Goal: Information Seeking & Learning: Learn about a topic

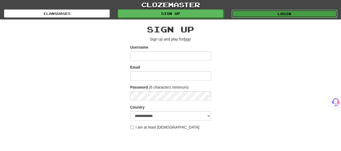
click at [255, 13] on link "Login" at bounding box center [284, 14] width 106 height 8
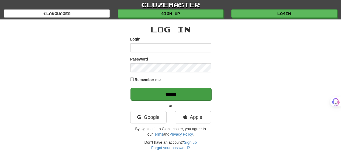
type input "*******"
click at [192, 95] on input "******" at bounding box center [170, 94] width 81 height 12
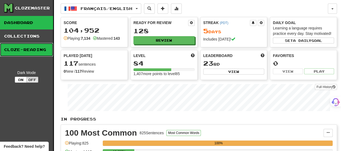
click at [43, 52] on link "Cloze-Reading" at bounding box center [26, 49] width 53 height 13
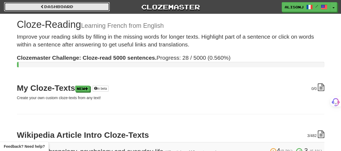
click at [41, 6] on span at bounding box center [42, 7] width 4 height 4
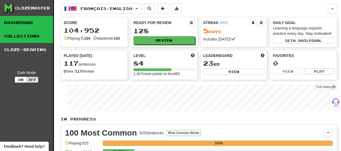
click at [30, 36] on link "Collections" at bounding box center [26, 35] width 53 height 13
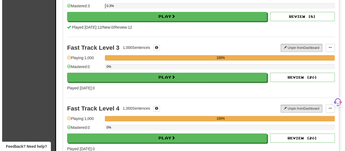
scroll to position [135, 0]
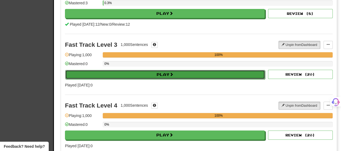
click at [173, 70] on button "Play" at bounding box center [165, 74] width 200 height 9
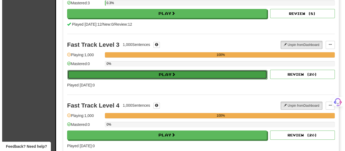
select select "**"
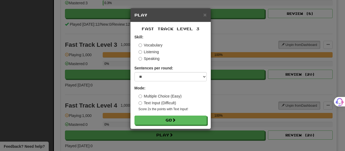
click at [156, 102] on label "Text Input (Difficult)" at bounding box center [157, 102] width 38 height 5
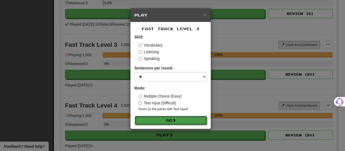
click at [160, 120] on button "Go" at bounding box center [171, 120] width 72 height 9
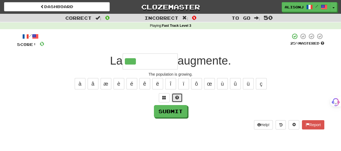
click at [175, 98] on span at bounding box center [177, 97] width 4 height 4
type input "**********"
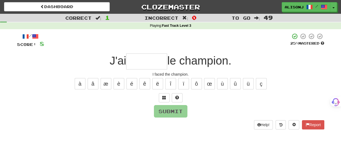
click at [207, 140] on div "Dashboard Clozemaster AlisonJ / Toggle Dropdown Dashboard Leaderboard Activity …" at bounding box center [170, 75] width 341 height 151
click at [159, 59] on input "text" at bounding box center [146, 61] width 41 height 16
type input "*"
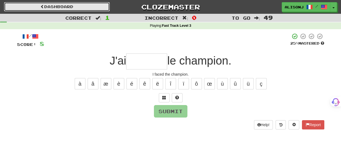
click at [36, 5] on link "Dashboard" at bounding box center [57, 6] width 106 height 9
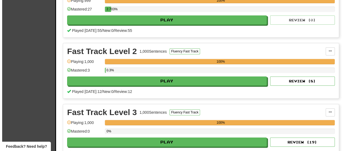
scroll to position [216, 0]
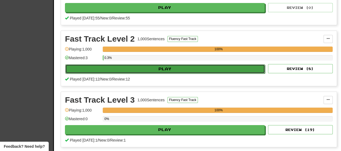
click at [175, 67] on button "Play" at bounding box center [165, 68] width 200 height 9
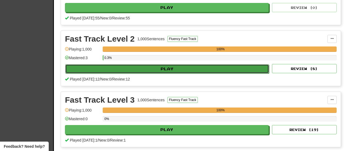
select select "**"
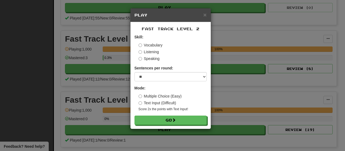
click at [157, 95] on label "Multiple Choice (Easy)" at bounding box center [159, 95] width 43 height 5
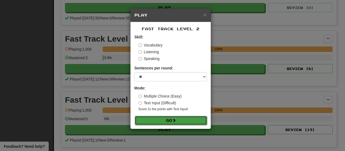
click at [154, 119] on button "Go" at bounding box center [171, 120] width 72 height 9
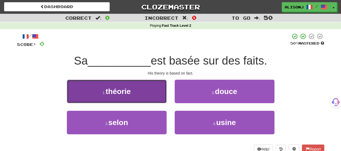
click at [151, 97] on button "1 . théorie" at bounding box center [117, 90] width 100 height 23
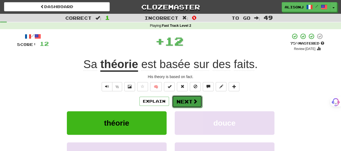
click at [190, 102] on button "Next" at bounding box center [187, 101] width 30 height 12
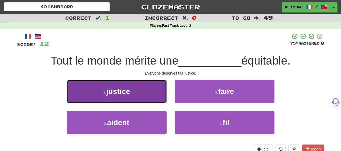
click at [141, 98] on button "1 . justice" at bounding box center [117, 90] width 100 height 23
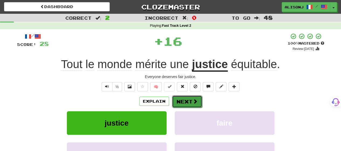
click at [177, 101] on button "Next" at bounding box center [187, 101] width 30 height 12
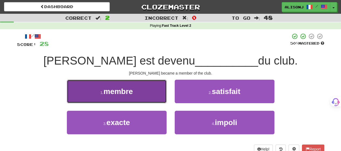
click at [154, 99] on button "1 . membre" at bounding box center [117, 90] width 100 height 23
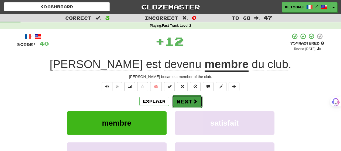
click at [187, 100] on button "Next" at bounding box center [187, 101] width 30 height 12
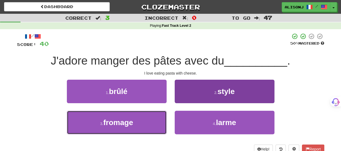
drag, startPoint x: 131, startPoint y: 127, endPoint x: 175, endPoint y: 115, distance: 45.2
click at [160, 118] on button "3 . fromage" at bounding box center [117, 121] width 100 height 23
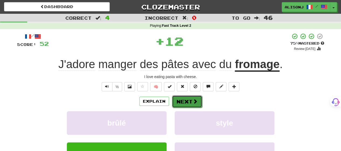
click at [191, 99] on button "Next" at bounding box center [187, 101] width 30 height 12
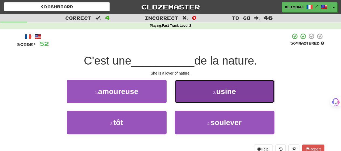
click at [199, 94] on button "2 . usine" at bounding box center [225, 90] width 100 height 23
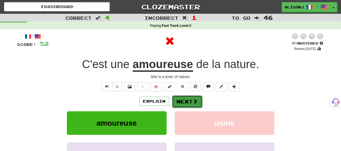
click at [193, 100] on span at bounding box center [195, 101] width 5 height 5
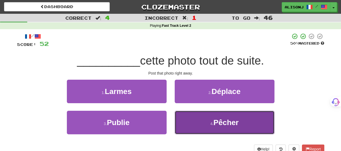
click at [192, 126] on button "4 . Pêcher" at bounding box center [225, 121] width 100 height 23
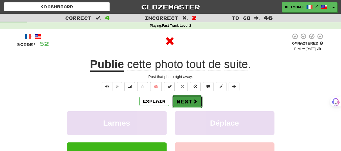
click at [181, 105] on button "Next" at bounding box center [187, 101] width 30 height 12
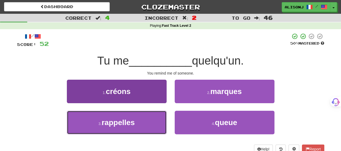
click at [139, 130] on button "3 . rappelles" at bounding box center [117, 121] width 100 height 23
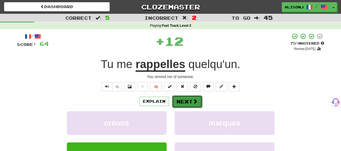
click at [189, 102] on button "Next" at bounding box center [187, 101] width 30 height 12
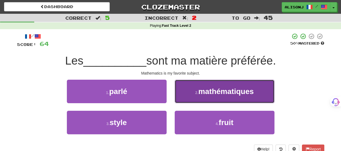
click at [189, 102] on button "2 . mathématiques" at bounding box center [225, 90] width 100 height 23
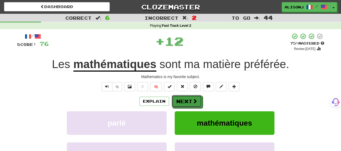
click at [189, 102] on button "Next" at bounding box center [187, 101] width 30 height 12
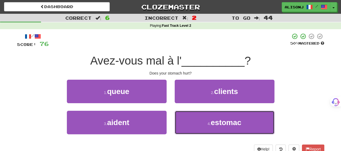
drag, startPoint x: 189, startPoint y: 129, endPoint x: 188, endPoint y: 110, distance: 18.6
click at [189, 123] on button "4 . estomac" at bounding box center [225, 121] width 100 height 23
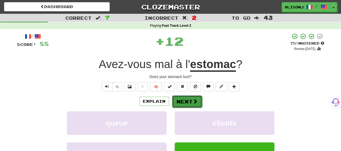
click at [185, 95] on button "Next" at bounding box center [187, 101] width 30 height 12
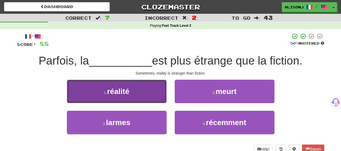
click at [117, 99] on button "1 . réalité" at bounding box center [117, 90] width 100 height 23
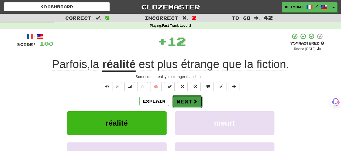
click at [181, 102] on button "Next" at bounding box center [187, 101] width 30 height 12
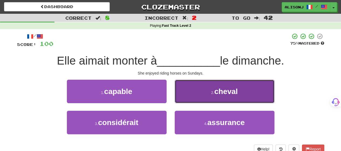
click at [183, 90] on button "2 . cheval" at bounding box center [225, 90] width 100 height 23
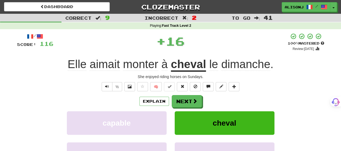
drag, startPoint x: 183, startPoint y: 91, endPoint x: 182, endPoint y: 94, distance: 2.9
click at [183, 93] on div "/ Score: 116 + 16 100 % Mastered Review: 2026-02-16 Elle aimait monter à cheval…" at bounding box center [170, 113] width 307 height 160
click at [181, 99] on button "Next" at bounding box center [187, 101] width 30 height 12
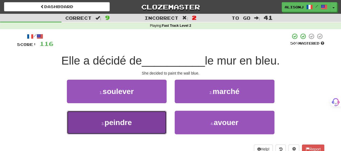
click at [145, 124] on button "3 . peindre" at bounding box center [117, 121] width 100 height 23
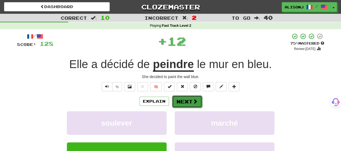
click at [183, 100] on button "Next" at bounding box center [187, 101] width 30 height 12
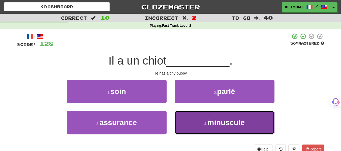
click at [183, 121] on button "4 . minuscule" at bounding box center [225, 121] width 100 height 23
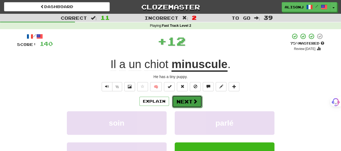
click at [181, 96] on button "Next" at bounding box center [187, 101] width 30 height 12
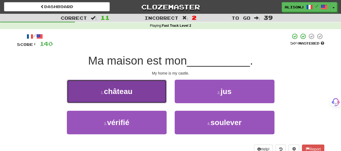
click at [150, 97] on button "1 . château" at bounding box center [117, 90] width 100 height 23
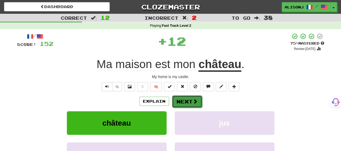
click at [196, 101] on span at bounding box center [195, 101] width 5 height 5
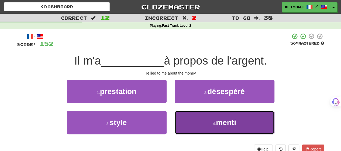
click at [192, 119] on button "4 . menti" at bounding box center [225, 121] width 100 height 23
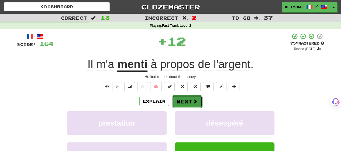
click at [184, 99] on button "Next" at bounding box center [187, 101] width 30 height 12
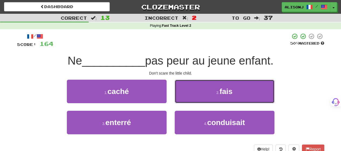
click at [184, 99] on button "2 . fais" at bounding box center [225, 90] width 100 height 23
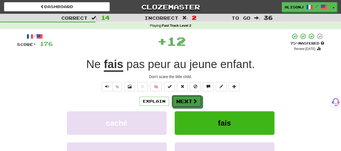
click at [184, 99] on button "Next" at bounding box center [187, 101] width 30 height 12
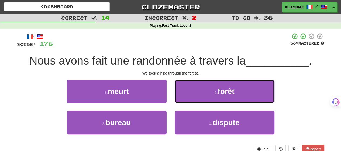
click at [184, 99] on button "2 . forêt" at bounding box center [225, 90] width 100 height 23
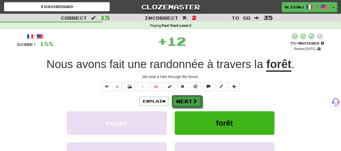
click at [184, 99] on button "Next" at bounding box center [187, 101] width 30 height 12
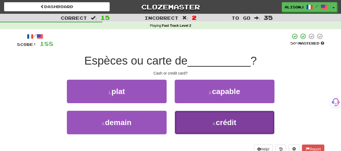
click at [186, 117] on button "4 . crédit" at bounding box center [225, 121] width 100 height 23
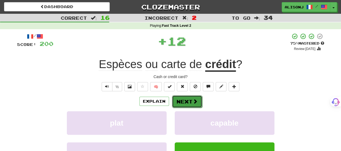
click at [181, 97] on button "Next" at bounding box center [187, 101] width 30 height 12
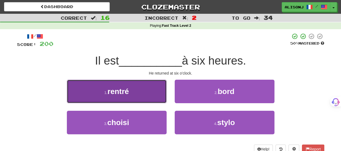
click at [141, 97] on button "1 . rentré" at bounding box center [117, 90] width 100 height 23
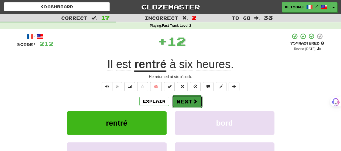
click at [191, 102] on button "Next" at bounding box center [187, 101] width 30 height 12
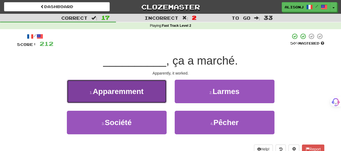
click at [139, 99] on button "1 . Apparemment" at bounding box center [117, 90] width 100 height 23
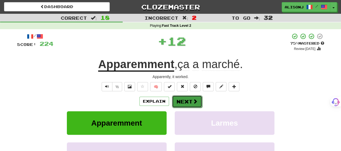
click at [180, 100] on button "Next" at bounding box center [187, 101] width 30 height 12
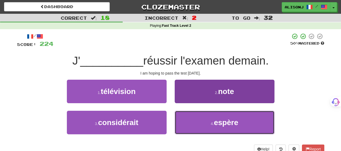
drag, startPoint x: 186, startPoint y: 127, endPoint x: 181, endPoint y: 117, distance: 11.6
click at [184, 121] on button "4 . espère" at bounding box center [225, 121] width 100 height 23
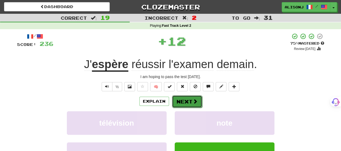
click at [184, 101] on button "Next" at bounding box center [187, 101] width 30 height 12
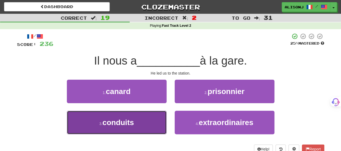
click at [155, 122] on button "3 . conduits" at bounding box center [117, 121] width 100 height 23
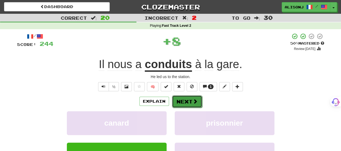
click at [185, 104] on button "Next" at bounding box center [187, 101] width 30 height 12
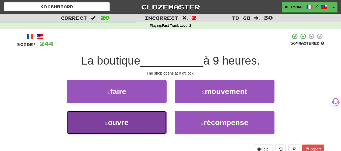
click at [135, 124] on button "3 . ouvre" at bounding box center [117, 121] width 100 height 23
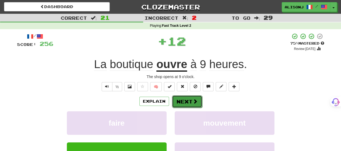
click at [185, 99] on button "Next" at bounding box center [187, 101] width 30 height 12
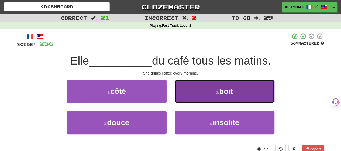
click at [185, 99] on button "2 . boit" at bounding box center [225, 90] width 100 height 23
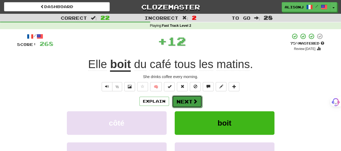
click at [185, 99] on button "Next" at bounding box center [187, 101] width 30 height 12
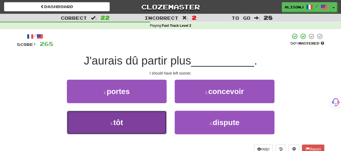
drag, startPoint x: 149, startPoint y: 127, endPoint x: 185, endPoint y: 107, distance: 40.9
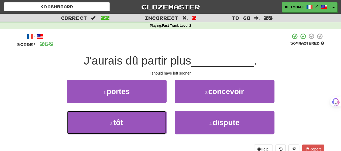
click at [151, 126] on button "3 . tôt" at bounding box center [117, 121] width 100 height 23
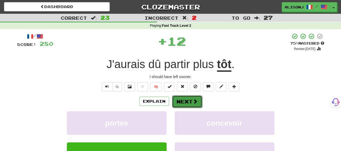
drag, startPoint x: 185, startPoint y: 107, endPoint x: 195, endPoint y: 105, distance: 10.4
click at [195, 105] on button "Next" at bounding box center [187, 101] width 30 height 12
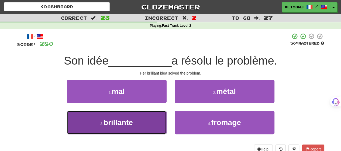
click at [155, 119] on button "3 . brillante" at bounding box center [117, 121] width 100 height 23
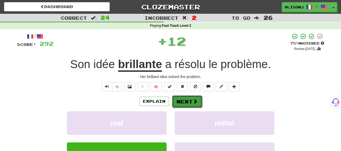
click at [192, 99] on button "Next" at bounding box center [187, 101] width 30 height 12
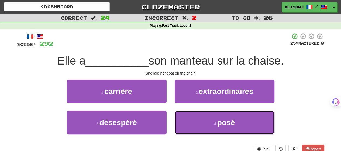
drag, startPoint x: 190, startPoint y: 123, endPoint x: 182, endPoint y: 92, distance: 31.7
click at [190, 120] on button "4 . posé" at bounding box center [225, 121] width 100 height 23
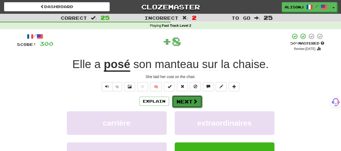
click at [181, 100] on button "Next" at bounding box center [187, 101] width 30 height 12
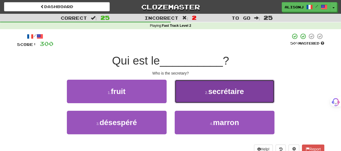
click at [184, 100] on button "2 . secrétaire" at bounding box center [225, 90] width 100 height 23
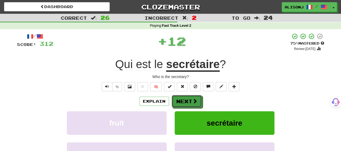
click at [184, 100] on button "Next" at bounding box center [187, 101] width 30 height 12
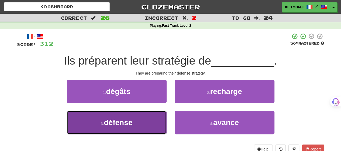
click at [148, 129] on button "3 . défense" at bounding box center [117, 121] width 100 height 23
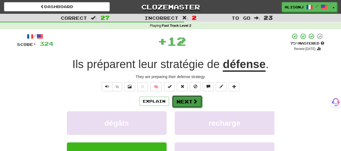
click at [184, 102] on button "Next" at bounding box center [187, 101] width 30 height 12
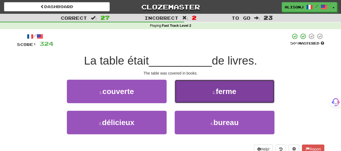
click at [183, 94] on button "2 . ferme" at bounding box center [225, 90] width 100 height 23
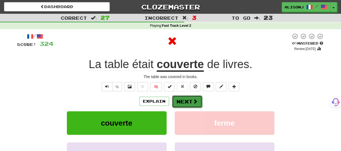
click at [179, 104] on button "Next" at bounding box center [187, 101] width 30 height 12
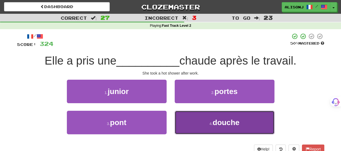
drag, startPoint x: 181, startPoint y: 119, endPoint x: 182, endPoint y: 108, distance: 11.1
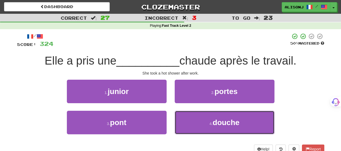
click at [182, 118] on button "4 . douche" at bounding box center [225, 121] width 100 height 23
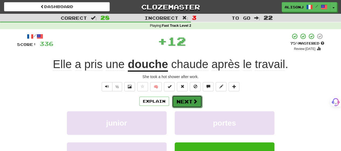
click at [180, 100] on button "Next" at bounding box center [187, 101] width 30 height 12
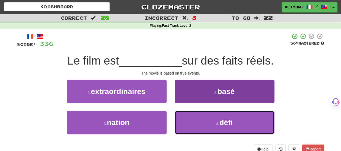
click at [193, 125] on button "4 . défi" at bounding box center [225, 121] width 100 height 23
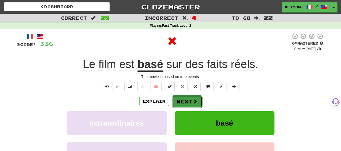
click at [185, 100] on button "Next" at bounding box center [187, 101] width 30 height 12
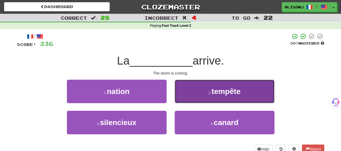
click at [185, 99] on button "2 . tempête" at bounding box center [225, 90] width 100 height 23
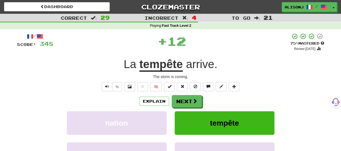
click at [185, 99] on button "Next" at bounding box center [187, 101] width 30 height 12
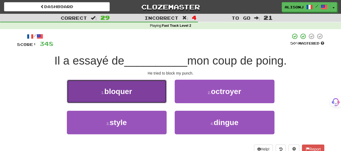
click at [162, 99] on button "1 . bloquer" at bounding box center [117, 90] width 100 height 23
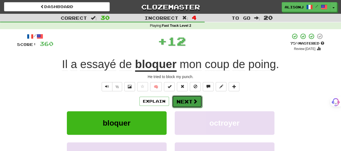
click at [189, 99] on button "Next" at bounding box center [187, 101] width 30 height 12
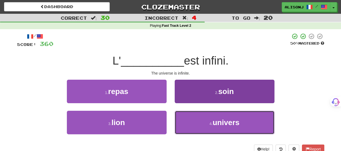
drag, startPoint x: 189, startPoint y: 130, endPoint x: 188, endPoint y: 117, distance: 12.5
click at [188, 122] on button "4 . univers" at bounding box center [225, 121] width 100 height 23
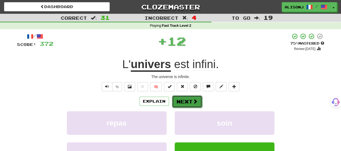
click at [186, 101] on button "Next" at bounding box center [187, 101] width 30 height 12
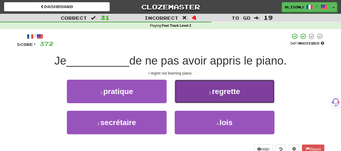
click at [182, 100] on button "2 . regrette" at bounding box center [225, 90] width 100 height 23
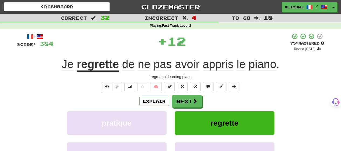
click at [182, 100] on button "Next" at bounding box center [187, 101] width 30 height 12
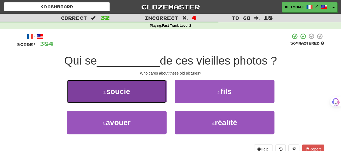
click at [149, 100] on button "1 . soucie" at bounding box center [117, 90] width 100 height 23
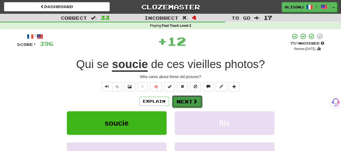
click at [184, 102] on button "Next" at bounding box center [187, 101] width 30 height 12
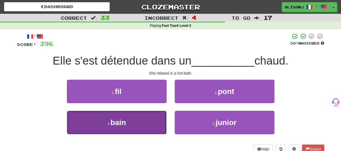
click at [154, 119] on button "3 . bain" at bounding box center [117, 121] width 100 height 23
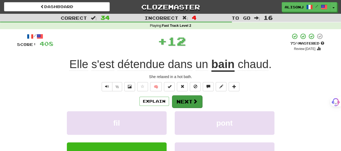
drag, startPoint x: 182, startPoint y: 94, endPoint x: 183, endPoint y: 97, distance: 3.0
click at [183, 95] on div "/ Score: 408 + 12 75 % Mastered Review: 2025-09-19 Elle s'est détendue dans un …" at bounding box center [170, 113] width 307 height 160
click at [183, 99] on button "Next" at bounding box center [187, 101] width 30 height 12
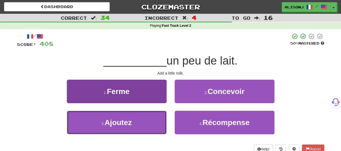
click at [149, 124] on button "3 . Ajoutez" at bounding box center [117, 121] width 100 height 23
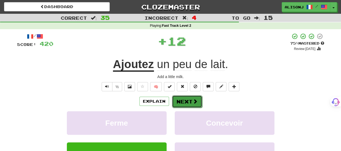
click at [190, 103] on button "Next" at bounding box center [187, 101] width 30 height 12
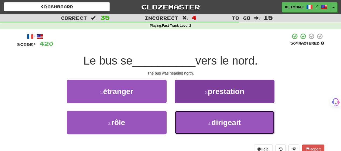
drag, startPoint x: 187, startPoint y: 122, endPoint x: 187, endPoint y: 117, distance: 4.9
click at [187, 120] on button "4 . dirigeait" at bounding box center [225, 121] width 100 height 23
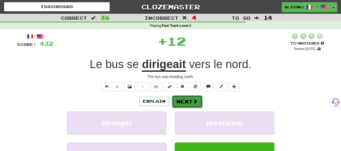
click at [188, 102] on button "Next" at bounding box center [187, 101] width 30 height 12
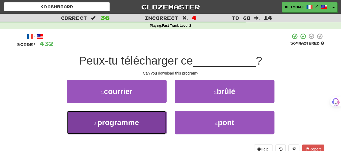
click at [158, 124] on button "3 . programme" at bounding box center [117, 121] width 100 height 23
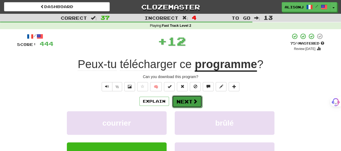
click at [190, 103] on button "Next" at bounding box center [187, 101] width 30 height 12
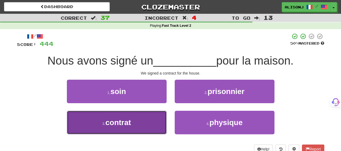
click at [144, 121] on button "3 . contrat" at bounding box center [117, 121] width 100 height 23
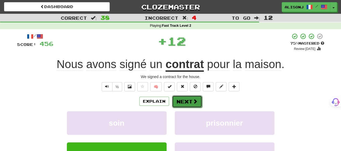
click at [182, 103] on button "Next" at bounding box center [187, 101] width 30 height 12
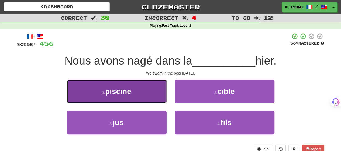
click at [156, 102] on button "1 . piscine" at bounding box center [117, 90] width 100 height 23
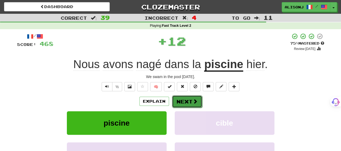
click at [184, 102] on button "Next" at bounding box center [187, 101] width 30 height 12
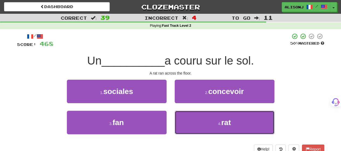
drag, startPoint x: 188, startPoint y: 124, endPoint x: 183, endPoint y: 108, distance: 16.9
click at [187, 117] on button "4 . rat" at bounding box center [225, 121] width 100 height 23
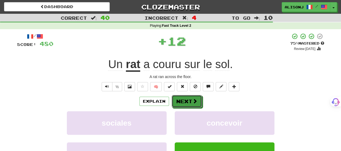
click at [177, 97] on button "Next" at bounding box center [187, 101] width 30 height 12
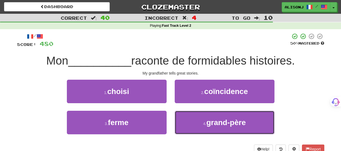
drag, startPoint x: 193, startPoint y: 122, endPoint x: 189, endPoint y: 107, distance: 15.4
click at [193, 121] on button "4 . grand-père" at bounding box center [225, 121] width 100 height 23
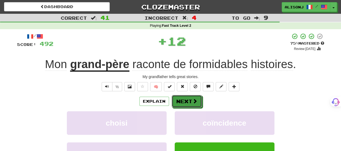
click at [186, 102] on button "Next" at bounding box center [187, 101] width 30 height 12
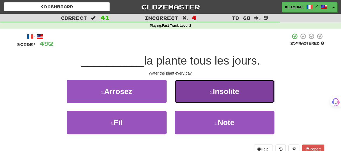
click at [187, 100] on button "2 . Insolite" at bounding box center [225, 90] width 100 height 23
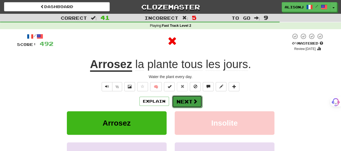
click at [188, 102] on button "Next" at bounding box center [187, 101] width 30 height 12
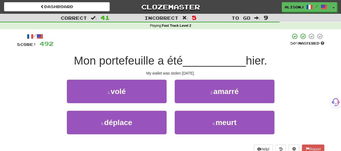
drag, startPoint x: 140, startPoint y: 105, endPoint x: 146, endPoint y: 103, distance: 6.3
click at [142, 104] on div "1 . volé" at bounding box center [117, 94] width 108 height 31
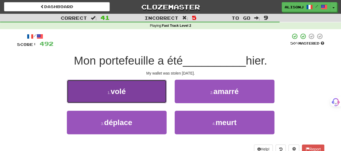
click at [142, 94] on button "1 . volé" at bounding box center [117, 90] width 100 height 23
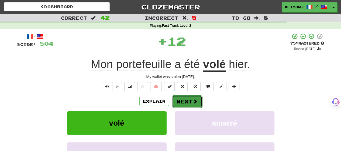
click at [176, 100] on button "Next" at bounding box center [187, 101] width 30 height 12
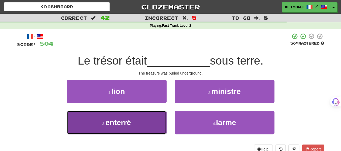
click at [156, 124] on button "3 . enterré" at bounding box center [117, 121] width 100 height 23
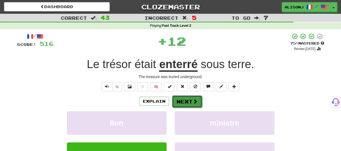
click at [185, 102] on button "Next" at bounding box center [187, 101] width 30 height 12
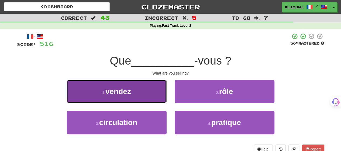
click at [153, 99] on button "1 . vendez" at bounding box center [117, 90] width 100 height 23
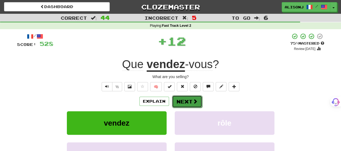
click at [185, 100] on button "Next" at bounding box center [187, 101] width 30 height 12
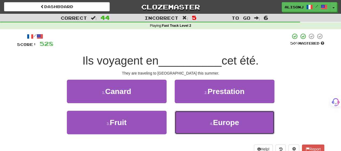
drag, startPoint x: 184, startPoint y: 120, endPoint x: 182, endPoint y: 107, distance: 13.6
click at [184, 118] on button "4 . Europe" at bounding box center [225, 121] width 100 height 23
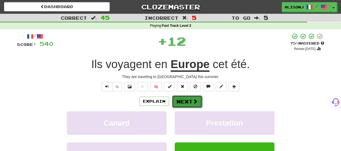
drag, startPoint x: 182, startPoint y: 107, endPoint x: 178, endPoint y: 98, distance: 9.8
click at [178, 98] on button "Next" at bounding box center [187, 101] width 30 height 12
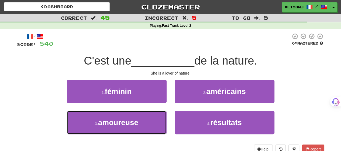
drag, startPoint x: 147, startPoint y: 122, endPoint x: 176, endPoint y: 109, distance: 32.4
click at [148, 122] on button "3 . amoureuse" at bounding box center [117, 121] width 100 height 23
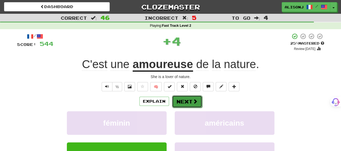
click at [189, 98] on button "Next" at bounding box center [187, 101] width 30 height 12
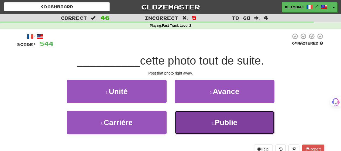
click at [189, 120] on button "4 . Publie" at bounding box center [225, 121] width 100 height 23
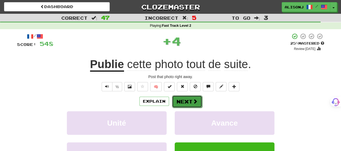
click at [183, 100] on button "Next" at bounding box center [187, 101] width 30 height 12
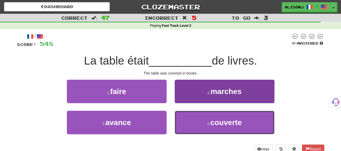
drag, startPoint x: 196, startPoint y: 127, endPoint x: 189, endPoint y: 111, distance: 17.1
click at [193, 119] on button "4 . couverte" at bounding box center [225, 121] width 100 height 23
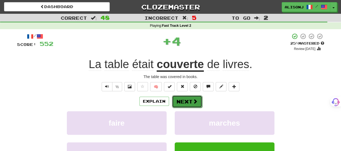
click at [186, 100] on button "Next" at bounding box center [187, 101] width 30 height 12
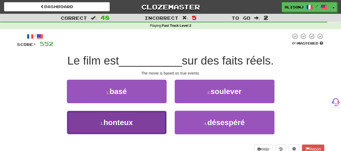
click at [155, 127] on button "3 . honteux" at bounding box center [117, 121] width 100 height 23
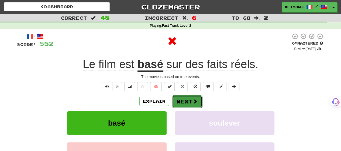
click at [192, 103] on button "Next" at bounding box center [187, 101] width 30 height 12
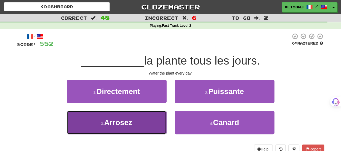
click at [163, 120] on button "3 . Arrosez" at bounding box center [117, 121] width 100 height 23
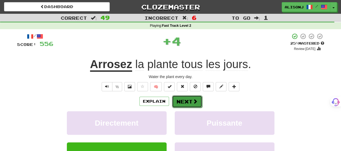
click at [197, 98] on button "Next" at bounding box center [187, 101] width 30 height 12
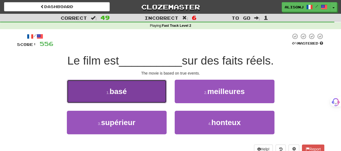
click at [162, 99] on button "1 . basé" at bounding box center [117, 90] width 100 height 23
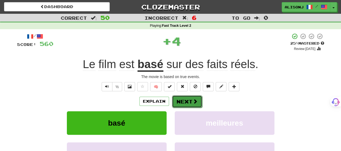
click at [189, 99] on button "Next" at bounding box center [187, 101] width 30 height 12
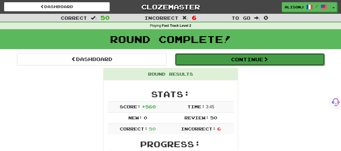
click at [240, 63] on button "Continue" at bounding box center [250, 59] width 150 height 12
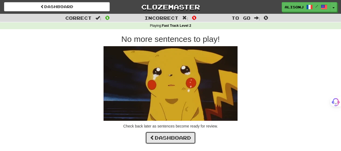
click at [185, 133] on link "Dashboard" at bounding box center [170, 137] width 50 height 12
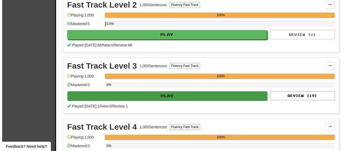
scroll to position [269, 0]
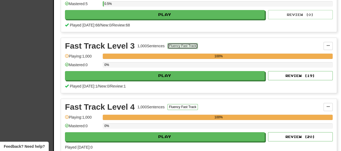
click at [187, 44] on button "Fluency Fast Track" at bounding box center [182, 46] width 30 height 6
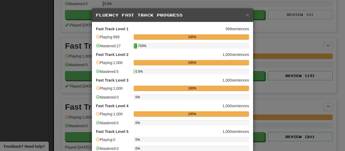
click at [249, 18] on div "× Fluency Fast Track Progress" at bounding box center [172, 15] width 161 height 14
click at [247, 18] on div "× Fluency Fast Track Progress" at bounding box center [172, 15] width 161 height 14
click at [20, 52] on div "× Fluency Fast Track Progress Fast Track Level 1 999 sentences Playing: 999 100…" at bounding box center [172, 75] width 345 height 151
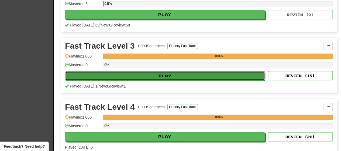
click at [182, 74] on button "Play" at bounding box center [165, 75] width 200 height 9
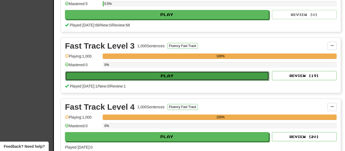
select select "**"
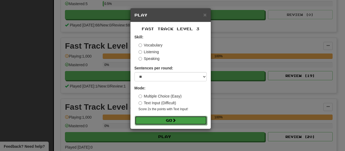
click at [165, 119] on button "Go" at bounding box center [171, 120] width 72 height 9
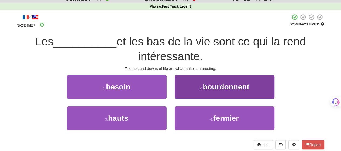
scroll to position [27, 0]
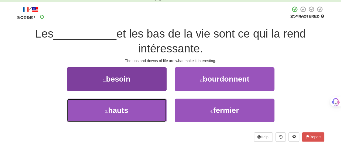
drag, startPoint x: 141, startPoint y: 107, endPoint x: 141, endPoint y: 110, distance: 3.0
click at [141, 110] on button "3 . hauts" at bounding box center [117, 109] width 100 height 23
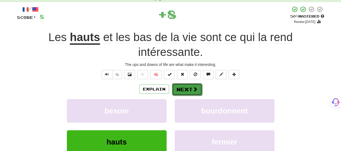
click at [195, 91] on span at bounding box center [195, 88] width 5 height 5
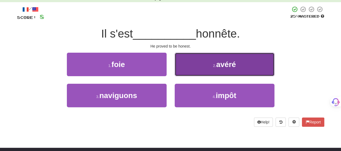
click at [192, 73] on button "2 . avéré" at bounding box center [225, 64] width 100 height 23
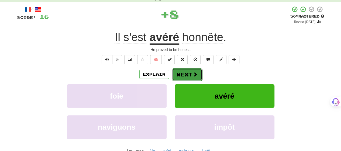
click at [187, 74] on button "Next" at bounding box center [187, 74] width 30 height 12
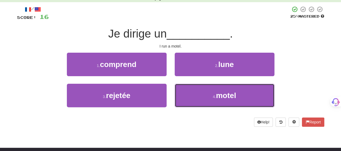
drag, startPoint x: 185, startPoint y: 91, endPoint x: 185, endPoint y: 82, distance: 8.6
click at [185, 89] on button "4 . motel" at bounding box center [225, 95] width 100 height 23
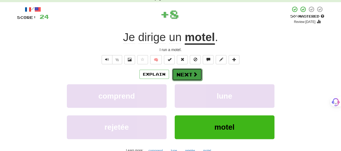
click at [182, 73] on button "Next" at bounding box center [187, 74] width 30 height 12
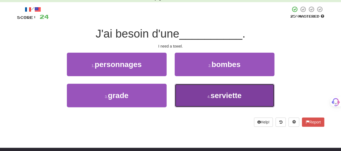
click at [185, 92] on button "4 . serviette" at bounding box center [225, 95] width 100 height 23
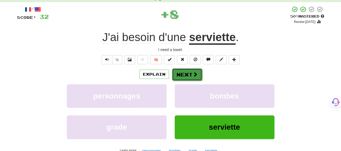
click at [184, 73] on button "Next" at bounding box center [187, 74] width 30 height 12
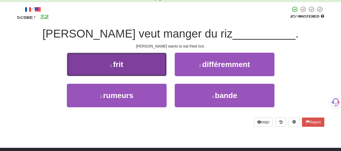
click at [131, 71] on button "1 . frit" at bounding box center [117, 64] width 100 height 23
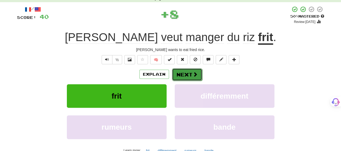
click at [186, 75] on button "Next" at bounding box center [187, 74] width 30 height 12
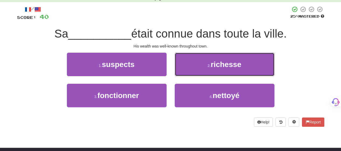
click at [186, 75] on button "2 . richesse" at bounding box center [225, 64] width 100 height 23
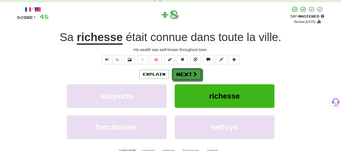
click at [186, 75] on button "Next" at bounding box center [187, 74] width 30 height 12
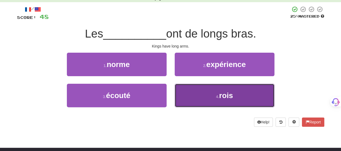
drag, startPoint x: 193, startPoint y: 96, endPoint x: 189, endPoint y: 81, distance: 15.6
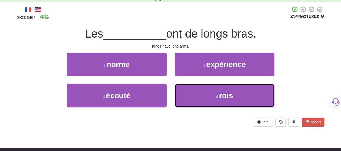
click at [193, 95] on button "4 . rois" at bounding box center [225, 95] width 100 height 23
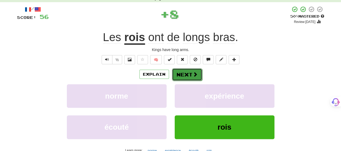
click at [188, 73] on button "Next" at bounding box center [187, 74] width 30 height 12
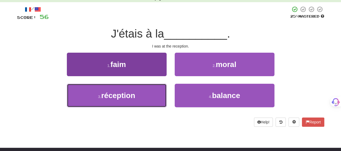
drag, startPoint x: 149, startPoint y: 104, endPoint x: 152, endPoint y: 100, distance: 4.6
click at [149, 103] on button "3 . réception" at bounding box center [117, 95] width 100 height 23
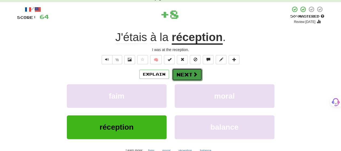
click at [192, 77] on button "Next" at bounding box center [187, 74] width 30 height 12
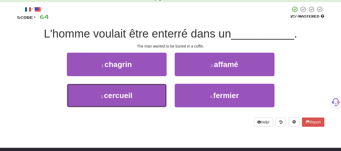
drag, startPoint x: 152, startPoint y: 95, endPoint x: 185, endPoint y: 81, distance: 35.5
click at [152, 95] on button "3 . cercueil" at bounding box center [117, 95] width 100 height 23
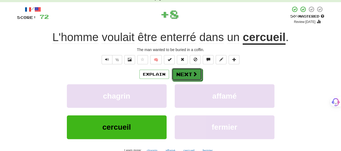
click at [195, 75] on span at bounding box center [194, 73] width 5 height 5
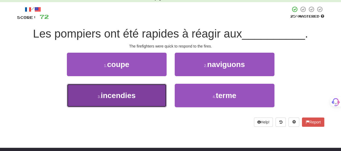
click at [148, 98] on button "3 . incendies" at bounding box center [117, 95] width 100 height 23
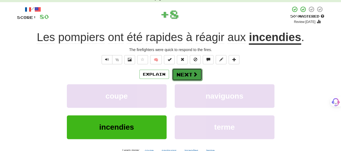
click at [196, 74] on button "Next" at bounding box center [187, 74] width 30 height 12
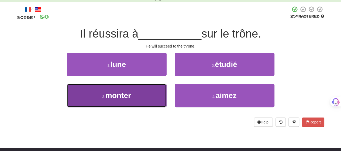
click at [148, 92] on button "3 . monter" at bounding box center [117, 95] width 100 height 23
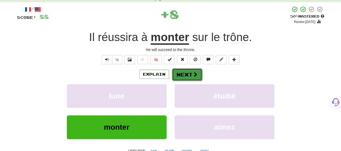
click at [189, 74] on button "Next" at bounding box center [187, 74] width 30 height 12
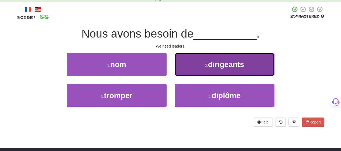
click at [189, 74] on button "2 . dirigeants" at bounding box center [225, 64] width 100 height 23
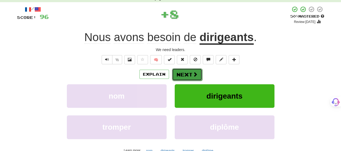
click at [188, 74] on button "Next" at bounding box center [187, 74] width 30 height 12
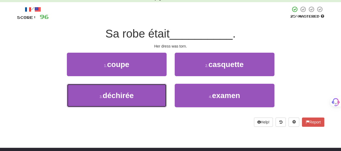
drag, startPoint x: 147, startPoint y: 96, endPoint x: 171, endPoint y: 85, distance: 26.6
click at [148, 94] on button "3 . déchirée" at bounding box center [117, 95] width 100 height 23
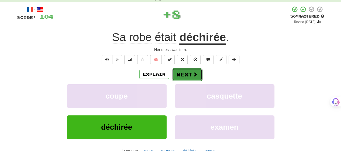
click at [193, 76] on span at bounding box center [195, 74] width 5 height 5
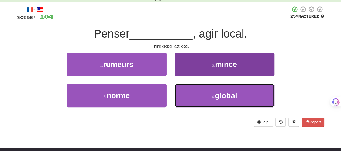
drag, startPoint x: 189, startPoint y: 88, endPoint x: 189, endPoint y: 85, distance: 3.2
click at [189, 86] on button "4 . global" at bounding box center [225, 95] width 100 height 23
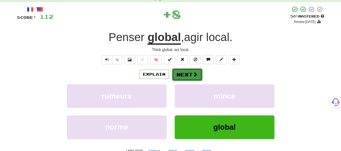
click at [189, 72] on button "Next" at bounding box center [187, 74] width 30 height 12
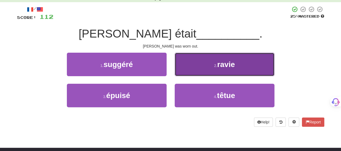
click at [189, 72] on button "2 . ravie" at bounding box center [225, 64] width 100 height 23
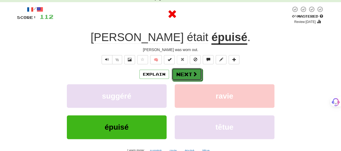
click at [189, 72] on button "Next" at bounding box center [187, 74] width 30 height 12
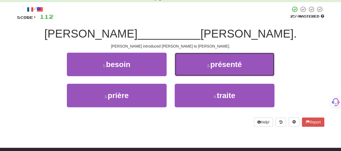
click at [189, 72] on button "2 . présenté" at bounding box center [225, 64] width 100 height 23
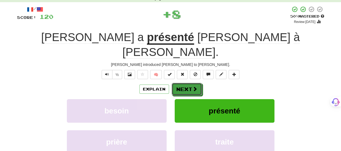
click at [189, 83] on button "Next" at bounding box center [187, 89] width 30 height 12
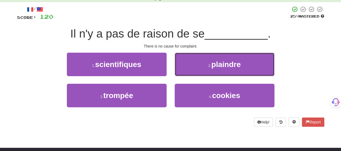
click at [189, 72] on button "2 . plaindre" at bounding box center [225, 64] width 100 height 23
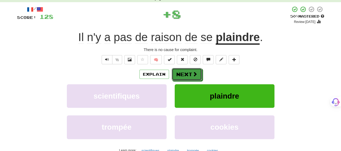
click at [189, 72] on button "Next" at bounding box center [187, 74] width 30 height 12
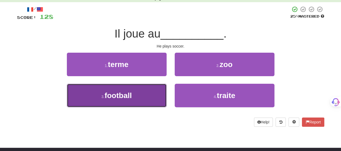
click at [158, 92] on button "3 . football" at bounding box center [117, 95] width 100 height 23
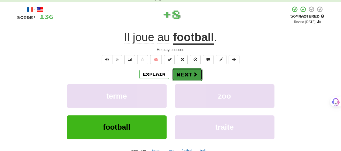
click at [191, 75] on button "Next" at bounding box center [187, 74] width 30 height 12
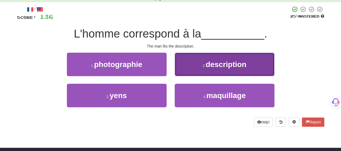
click at [193, 73] on button "2 . description" at bounding box center [225, 64] width 100 height 23
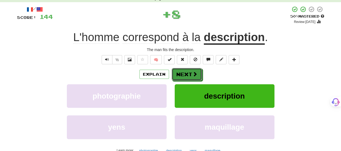
click at [193, 73] on span at bounding box center [194, 73] width 5 height 5
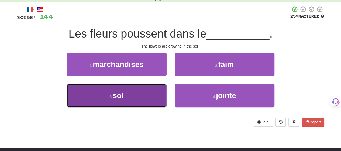
click at [154, 92] on button "3 . sol" at bounding box center [117, 95] width 100 height 23
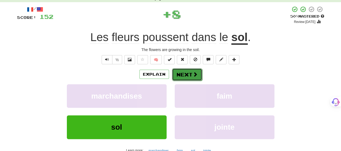
click at [187, 73] on button "Next" at bounding box center [187, 74] width 30 height 12
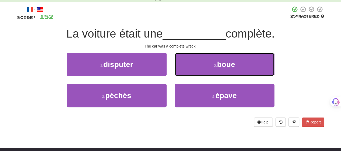
click at [187, 73] on button "2 . boue" at bounding box center [225, 64] width 100 height 23
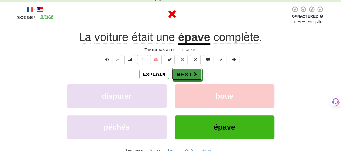
click at [187, 73] on button "Next" at bounding box center [187, 74] width 30 height 12
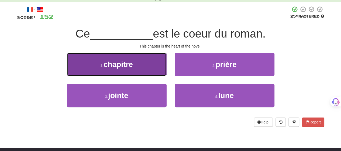
click at [156, 71] on button "1 . chapitre" at bounding box center [117, 64] width 100 height 23
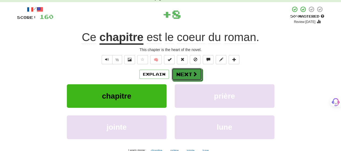
click at [186, 72] on button "Next" at bounding box center [187, 74] width 30 height 12
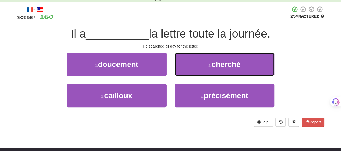
click at [186, 73] on button "2 . cherché" at bounding box center [225, 64] width 100 height 23
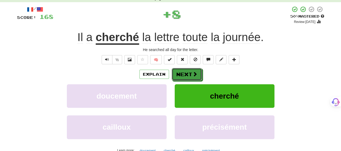
click at [186, 73] on button "Next" at bounding box center [187, 74] width 30 height 12
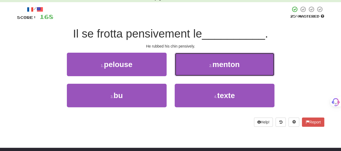
click at [186, 73] on button "2 . menton" at bounding box center [225, 64] width 100 height 23
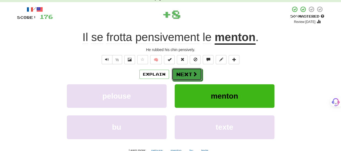
click at [186, 73] on button "Next" at bounding box center [187, 74] width 30 height 12
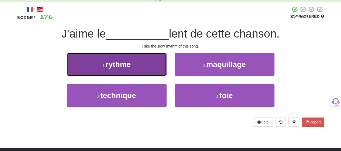
click at [126, 70] on button "1 . rythme" at bounding box center [117, 64] width 100 height 23
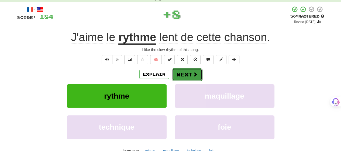
click at [180, 75] on button "Next" at bounding box center [187, 74] width 30 height 12
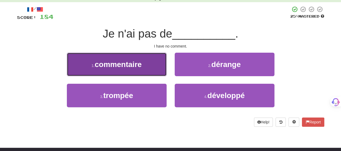
click at [141, 69] on button "1 . commentaire" at bounding box center [117, 64] width 100 height 23
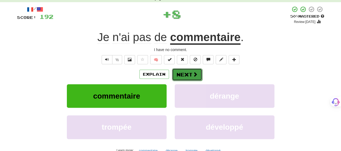
click at [179, 77] on button "Next" at bounding box center [187, 74] width 30 height 12
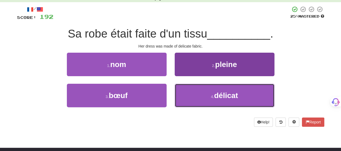
click at [190, 96] on button "4 . délicat" at bounding box center [225, 95] width 100 height 23
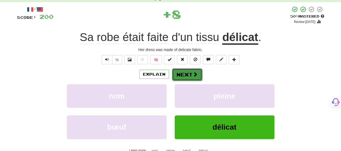
click at [182, 70] on button "Next" at bounding box center [187, 74] width 30 height 12
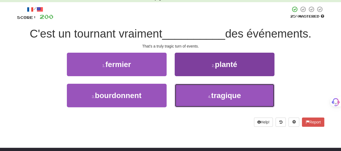
click at [186, 93] on button "4 . tragique" at bounding box center [225, 95] width 100 height 23
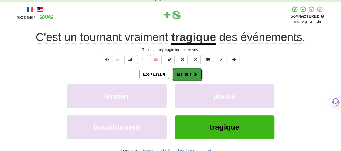
click at [184, 75] on button "Next" at bounding box center [187, 74] width 30 height 12
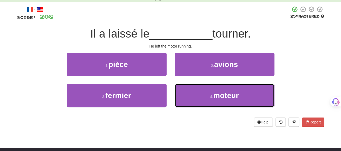
drag, startPoint x: 191, startPoint y: 98, endPoint x: 183, endPoint y: 82, distance: 17.5
click at [189, 92] on button "4 . moteur" at bounding box center [225, 95] width 100 height 23
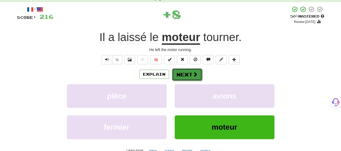
click at [179, 73] on button "Next" at bounding box center [187, 74] width 30 height 12
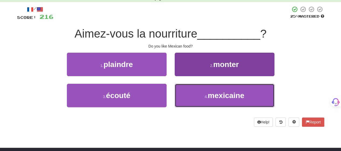
drag, startPoint x: 190, startPoint y: 101, endPoint x: 188, endPoint y: 92, distance: 9.0
click at [189, 97] on button "4 . mexicaine" at bounding box center [225, 95] width 100 height 23
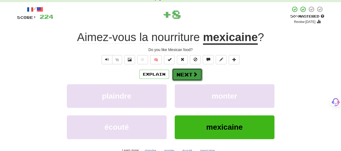
click at [184, 74] on button "Next" at bounding box center [187, 74] width 30 height 12
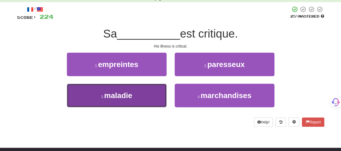
click at [151, 93] on button "3 . maladie" at bounding box center [117, 95] width 100 height 23
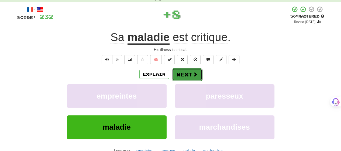
click at [190, 76] on button "Next" at bounding box center [187, 74] width 30 height 12
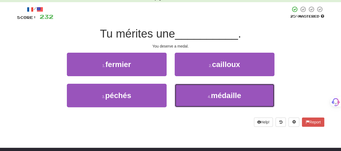
drag, startPoint x: 189, startPoint y: 96, endPoint x: 186, endPoint y: 81, distance: 14.6
click at [189, 96] on button "4 . médaille" at bounding box center [225, 95] width 100 height 23
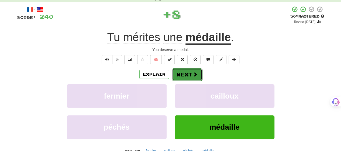
click at [185, 77] on button "Next" at bounding box center [187, 74] width 30 height 12
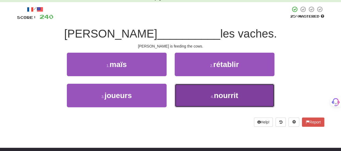
click at [185, 88] on button "4 . nourrit" at bounding box center [225, 95] width 100 height 23
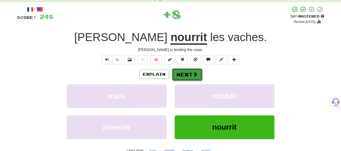
click at [178, 73] on button "Next" at bounding box center [187, 74] width 30 height 12
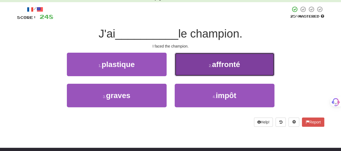
click at [191, 73] on button "2 . affronté" at bounding box center [225, 64] width 100 height 23
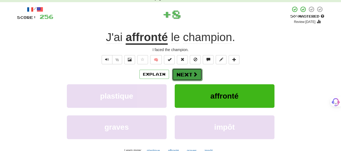
click at [185, 72] on button "Next" at bounding box center [187, 74] width 30 height 12
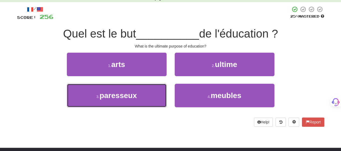
drag, startPoint x: 151, startPoint y: 91, endPoint x: 183, endPoint y: 81, distance: 33.3
click at [153, 90] on button "3 . paresseux" at bounding box center [117, 95] width 100 height 23
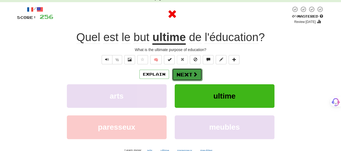
click at [199, 75] on button "Next" at bounding box center [187, 74] width 30 height 12
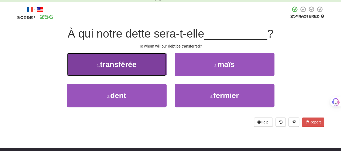
click at [149, 68] on button "1 . transférée" at bounding box center [117, 64] width 100 height 23
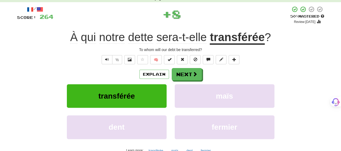
click at [204, 77] on div "Explain Next" at bounding box center [170, 74] width 307 height 12
click at [193, 78] on button "Next" at bounding box center [187, 74] width 30 height 12
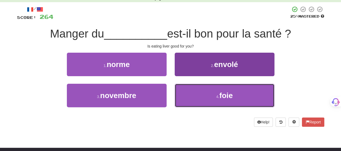
click at [197, 91] on button "4 . foie" at bounding box center [225, 95] width 100 height 23
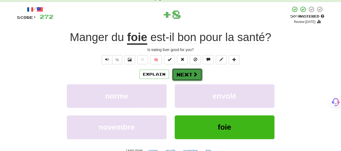
click at [194, 74] on span at bounding box center [195, 74] width 5 height 5
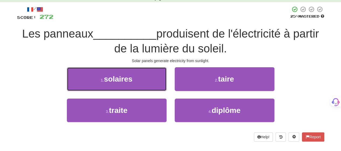
drag, startPoint x: 154, startPoint y: 80, endPoint x: 167, endPoint y: 80, distance: 12.7
click at [154, 80] on button "1 . solaires" at bounding box center [117, 78] width 100 height 23
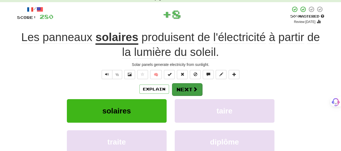
click at [187, 83] on div "Explain Next" at bounding box center [170, 89] width 307 height 12
click at [189, 89] on button "Next" at bounding box center [187, 89] width 30 height 12
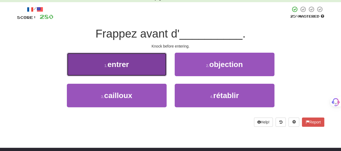
click at [142, 70] on button "1 . entrer" at bounding box center [117, 64] width 100 height 23
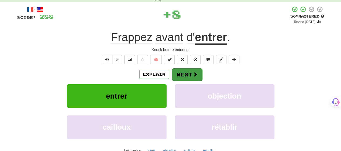
drag, startPoint x: 182, startPoint y: 82, endPoint x: 183, endPoint y: 78, distance: 4.4
click at [183, 80] on div "Explain Next entrer objection cailloux rétablir Learn more: entrer objection ca…" at bounding box center [170, 111] width 307 height 86
click at [182, 76] on button "Next" at bounding box center [187, 74] width 30 height 12
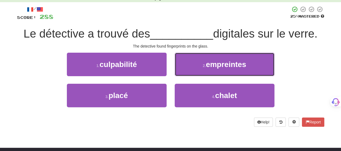
drag, startPoint x: 205, startPoint y: 64, endPoint x: 206, endPoint y: 67, distance: 3.4
click at [206, 66] on small "2 ." at bounding box center [204, 65] width 3 height 4
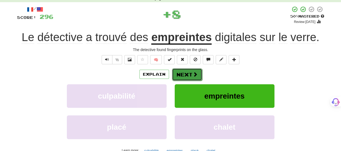
click at [194, 72] on button "Next" at bounding box center [187, 74] width 30 height 12
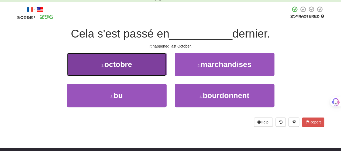
drag, startPoint x: 148, startPoint y: 68, endPoint x: 156, endPoint y: 68, distance: 8.1
click at [156, 68] on button "1 . octobre" at bounding box center [117, 64] width 100 height 23
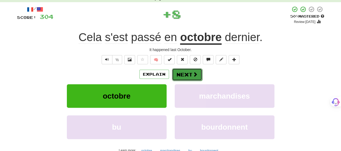
click at [195, 73] on span at bounding box center [195, 74] width 5 height 5
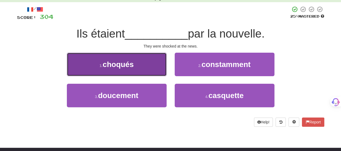
click at [155, 70] on button "1 . choqués" at bounding box center [117, 64] width 100 height 23
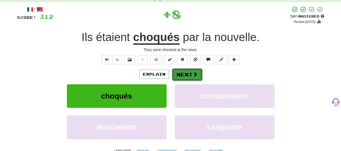
click at [191, 73] on button "Next" at bounding box center [187, 74] width 30 height 12
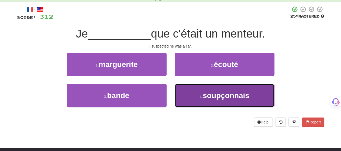
click at [192, 98] on button "4 . soupçonnais" at bounding box center [225, 95] width 100 height 23
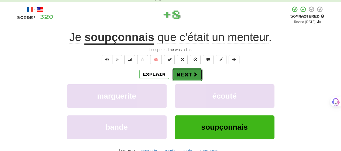
click at [190, 73] on button "Next" at bounding box center [187, 74] width 30 height 12
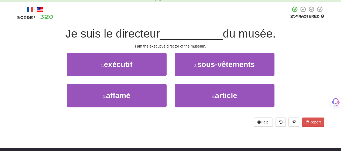
click at [167, 71] on div "1 . exécutif" at bounding box center [117, 68] width 108 height 31
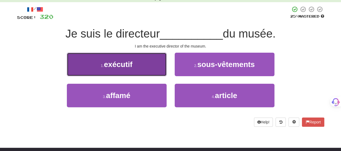
click at [148, 70] on button "1 . exécutif" at bounding box center [117, 64] width 100 height 23
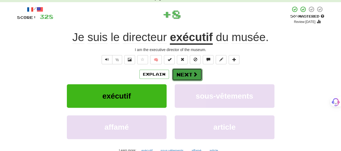
click at [193, 74] on span at bounding box center [195, 74] width 5 height 5
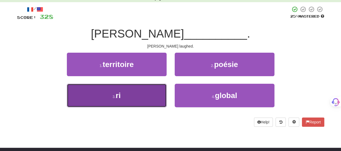
click at [158, 96] on button "3 . ri" at bounding box center [117, 95] width 100 height 23
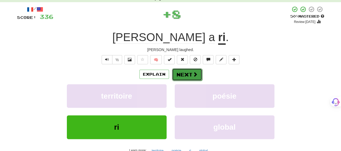
click at [189, 78] on button "Next" at bounding box center [187, 74] width 30 height 12
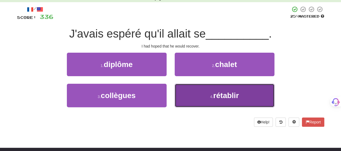
click at [195, 94] on button "4 . rétablir" at bounding box center [225, 95] width 100 height 23
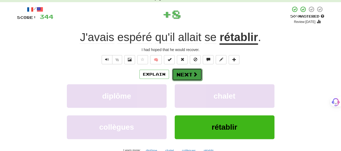
click at [194, 75] on span at bounding box center [195, 74] width 5 height 5
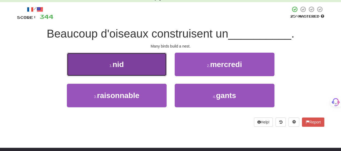
click at [158, 71] on button "1 . nid" at bounding box center [117, 64] width 100 height 23
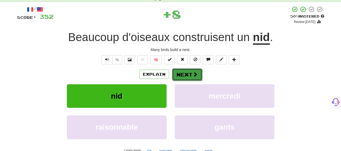
click at [193, 75] on span at bounding box center [195, 74] width 5 height 5
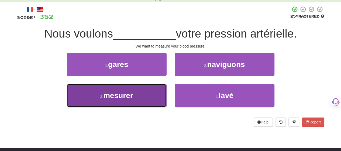
click at [145, 96] on button "3 . mesurer" at bounding box center [117, 95] width 100 height 23
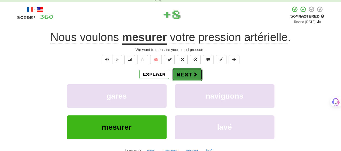
click at [189, 73] on button "Next" at bounding box center [187, 74] width 30 height 12
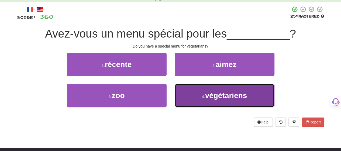
click at [190, 94] on button "4 . végétariens" at bounding box center [225, 95] width 100 height 23
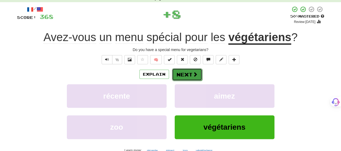
click at [189, 71] on button "Next" at bounding box center [187, 74] width 30 height 12
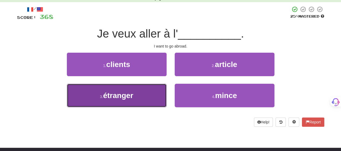
click at [153, 96] on button "3 . étranger" at bounding box center [117, 95] width 100 height 23
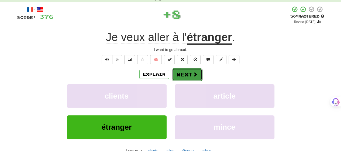
click at [185, 74] on button "Next" at bounding box center [187, 74] width 30 height 12
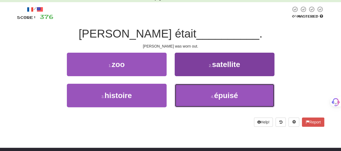
drag, startPoint x: 192, startPoint y: 95, endPoint x: 192, endPoint y: 89, distance: 5.7
click at [193, 95] on button "4 . épuisé" at bounding box center [225, 95] width 100 height 23
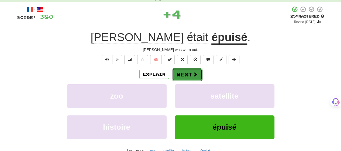
click at [190, 71] on button "Next" at bounding box center [187, 74] width 30 height 12
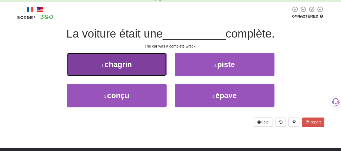
click at [158, 71] on button "1 . chagrin" at bounding box center [117, 64] width 100 height 23
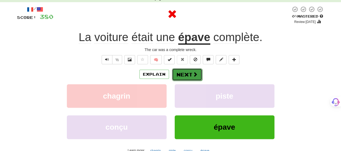
click at [196, 74] on span at bounding box center [195, 74] width 5 height 5
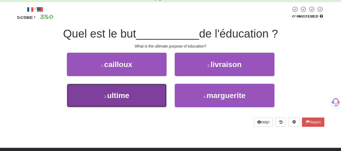
click at [142, 96] on button "3 . ultime" at bounding box center [117, 95] width 100 height 23
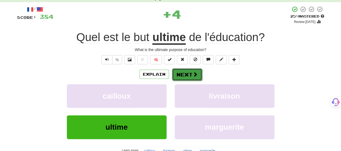
drag, startPoint x: 184, startPoint y: 77, endPoint x: 190, endPoint y: 74, distance: 7.3
click at [190, 74] on button "Next" at bounding box center [187, 74] width 30 height 12
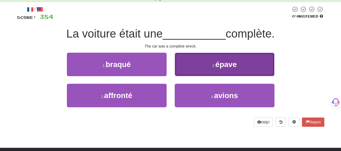
click at [192, 73] on button "2 . épave" at bounding box center [225, 64] width 100 height 23
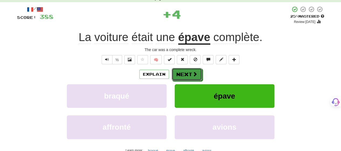
click at [192, 73] on span at bounding box center [194, 73] width 5 height 5
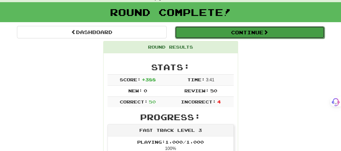
click at [224, 32] on button "Continue" at bounding box center [250, 32] width 150 height 12
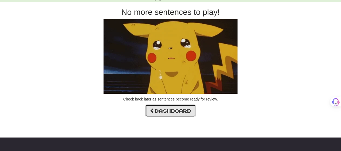
click at [184, 107] on link "Dashboard" at bounding box center [170, 110] width 50 height 12
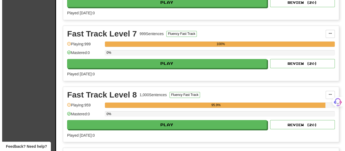
scroll to position [404, 0]
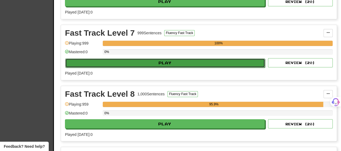
click at [189, 59] on button "Play" at bounding box center [165, 62] width 200 height 9
select select "**"
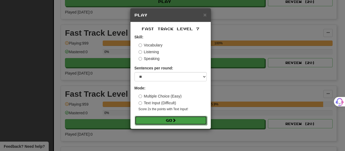
click at [175, 119] on span at bounding box center [174, 120] width 4 height 4
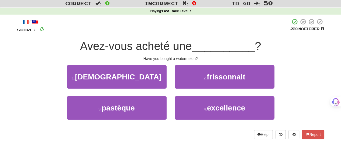
scroll to position [27, 0]
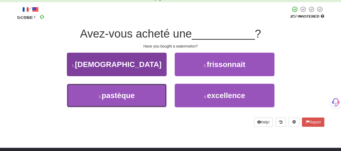
click at [148, 94] on button "3 . pastèque" at bounding box center [117, 95] width 100 height 23
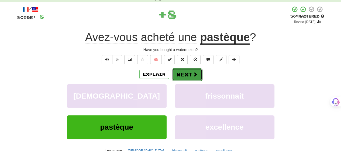
click at [185, 73] on button "Next" at bounding box center [187, 74] width 30 height 12
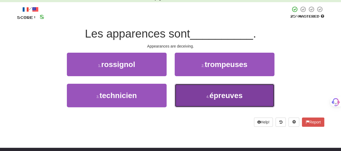
click at [190, 90] on button "4 . épreuves" at bounding box center [225, 95] width 100 height 23
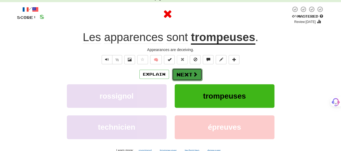
click at [188, 74] on button "Next" at bounding box center [187, 74] width 30 height 12
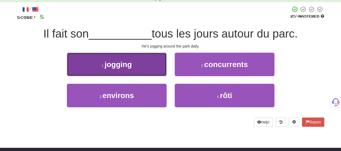
click at [156, 68] on button "1 . jogging" at bounding box center [117, 64] width 100 height 23
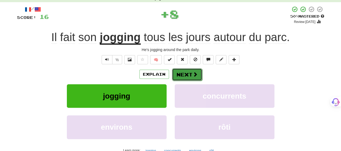
click at [181, 74] on button "Next" at bounding box center [187, 74] width 30 height 12
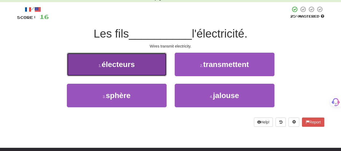
click at [155, 69] on button "1 . électeurs" at bounding box center [117, 64] width 100 height 23
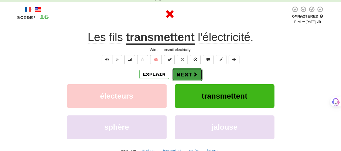
click at [179, 72] on button "Next" at bounding box center [187, 74] width 30 height 12
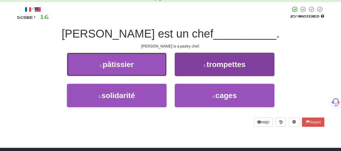
drag, startPoint x: 150, startPoint y: 68, endPoint x: 178, endPoint y: 71, distance: 28.7
click at [166, 70] on div "1 . pâtissier" at bounding box center [117, 68] width 108 height 31
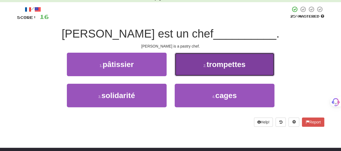
click at [187, 73] on button "2 . trompettes" at bounding box center [225, 64] width 100 height 23
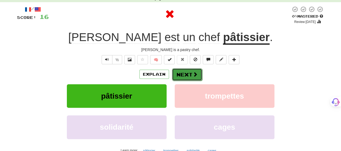
click at [188, 74] on button "Next" at bounding box center [187, 74] width 30 height 12
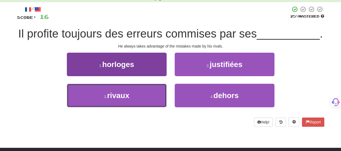
drag, startPoint x: 163, startPoint y: 104, endPoint x: 161, endPoint y: 106, distance: 3.2
click at [161, 106] on button "3 . rivaux" at bounding box center [117, 95] width 100 height 23
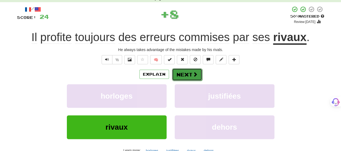
click at [191, 69] on button "Next" at bounding box center [187, 74] width 30 height 12
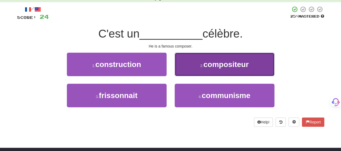
click at [190, 72] on button "2 . compositeur" at bounding box center [225, 64] width 100 height 23
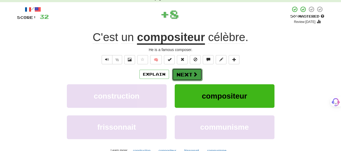
click at [187, 77] on button "Next" at bounding box center [187, 74] width 30 height 12
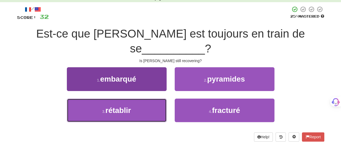
drag, startPoint x: 155, startPoint y: 93, endPoint x: 161, endPoint y: 90, distance: 6.8
click at [158, 98] on button "3 . rétablir" at bounding box center [117, 109] width 100 height 23
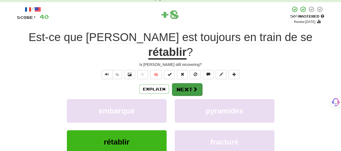
drag, startPoint x: 202, startPoint y: 71, endPoint x: 198, endPoint y: 74, distance: 4.4
click at [198, 83] on div "Explain Next" at bounding box center [170, 89] width 307 height 12
click at [198, 83] on button "Next" at bounding box center [187, 89] width 30 height 12
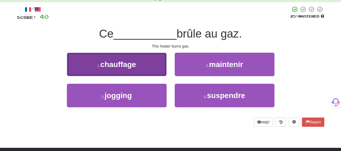
click at [158, 72] on button "1 . chauffage" at bounding box center [117, 64] width 100 height 23
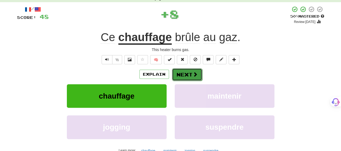
click at [185, 74] on button "Next" at bounding box center [187, 74] width 30 height 12
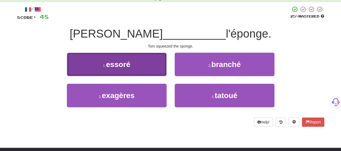
click at [146, 71] on button "1 . essoré" at bounding box center [117, 64] width 100 height 23
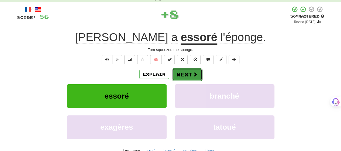
click at [188, 74] on button "Next" at bounding box center [187, 74] width 30 height 12
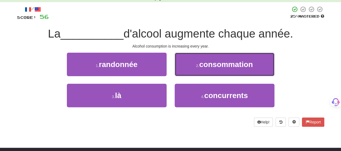
click at [191, 74] on button "2 . consommation" at bounding box center [225, 64] width 100 height 23
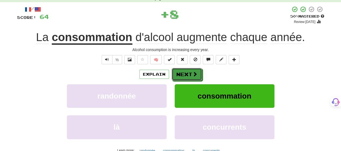
click at [191, 74] on button "Next" at bounding box center [187, 74] width 30 height 12
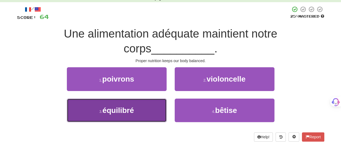
click at [152, 106] on button "3 . équilibré" at bounding box center [117, 109] width 100 height 23
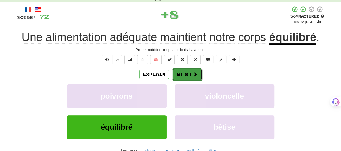
click at [186, 76] on button "Next" at bounding box center [187, 74] width 30 height 12
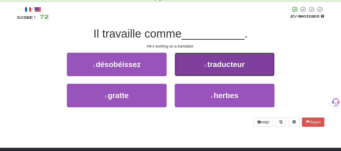
click at [188, 75] on button "2 . traducteur" at bounding box center [225, 64] width 100 height 23
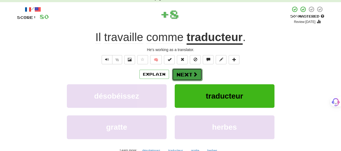
click at [187, 75] on button "Next" at bounding box center [187, 74] width 30 height 12
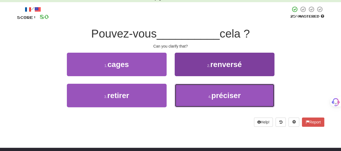
drag, startPoint x: 187, startPoint y: 92, endPoint x: 186, endPoint y: 88, distance: 4.6
click at [187, 92] on button "4 . préciser" at bounding box center [225, 95] width 100 height 23
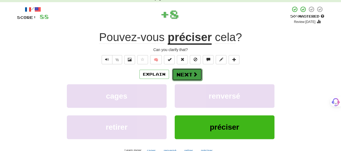
click at [186, 71] on button "Next" at bounding box center [187, 74] width 30 height 12
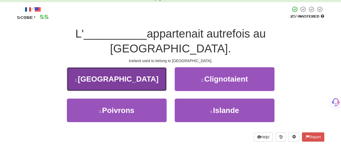
click at [153, 68] on button "1 . [GEOGRAPHIC_DATA]" at bounding box center [117, 78] width 100 height 23
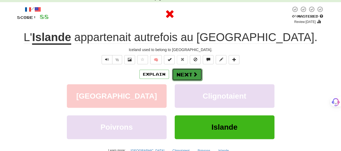
click at [180, 72] on button "Next" at bounding box center [187, 74] width 30 height 12
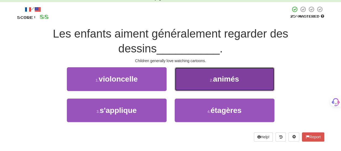
click at [179, 78] on button "2 . animés" at bounding box center [225, 78] width 100 height 23
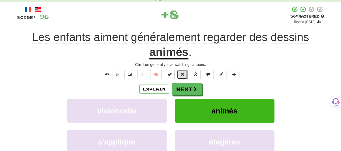
click at [179, 78] on button at bounding box center [182, 74] width 11 height 9
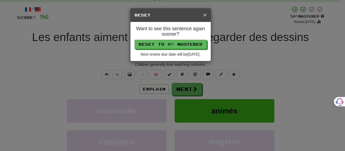
drag, startPoint x: 205, startPoint y: 13, endPoint x: 204, endPoint y: 16, distance: 3.3
click at [204, 16] on span "×" at bounding box center [204, 15] width 3 height 6
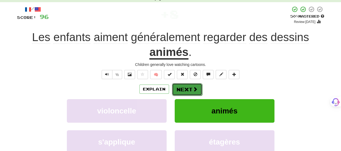
click at [186, 87] on button "Next" at bounding box center [187, 89] width 30 height 12
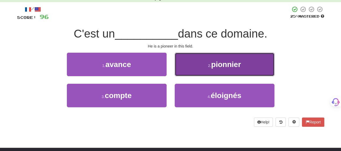
click at [193, 72] on button "2 . pionnier" at bounding box center [225, 64] width 100 height 23
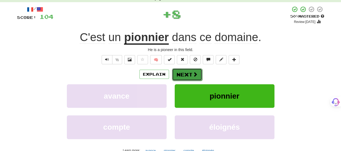
click at [182, 74] on button "Next" at bounding box center [187, 74] width 30 height 12
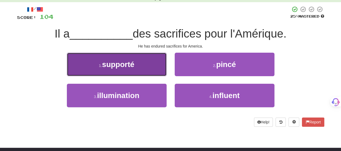
click at [143, 73] on button "1 . supporté" at bounding box center [117, 64] width 100 height 23
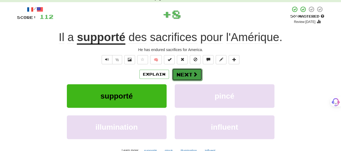
click at [195, 73] on span at bounding box center [195, 74] width 5 height 5
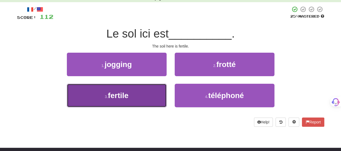
click at [143, 93] on button "3 . fertile" at bounding box center [117, 95] width 100 height 23
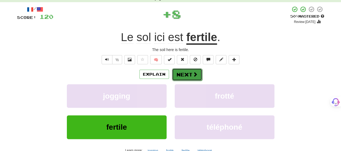
click at [184, 72] on button "Next" at bounding box center [187, 74] width 30 height 12
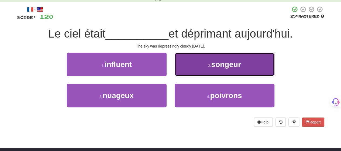
click at [183, 74] on button "2 . songeur" at bounding box center [225, 64] width 100 height 23
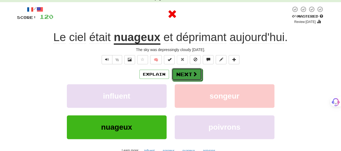
click at [183, 74] on button "Next" at bounding box center [187, 74] width 30 height 12
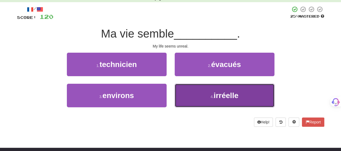
click at [183, 94] on button "4 . irréelle" at bounding box center [225, 95] width 100 height 23
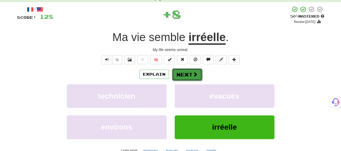
click at [181, 71] on button "Next" at bounding box center [187, 74] width 30 height 12
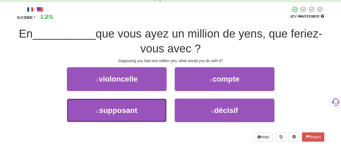
drag, startPoint x: 154, startPoint y: 114, endPoint x: 165, endPoint y: 95, distance: 22.0
click at [154, 113] on button "3 . supposant" at bounding box center [117, 109] width 100 height 23
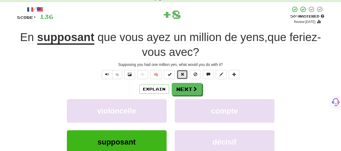
click at [181, 79] on div "/ Score: 136 + 8 50 % Mastered Review: 2025-08-30 En supposant que vous ayez un…" at bounding box center [170, 93] width 307 height 175
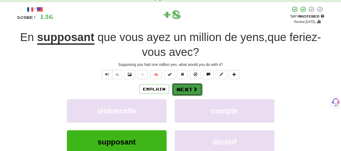
click at [182, 86] on button "Next" at bounding box center [187, 89] width 30 height 12
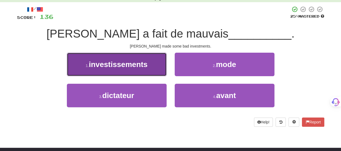
click at [153, 71] on button "1 . investissements" at bounding box center [117, 64] width 100 height 23
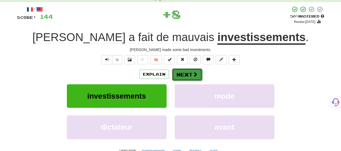
click at [185, 75] on button "Next" at bounding box center [187, 74] width 30 height 12
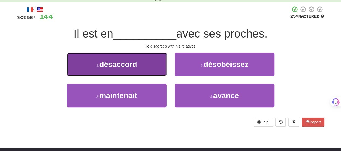
click at [145, 73] on button "1 . désaccord" at bounding box center [117, 64] width 100 height 23
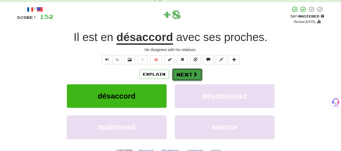
click at [183, 76] on button "Next" at bounding box center [187, 74] width 30 height 12
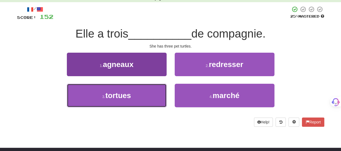
drag, startPoint x: 140, startPoint y: 99, endPoint x: 145, endPoint y: 94, distance: 7.1
click at [141, 98] on button "3 . tortues" at bounding box center [117, 95] width 100 height 23
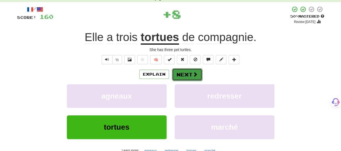
click at [185, 76] on button "Next" at bounding box center [187, 74] width 30 height 12
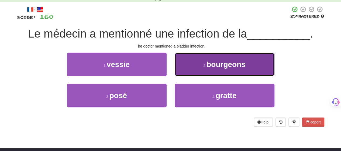
click at [185, 71] on button "2 . bourgeons" at bounding box center [225, 64] width 100 height 23
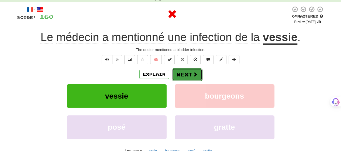
click at [183, 71] on button "Next" at bounding box center [187, 74] width 30 height 12
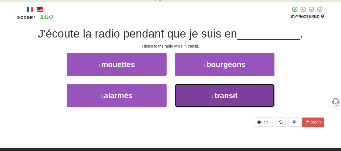
click at [180, 90] on button "4 . transit" at bounding box center [225, 95] width 100 height 23
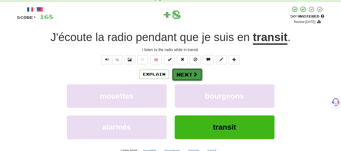
click at [181, 76] on button "Next" at bounding box center [187, 74] width 30 height 12
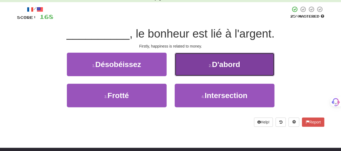
click at [186, 71] on button "2 . D'abord" at bounding box center [225, 64] width 100 height 23
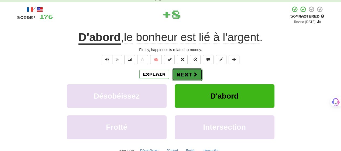
click at [184, 75] on button "Next" at bounding box center [187, 74] width 30 height 12
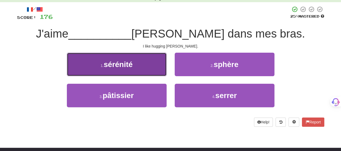
click at [152, 73] on button "1 . sérénité" at bounding box center [117, 64] width 100 height 23
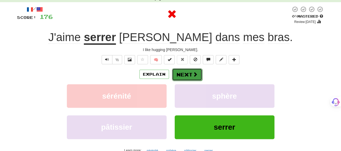
click at [182, 76] on button "Next" at bounding box center [187, 74] width 30 height 12
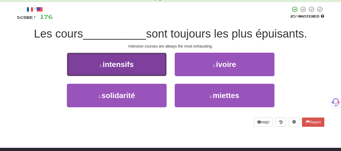
click at [145, 67] on button "1 . intensifs" at bounding box center [117, 64] width 100 height 23
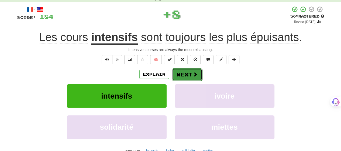
click at [189, 77] on button "Next" at bounding box center [187, 74] width 30 height 12
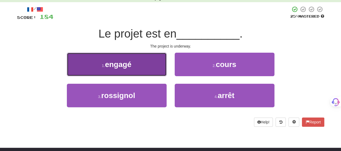
click at [144, 68] on button "1 . engagé" at bounding box center [117, 64] width 100 height 23
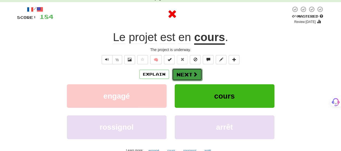
click at [189, 75] on button "Next" at bounding box center [187, 74] width 30 height 12
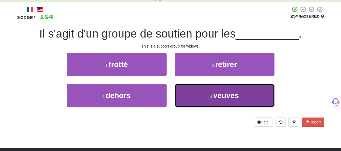
click at [204, 101] on button "4 . veuves" at bounding box center [225, 95] width 100 height 23
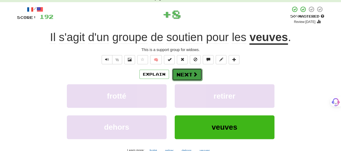
click at [193, 79] on button "Next" at bounding box center [187, 74] width 30 height 12
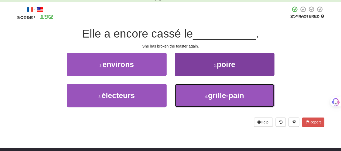
click at [195, 94] on button "4 . grille-pain" at bounding box center [225, 95] width 100 height 23
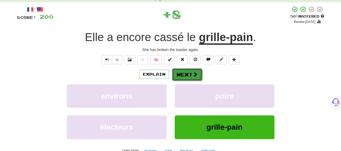
click at [196, 76] on span at bounding box center [195, 74] width 5 height 5
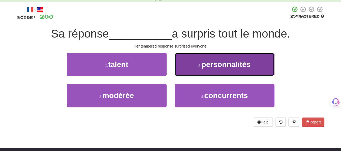
click at [195, 68] on button "2 . personnalités" at bounding box center [225, 64] width 100 height 23
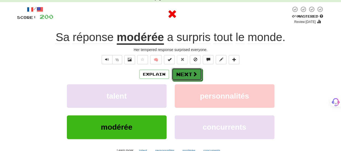
click at [195, 68] on button "Next" at bounding box center [187, 74] width 30 height 12
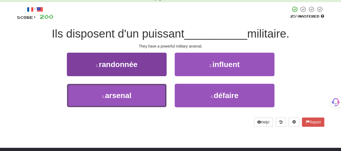
click at [155, 93] on button "3 . arsenal" at bounding box center [117, 95] width 100 height 23
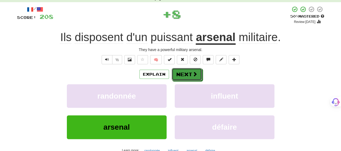
click at [201, 70] on div "Explain Next" at bounding box center [170, 74] width 307 height 12
click at [199, 74] on button "Next" at bounding box center [187, 74] width 30 height 12
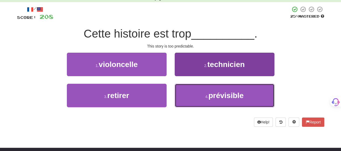
click at [189, 92] on button "4 . prévisible" at bounding box center [225, 95] width 100 height 23
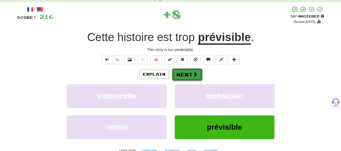
click at [189, 74] on button "Next" at bounding box center [187, 74] width 30 height 12
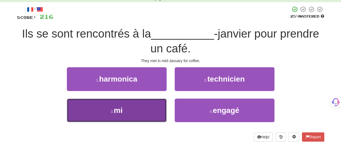
click at [151, 106] on button "3 . mi" at bounding box center [117, 109] width 100 height 23
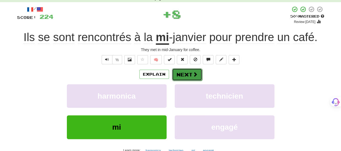
click at [186, 75] on button "Next" at bounding box center [187, 74] width 30 height 12
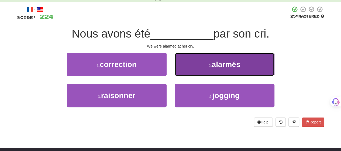
click at [188, 74] on button "2 . alarmés" at bounding box center [225, 64] width 100 height 23
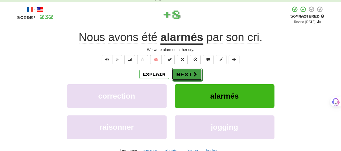
click at [188, 74] on button "Next" at bounding box center [187, 74] width 30 height 12
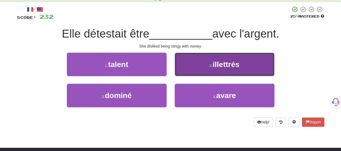
click at [192, 67] on button "2 . illettrés" at bounding box center [225, 64] width 100 height 23
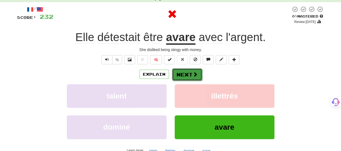
click at [186, 72] on button "Next" at bounding box center [187, 74] width 30 height 12
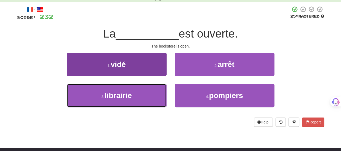
drag, startPoint x: 156, startPoint y: 98, endPoint x: 162, endPoint y: 91, distance: 8.8
click at [157, 96] on button "3 . librairie" at bounding box center [117, 95] width 100 height 23
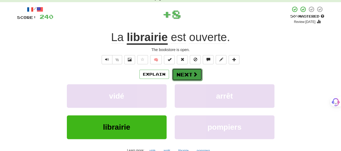
click at [188, 71] on button "Next" at bounding box center [187, 74] width 30 height 12
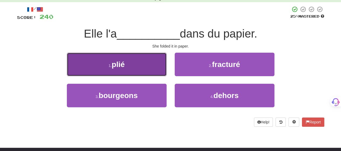
click at [159, 72] on button "1 . plié" at bounding box center [117, 64] width 100 height 23
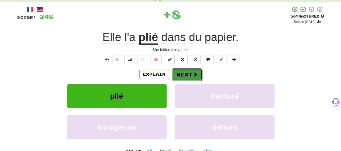
drag, startPoint x: 181, startPoint y: 73, endPoint x: 184, endPoint y: 74, distance: 3.4
click at [184, 74] on button "Next" at bounding box center [187, 74] width 30 height 12
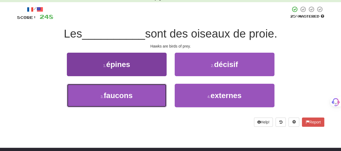
drag, startPoint x: 143, startPoint y: 97, endPoint x: 148, endPoint y: 92, distance: 6.7
click at [146, 94] on button "3 . faucons" at bounding box center [117, 95] width 100 height 23
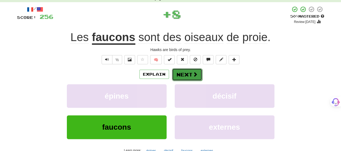
click at [188, 71] on button "Next" at bounding box center [187, 74] width 30 height 12
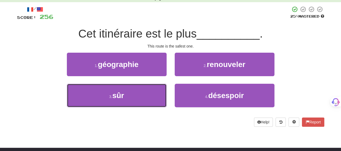
drag, startPoint x: 140, startPoint y: 96, endPoint x: 171, endPoint y: 81, distance: 35.1
click at [140, 96] on button "3 . sûr" at bounding box center [117, 95] width 100 height 23
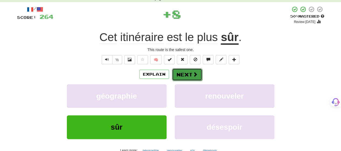
click at [190, 71] on button "Next" at bounding box center [187, 74] width 30 height 12
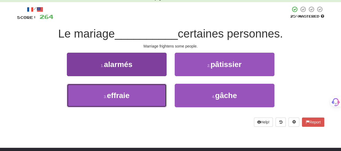
click at [154, 91] on button "3 . effraie" at bounding box center [117, 95] width 100 height 23
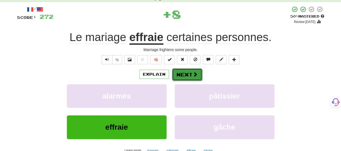
click at [179, 78] on button "Next" at bounding box center [187, 74] width 30 height 12
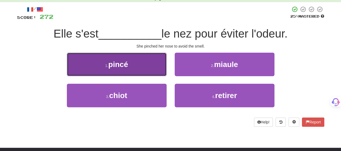
click at [154, 73] on button "1 . pincé" at bounding box center [117, 64] width 100 height 23
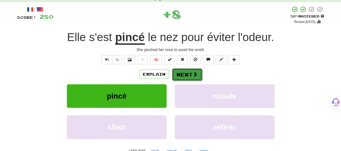
click at [182, 74] on button "Next" at bounding box center [187, 74] width 30 height 12
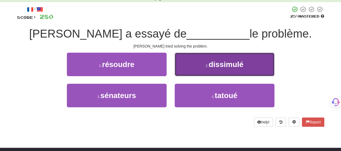
click at [185, 69] on button "2 . dissimulé" at bounding box center [225, 64] width 100 height 23
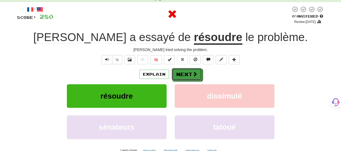
click at [185, 69] on button "Next" at bounding box center [187, 74] width 30 height 12
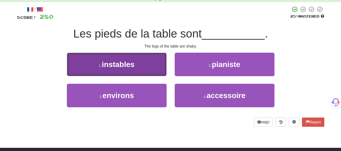
click at [155, 70] on button "1 . instables" at bounding box center [117, 64] width 100 height 23
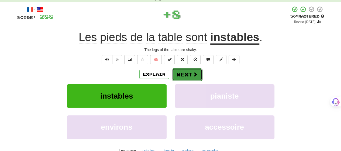
click at [184, 74] on button "Next" at bounding box center [187, 74] width 30 height 12
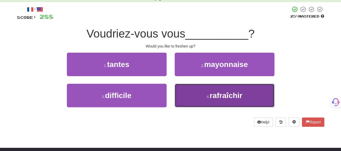
click at [185, 88] on button "4 . rafraîchir" at bounding box center [225, 95] width 100 height 23
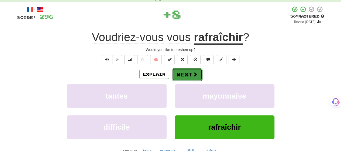
click at [183, 69] on button "Next" at bounding box center [187, 74] width 30 height 12
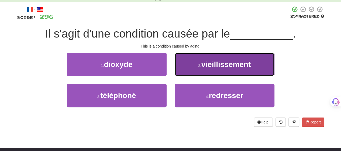
click at [183, 71] on button "2 . vieillissement" at bounding box center [225, 64] width 100 height 23
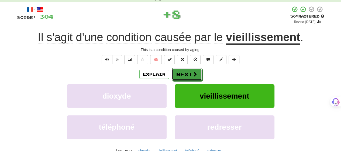
click at [183, 71] on button "Next" at bounding box center [187, 74] width 30 height 12
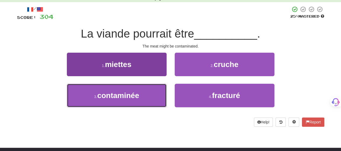
drag, startPoint x: 153, startPoint y: 96, endPoint x: 163, endPoint y: 85, distance: 14.7
click at [156, 90] on button "3 . contaminée" at bounding box center [117, 95] width 100 height 23
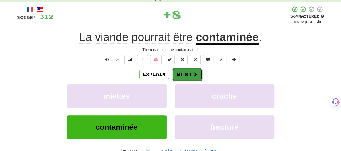
click at [189, 73] on button "Next" at bounding box center [187, 74] width 30 height 12
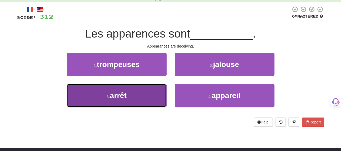
click at [155, 90] on button "3 . arrêt" at bounding box center [117, 95] width 100 height 23
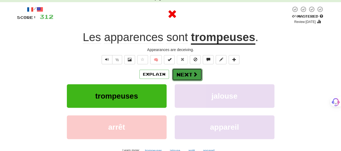
click at [185, 72] on button "Next" at bounding box center [187, 74] width 30 height 12
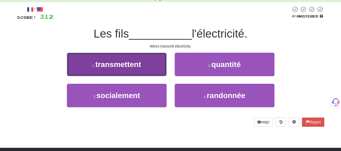
click at [157, 69] on button "1 . transmettent" at bounding box center [117, 64] width 100 height 23
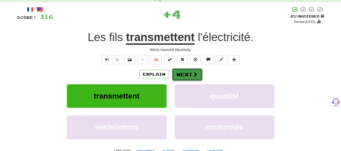
click at [182, 74] on button "Next" at bounding box center [187, 74] width 30 height 12
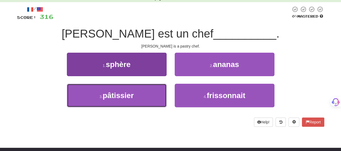
click at [146, 86] on button "3 . pâtissier" at bounding box center [117, 95] width 100 height 23
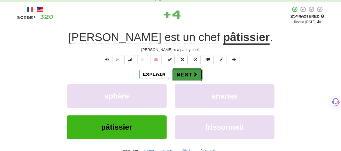
click at [189, 71] on button "Next" at bounding box center [187, 74] width 30 height 12
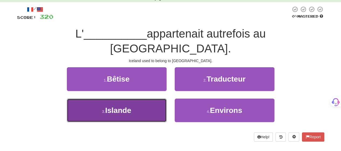
click at [155, 98] on button "3 . Islande" at bounding box center [117, 109] width 100 height 23
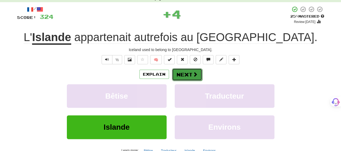
click at [181, 76] on button "Next" at bounding box center [187, 74] width 30 height 12
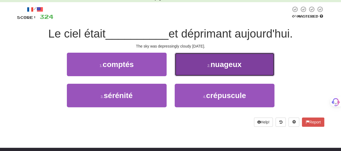
click at [185, 74] on button "2 . nuageux" at bounding box center [225, 64] width 100 height 23
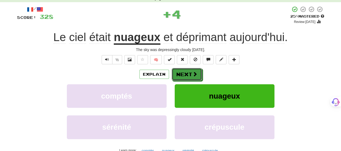
click at [185, 74] on button "Next" at bounding box center [187, 74] width 30 height 12
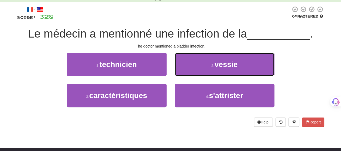
click at [185, 74] on button "2 . vessie" at bounding box center [225, 64] width 100 height 23
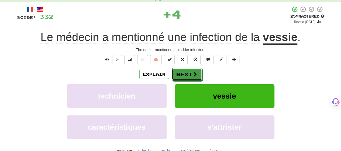
click at [185, 74] on button "Next" at bounding box center [187, 74] width 30 height 12
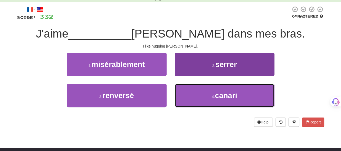
drag, startPoint x: 193, startPoint y: 96, endPoint x: 190, endPoint y: 89, distance: 7.7
click at [192, 93] on button "4 . canari" at bounding box center [225, 95] width 100 height 23
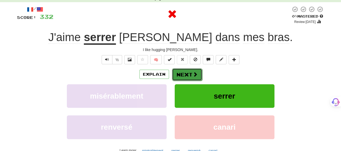
click at [189, 74] on button "Next" at bounding box center [187, 74] width 30 height 12
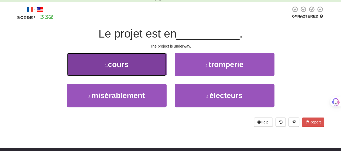
click at [148, 73] on button "1 . cours" at bounding box center [117, 64] width 100 height 23
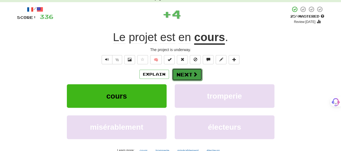
click at [184, 77] on button "Next" at bounding box center [187, 74] width 30 height 12
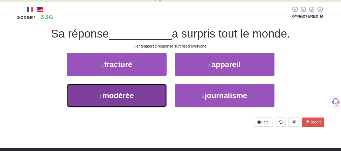
click at [154, 95] on button "3 . modérée" at bounding box center [117, 95] width 100 height 23
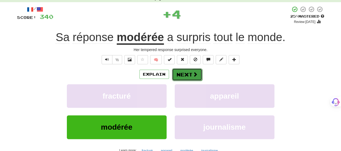
click at [174, 74] on button "Next" at bounding box center [187, 74] width 30 height 12
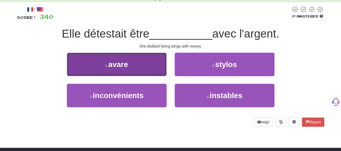
click at [154, 68] on button "1 . avare" at bounding box center [117, 64] width 100 height 23
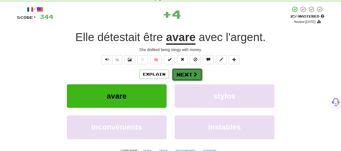
click at [189, 74] on button "Next" at bounding box center [187, 74] width 30 height 12
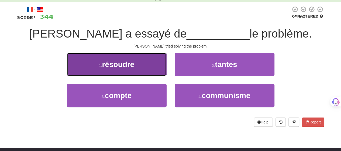
click at [148, 71] on button "1 . résoudre" at bounding box center [117, 64] width 100 height 23
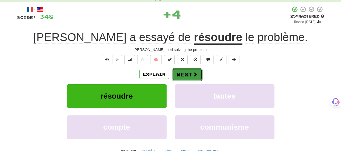
click at [181, 72] on button "Next" at bounding box center [187, 74] width 30 height 12
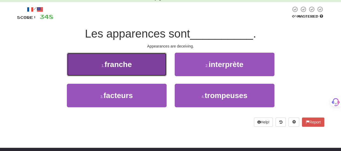
click at [149, 67] on button "1 . franche" at bounding box center [117, 64] width 100 height 23
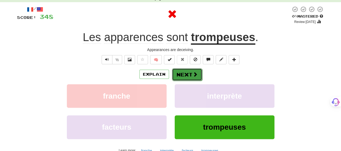
click at [189, 74] on button "Next" at bounding box center [187, 74] width 30 height 12
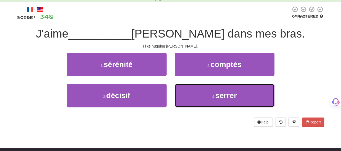
drag, startPoint x: 190, startPoint y: 91, endPoint x: 189, endPoint y: 82, distance: 9.0
click at [190, 88] on button "4 . serrer" at bounding box center [225, 95] width 100 height 23
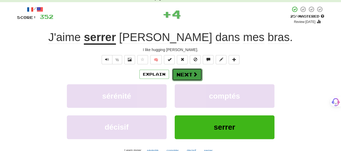
drag, startPoint x: 189, startPoint y: 82, endPoint x: 187, endPoint y: 75, distance: 7.3
click at [187, 75] on button "Next" at bounding box center [187, 74] width 30 height 12
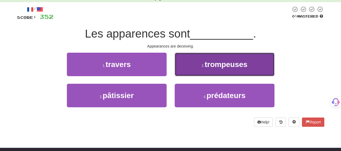
click at [186, 69] on button "2 . trompeuses" at bounding box center [225, 64] width 100 height 23
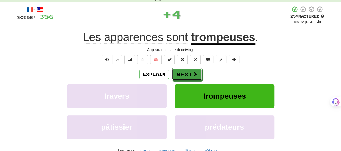
click at [186, 71] on button "Next" at bounding box center [187, 74] width 30 height 12
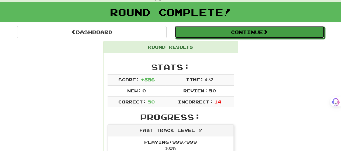
click at [227, 31] on button "Continue" at bounding box center [250, 32] width 150 height 12
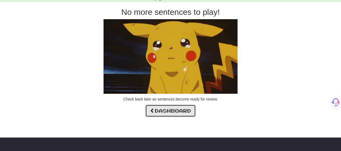
click at [187, 112] on link "Dashboard" at bounding box center [170, 110] width 50 height 12
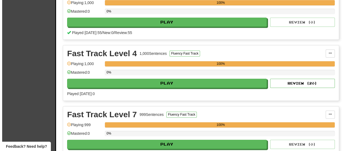
scroll to position [323, 0]
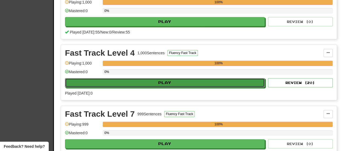
click at [227, 82] on button "Play" at bounding box center [165, 82] width 200 height 9
select select "**"
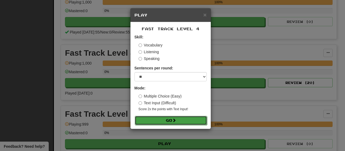
click at [202, 117] on button "Go" at bounding box center [171, 120] width 72 height 9
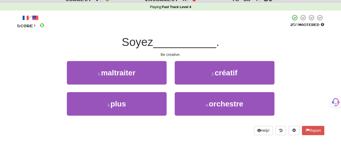
scroll to position [27, 0]
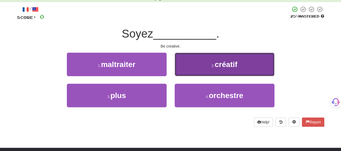
click at [243, 67] on button "2 . créatif" at bounding box center [225, 64] width 100 height 23
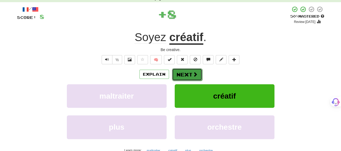
click at [178, 74] on button "Next" at bounding box center [187, 74] width 30 height 12
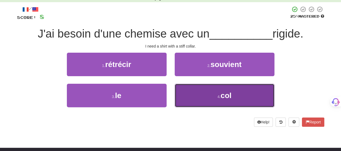
click at [240, 98] on button "4 . col" at bounding box center [225, 95] width 100 height 23
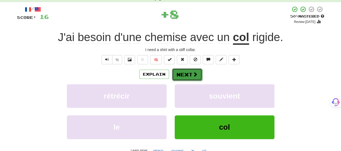
click at [198, 72] on button "Next" at bounding box center [187, 74] width 30 height 12
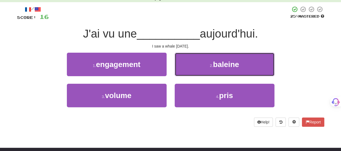
drag, startPoint x: 237, startPoint y: 63, endPoint x: 232, endPoint y: 67, distance: 6.1
click at [237, 63] on span "baleine" at bounding box center [226, 64] width 26 height 8
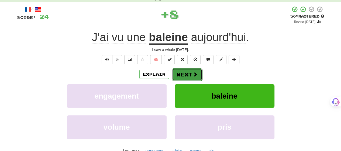
click at [196, 71] on button "Next" at bounding box center [187, 74] width 30 height 12
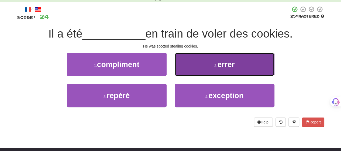
click at [246, 69] on button "2 . errer" at bounding box center [225, 64] width 100 height 23
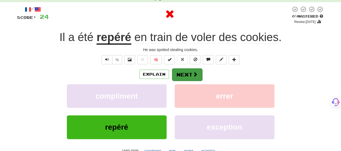
click at [200, 72] on div "Explain Next" at bounding box center [170, 74] width 307 height 12
click at [193, 74] on span at bounding box center [195, 74] width 5 height 5
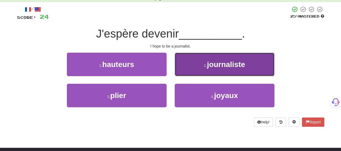
click at [235, 67] on span "journaliste" at bounding box center [226, 64] width 38 height 8
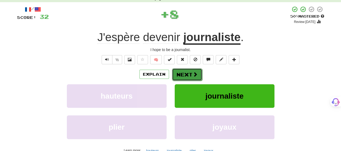
click at [189, 71] on button "Next" at bounding box center [187, 74] width 30 height 12
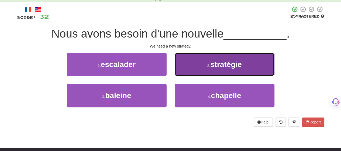
click at [232, 68] on span "stratégie" at bounding box center [226, 64] width 32 height 8
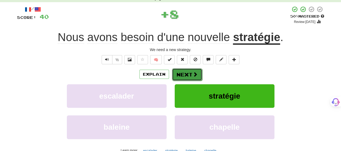
click at [191, 73] on button "Next" at bounding box center [187, 74] width 30 height 12
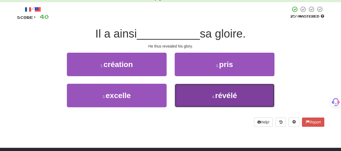
click at [202, 92] on button "4 . révélé" at bounding box center [225, 95] width 100 height 23
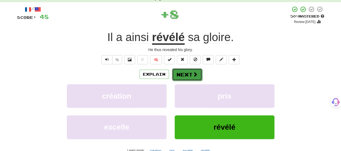
click at [198, 76] on button "Next" at bounding box center [187, 74] width 30 height 12
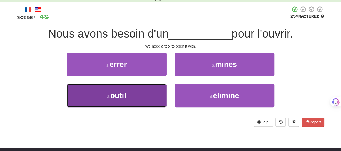
click at [157, 93] on button "3 . outil" at bounding box center [117, 95] width 100 height 23
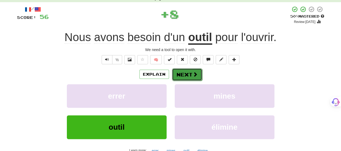
click at [199, 75] on button "Next" at bounding box center [187, 74] width 30 height 12
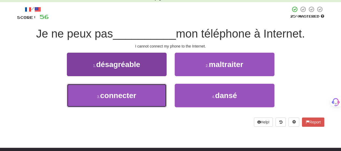
drag, startPoint x: 148, startPoint y: 92, endPoint x: 162, endPoint y: 84, distance: 16.8
click at [150, 90] on button "3 . connecter" at bounding box center [117, 95] width 100 height 23
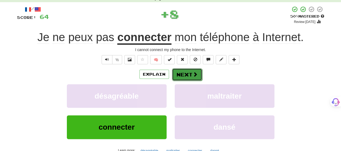
click at [194, 74] on span at bounding box center [195, 74] width 5 height 5
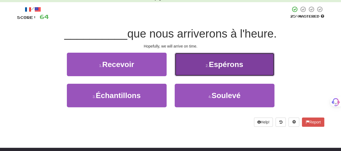
click at [193, 74] on button "2 . Espérons" at bounding box center [225, 64] width 100 height 23
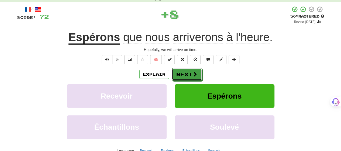
click at [193, 74] on span at bounding box center [194, 73] width 5 height 5
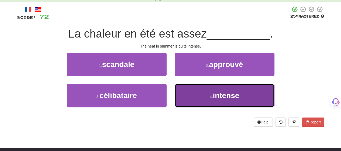
drag, startPoint x: 193, startPoint y: 85, endPoint x: 193, endPoint y: 82, distance: 3.2
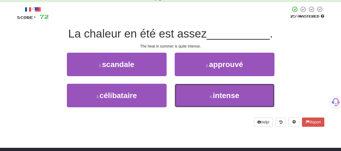
click at [193, 85] on button "4 . intense" at bounding box center [225, 95] width 100 height 23
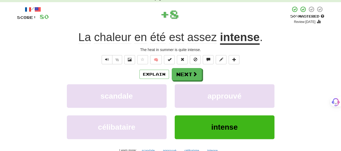
click at [189, 67] on div "/ Score: 80 + 8 50 % Mastered Review: 2025-08-30 La chaleur en été est assez in…" at bounding box center [170, 86] width 307 height 160
click at [189, 72] on button "Next" at bounding box center [187, 74] width 30 height 12
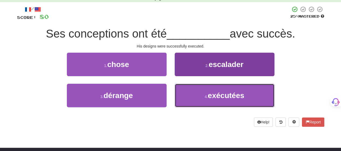
drag, startPoint x: 191, startPoint y: 88, endPoint x: 191, endPoint y: 84, distance: 4.8
click at [191, 87] on button "4 . exécutées" at bounding box center [225, 95] width 100 height 23
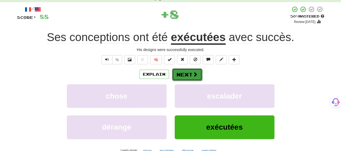
click at [191, 69] on button "Next" at bounding box center [187, 74] width 30 height 12
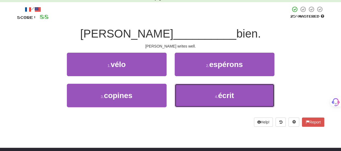
drag, startPoint x: 194, startPoint y: 90, endPoint x: 192, endPoint y: 81, distance: 8.7
click at [193, 85] on button "4 . écrit" at bounding box center [225, 95] width 100 height 23
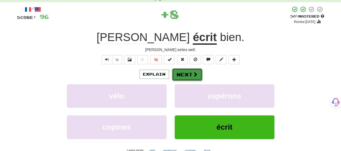
drag, startPoint x: 192, startPoint y: 81, endPoint x: 192, endPoint y: 73, distance: 8.4
click at [193, 73] on span at bounding box center [195, 74] width 5 height 5
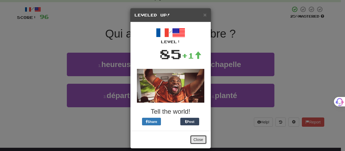
drag, startPoint x: 196, startPoint y: 140, endPoint x: 196, endPoint y: 137, distance: 3.2
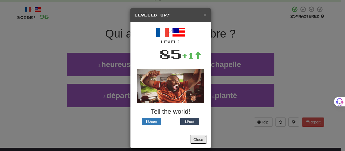
click at [196, 138] on button "Close" at bounding box center [198, 139] width 17 height 9
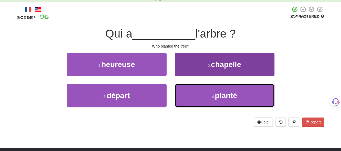
drag, startPoint x: 198, startPoint y: 98, endPoint x: 196, endPoint y: 91, distance: 7.7
click at [198, 98] on button "4 . planté" at bounding box center [225, 95] width 100 height 23
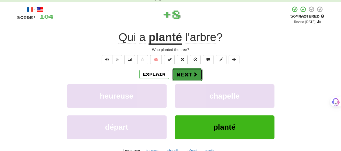
click at [191, 73] on button "Next" at bounding box center [187, 74] width 30 height 12
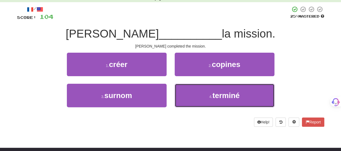
drag, startPoint x: 198, startPoint y: 95, endPoint x: 195, endPoint y: 83, distance: 12.3
click at [197, 92] on button "4 . terminé" at bounding box center [225, 95] width 100 height 23
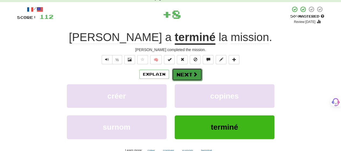
click at [193, 73] on span at bounding box center [195, 74] width 5 height 5
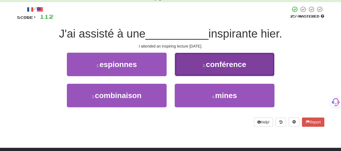
click at [192, 73] on button "2 . conférence" at bounding box center [225, 64] width 100 height 23
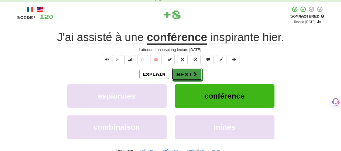
click at [192, 73] on span at bounding box center [194, 73] width 5 height 5
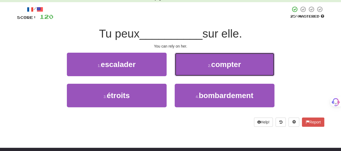
click at [192, 73] on button "2 . compter" at bounding box center [225, 64] width 100 height 23
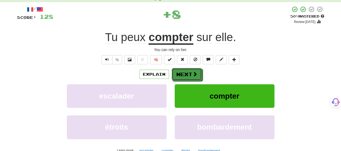
click at [192, 73] on span at bounding box center [194, 73] width 5 height 5
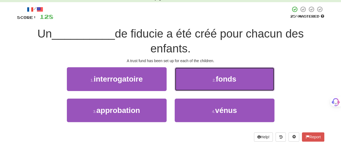
click at [192, 73] on button "2 . fonds" at bounding box center [225, 78] width 100 height 23
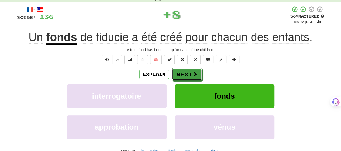
click at [192, 73] on span at bounding box center [194, 73] width 5 height 5
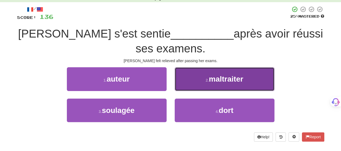
click at [187, 78] on button "2 . maltraiter" at bounding box center [225, 78] width 100 height 23
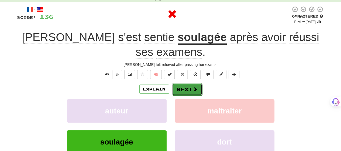
click at [186, 83] on button "Next" at bounding box center [187, 89] width 30 height 12
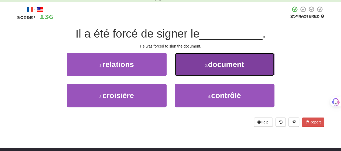
click at [195, 73] on button "2 . document" at bounding box center [225, 64] width 100 height 23
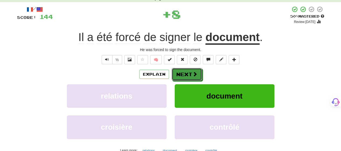
click at [195, 73] on span at bounding box center [194, 73] width 5 height 5
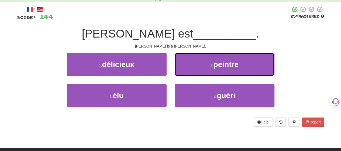
click at [195, 73] on button "2 . peintre" at bounding box center [225, 64] width 100 height 23
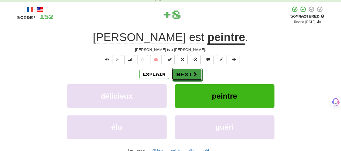
click at [195, 73] on span at bounding box center [194, 73] width 5 height 5
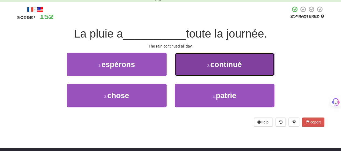
click at [195, 74] on button "2 . continué" at bounding box center [225, 64] width 100 height 23
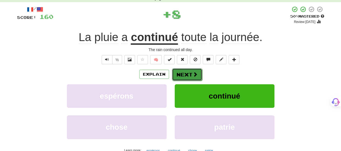
click at [195, 74] on span at bounding box center [195, 74] width 5 height 5
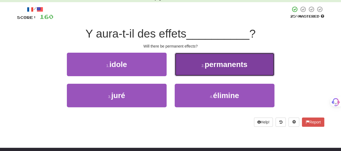
click at [203, 61] on button "2 . permanents" at bounding box center [225, 64] width 100 height 23
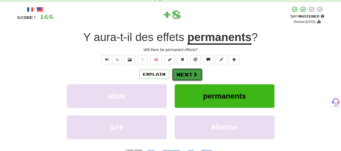
click at [191, 70] on button "Next" at bounding box center [187, 74] width 30 height 12
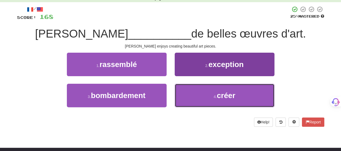
click at [197, 85] on button "4 . créer" at bounding box center [225, 95] width 100 height 23
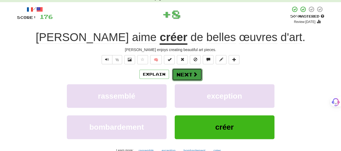
click at [193, 73] on span at bounding box center [195, 74] width 5 height 5
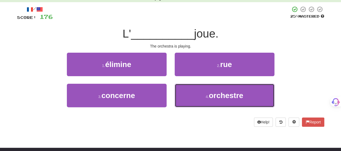
drag, startPoint x: 191, startPoint y: 92, endPoint x: 192, endPoint y: 80, distance: 11.9
click at [191, 92] on button "4 . orchestre" at bounding box center [225, 95] width 100 height 23
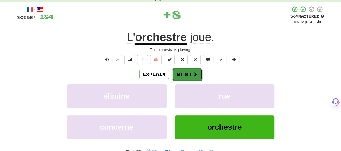
click at [191, 73] on button "Next" at bounding box center [187, 74] width 30 height 12
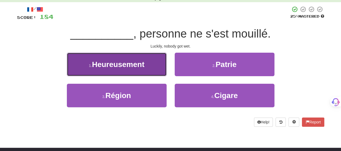
drag, startPoint x: 156, startPoint y: 70, endPoint x: 159, endPoint y: 70, distance: 3.2
click at [159, 70] on button "1 . Heureusement" at bounding box center [117, 64] width 100 height 23
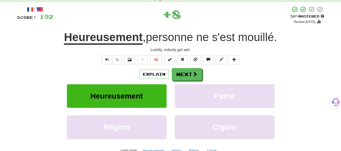
click at [210, 73] on div "Explain Next" at bounding box center [170, 74] width 307 height 12
click at [189, 75] on button "Next" at bounding box center [187, 74] width 30 height 12
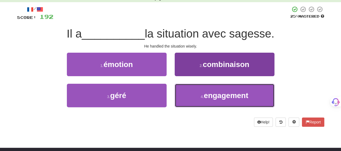
drag, startPoint x: 200, startPoint y: 89, endPoint x: 198, endPoint y: 87, distance: 3.1
click at [200, 88] on button "4 . engagement" at bounding box center [225, 95] width 100 height 23
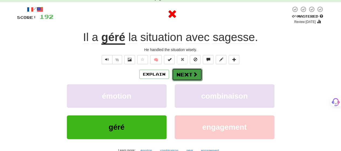
click at [186, 75] on button "Next" at bounding box center [187, 74] width 30 height 12
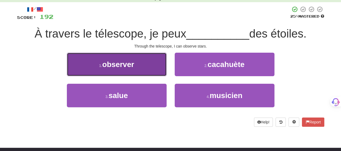
click at [159, 73] on button "1 . observer" at bounding box center [117, 64] width 100 height 23
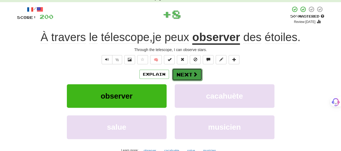
click at [196, 73] on span at bounding box center [195, 74] width 5 height 5
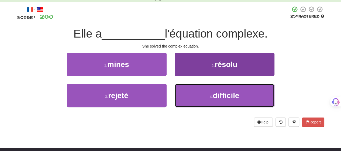
click at [197, 90] on button "4 . difficile" at bounding box center [225, 95] width 100 height 23
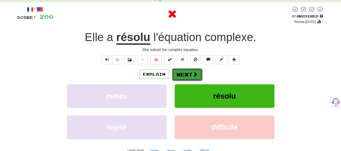
click at [196, 73] on span at bounding box center [195, 74] width 5 height 5
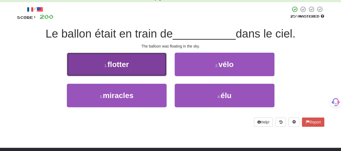
click at [141, 72] on button "1 . flotter" at bounding box center [117, 64] width 100 height 23
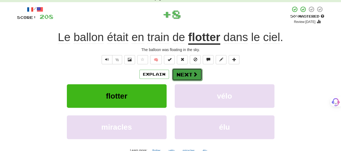
click at [186, 74] on button "Next" at bounding box center [187, 74] width 30 height 12
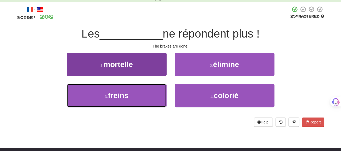
drag, startPoint x: 151, startPoint y: 97, endPoint x: 157, endPoint y: 89, distance: 9.5
click at [152, 96] on button "3 . freins" at bounding box center [117, 95] width 100 height 23
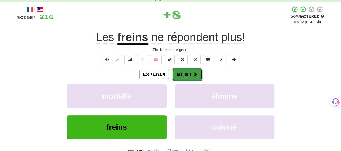
click at [187, 72] on button "Next" at bounding box center [187, 74] width 30 height 12
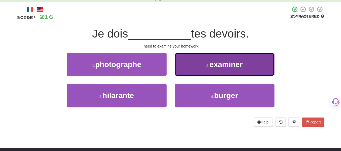
click at [188, 72] on button "2 . examiner" at bounding box center [225, 64] width 100 height 23
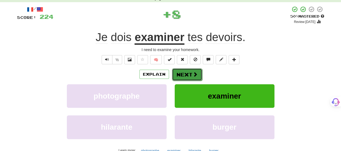
click at [188, 74] on button "Next" at bounding box center [187, 74] width 30 height 12
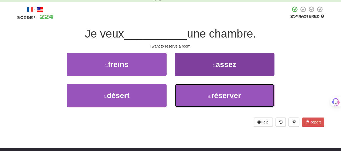
click at [190, 93] on button "4 . réserver" at bounding box center [225, 95] width 100 height 23
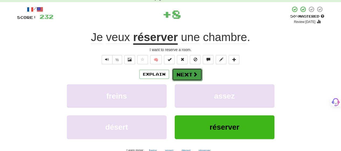
click at [189, 72] on button "Next" at bounding box center [187, 74] width 30 height 12
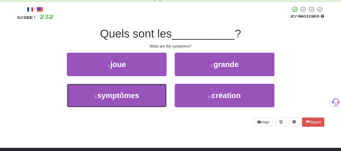
drag, startPoint x: 152, startPoint y: 99, endPoint x: 189, endPoint y: 81, distance: 41.0
click at [152, 99] on button "3 . symptômes" at bounding box center [117, 95] width 100 height 23
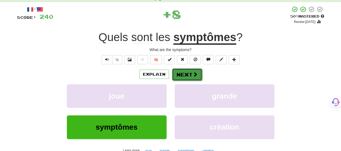
click at [198, 77] on button "Next" at bounding box center [187, 74] width 30 height 12
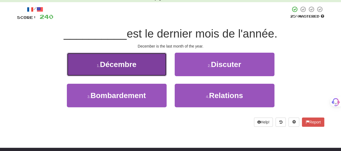
click at [152, 70] on button "1 . Décembre" at bounding box center [117, 64] width 100 height 23
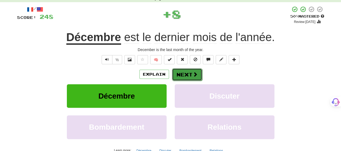
click at [197, 71] on button "Next" at bounding box center [187, 74] width 30 height 12
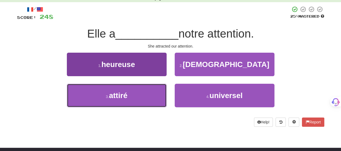
click at [139, 98] on button "3 . attiré" at bounding box center [117, 95] width 100 height 23
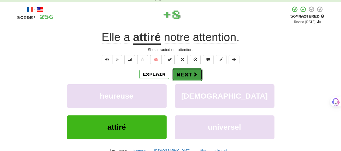
click at [186, 75] on button "Next" at bounding box center [187, 74] width 30 height 12
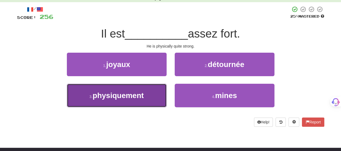
click at [150, 94] on button "3 . physiquement" at bounding box center [117, 95] width 100 height 23
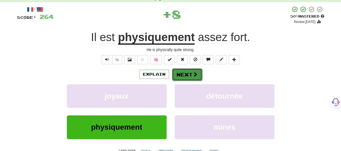
click at [187, 75] on button "Next" at bounding box center [187, 74] width 30 height 12
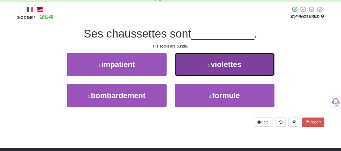
click at [189, 72] on button "2 . violettes" at bounding box center [225, 64] width 100 height 23
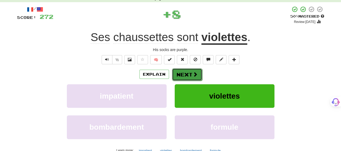
click at [190, 71] on button "Next" at bounding box center [187, 74] width 30 height 12
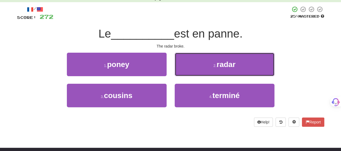
click at [190, 71] on button "2 . radar" at bounding box center [225, 64] width 100 height 23
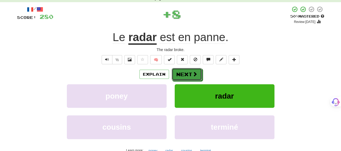
click at [190, 71] on button "Next" at bounding box center [187, 74] width 30 height 12
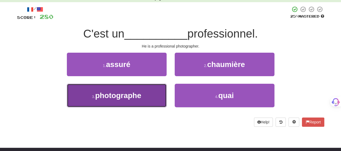
click at [154, 94] on button "3 . photographe" at bounding box center [117, 95] width 100 height 23
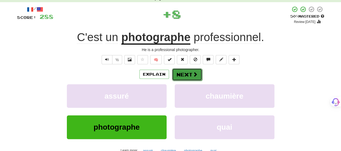
click at [199, 69] on button "Next" at bounding box center [187, 74] width 30 height 12
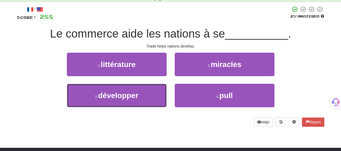
drag, startPoint x: 144, startPoint y: 96, endPoint x: 175, endPoint y: 81, distance: 34.3
click at [148, 93] on button "3 . développer" at bounding box center [117, 95] width 100 height 23
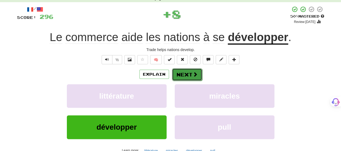
click at [196, 72] on span at bounding box center [195, 74] width 5 height 5
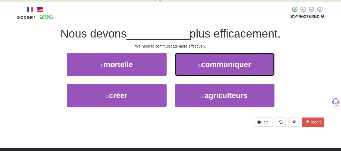
click at [196, 72] on button "2 . communiquer" at bounding box center [225, 64] width 100 height 23
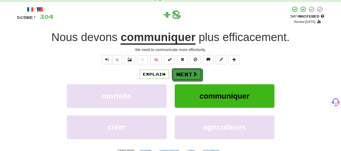
click at [196, 72] on span at bounding box center [194, 73] width 5 height 5
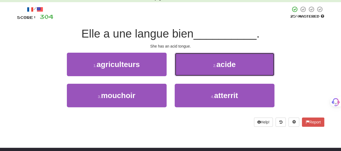
click at [196, 72] on button "2 . acide" at bounding box center [225, 64] width 100 height 23
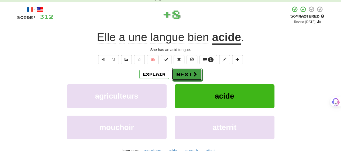
click at [196, 72] on span at bounding box center [194, 73] width 5 height 5
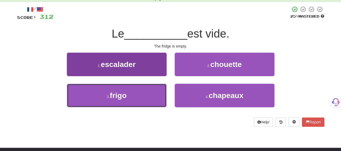
click at [147, 97] on button "3 . frigo" at bounding box center [117, 95] width 100 height 23
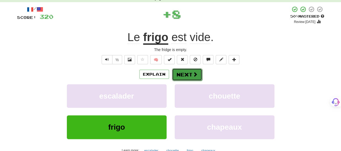
click at [193, 71] on button "Next" at bounding box center [187, 74] width 30 height 12
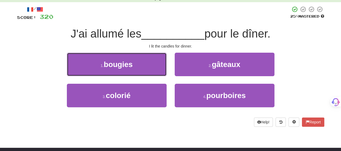
drag, startPoint x: 148, startPoint y: 66, endPoint x: 152, endPoint y: 66, distance: 4.3
click at [150, 66] on button "1 . bougies" at bounding box center [117, 64] width 100 height 23
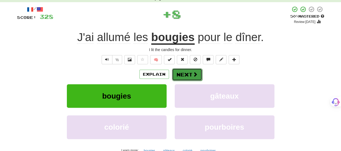
click at [184, 71] on button "Next" at bounding box center [187, 74] width 30 height 12
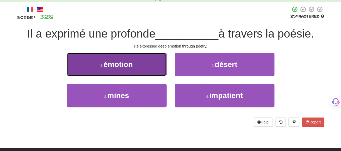
click at [155, 70] on button "1 . émotion" at bounding box center [117, 64] width 100 height 23
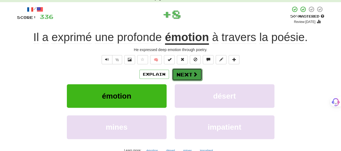
click at [183, 69] on button "Next" at bounding box center [187, 74] width 30 height 12
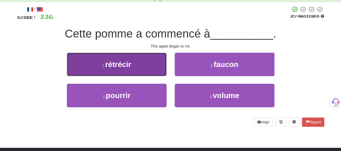
click at [155, 73] on button "1 . rétrécir" at bounding box center [117, 64] width 100 height 23
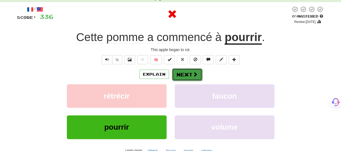
click at [185, 72] on button "Next" at bounding box center [187, 74] width 30 height 12
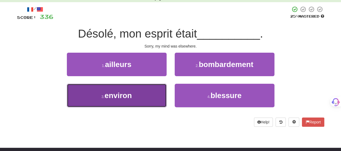
click at [155, 95] on button "3 . environ" at bounding box center [117, 95] width 100 height 23
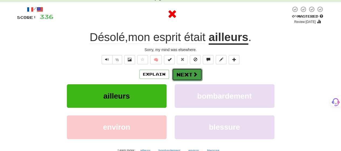
click at [184, 73] on button "Next" at bounding box center [187, 74] width 30 height 12
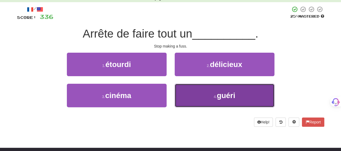
click at [197, 97] on button "4 . guéri" at bounding box center [225, 95] width 100 height 23
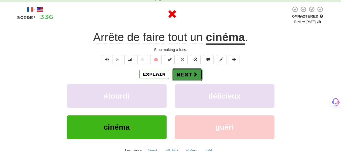
click at [184, 70] on button "Next" at bounding box center [187, 74] width 30 height 12
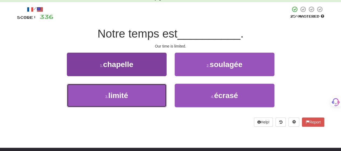
click at [127, 97] on span "limité" at bounding box center [118, 95] width 20 height 8
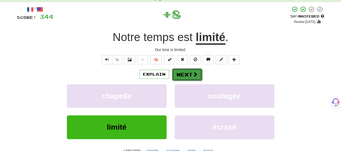
click at [192, 71] on button "Next" at bounding box center [187, 74] width 30 height 12
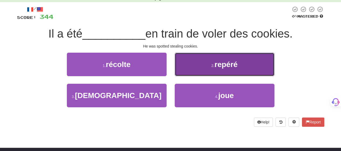
click at [195, 68] on button "2 . repéré" at bounding box center [225, 64] width 100 height 23
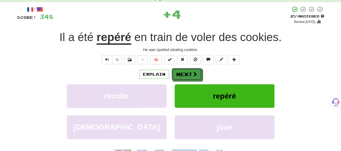
click at [195, 68] on button "Next" at bounding box center [187, 74] width 30 height 12
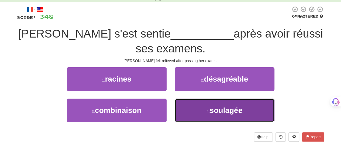
click at [202, 108] on button "4 . soulagée" at bounding box center [225, 109] width 100 height 23
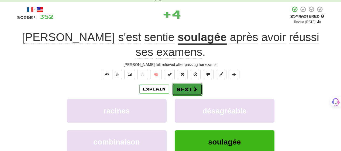
click at [193, 83] on button "Next" at bounding box center [187, 89] width 30 height 12
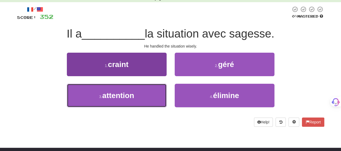
click at [159, 98] on button "3 . attention" at bounding box center [117, 95] width 100 height 23
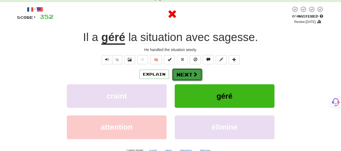
click at [200, 73] on button "Next" at bounding box center [187, 74] width 30 height 12
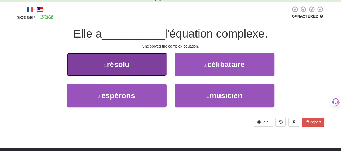
click at [145, 68] on button "1 . résolu" at bounding box center [117, 64] width 100 height 23
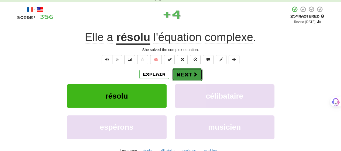
click at [185, 70] on button "Next" at bounding box center [187, 74] width 30 height 12
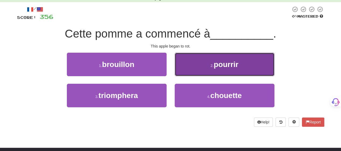
click at [185, 70] on button "2 . pourrir" at bounding box center [225, 64] width 100 height 23
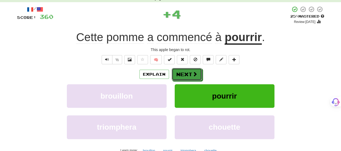
click at [185, 70] on button "Next" at bounding box center [187, 74] width 30 height 12
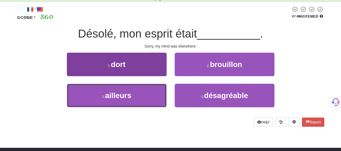
drag, startPoint x: 148, startPoint y: 101, endPoint x: 166, endPoint y: 85, distance: 24.1
click at [150, 99] on button "3 . ailleurs" at bounding box center [117, 95] width 100 height 23
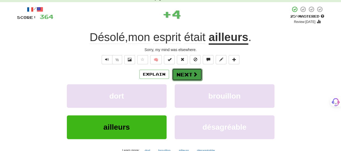
click at [189, 74] on button "Next" at bounding box center [187, 74] width 30 height 12
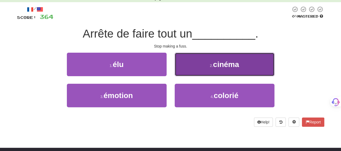
click at [190, 73] on button "2 . cinéma" at bounding box center [225, 64] width 100 height 23
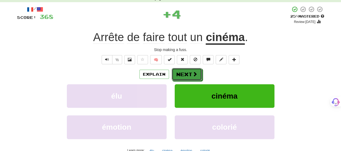
click at [190, 73] on button "Next" at bounding box center [187, 74] width 30 height 12
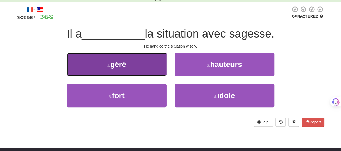
click at [160, 71] on button "1 . géré" at bounding box center [117, 64] width 100 height 23
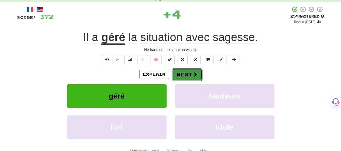
click at [187, 76] on button "Next" at bounding box center [187, 74] width 30 height 12
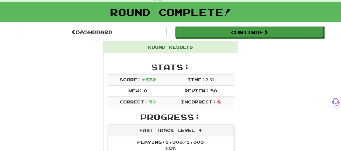
click at [246, 34] on button "Continue" at bounding box center [250, 32] width 150 height 12
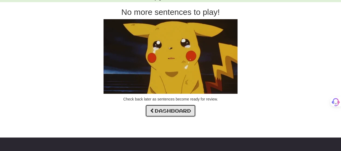
click at [189, 107] on link "Dashboard" at bounding box center [170, 110] width 50 height 12
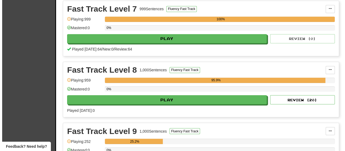
scroll to position [431, 0]
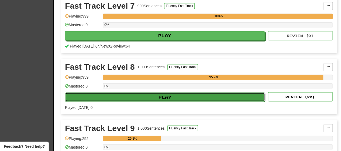
click at [185, 92] on button "Play" at bounding box center [165, 96] width 200 height 9
select select "**"
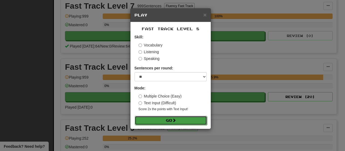
click at [183, 119] on button "Go" at bounding box center [171, 120] width 72 height 9
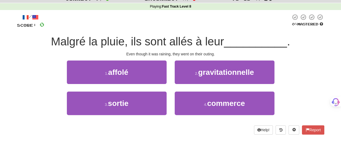
scroll to position [27, 0]
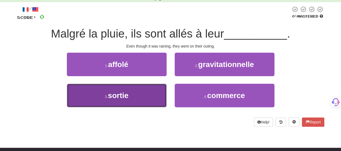
click at [152, 96] on button "3 . sortie" at bounding box center [117, 95] width 100 height 23
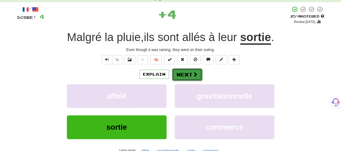
click at [193, 75] on span at bounding box center [195, 74] width 5 height 5
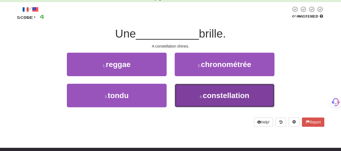
click at [232, 97] on span "constellation" at bounding box center [226, 95] width 47 height 8
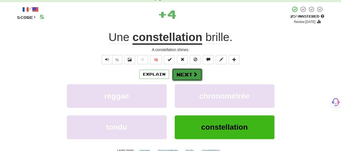
click at [195, 76] on span at bounding box center [195, 74] width 5 height 5
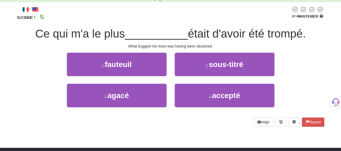
click at [162, 78] on div "1 . fauteuil" at bounding box center [117, 68] width 108 height 31
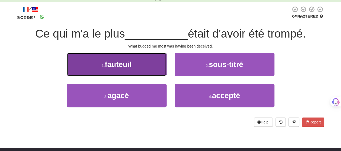
click at [158, 71] on button "1 . fauteuil" at bounding box center [117, 64] width 100 height 23
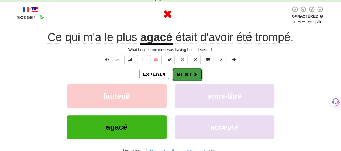
click at [192, 72] on button "Next" at bounding box center [187, 74] width 30 height 12
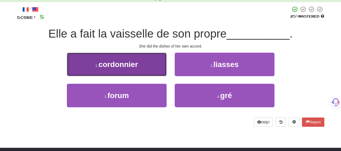
click at [157, 71] on button "1 . cordonnier" at bounding box center [117, 64] width 100 height 23
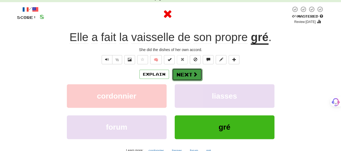
click at [191, 75] on button "Next" at bounding box center [187, 74] width 30 height 12
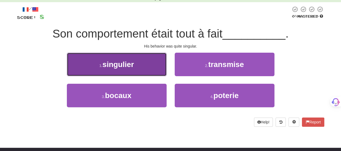
click at [161, 71] on button "1 . singulier" at bounding box center [117, 64] width 100 height 23
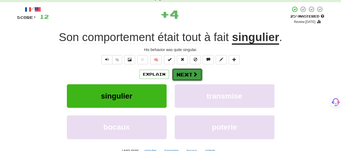
click at [201, 73] on button "Next" at bounding box center [187, 74] width 30 height 12
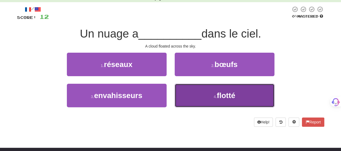
click at [202, 94] on button "4 . flotté" at bounding box center [225, 95] width 100 height 23
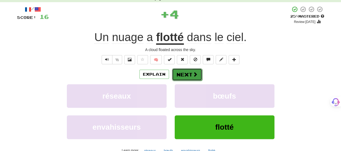
click at [199, 74] on button "Next" at bounding box center [187, 74] width 30 height 12
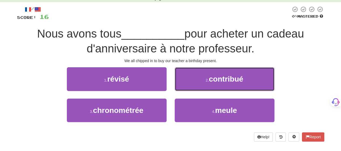
click at [197, 83] on button "2 . contribué" at bounding box center [225, 78] width 100 height 23
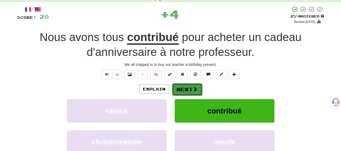
click at [190, 89] on button "Next" at bounding box center [187, 89] width 30 height 12
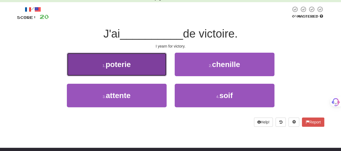
click at [144, 69] on button "1 . poterie" at bounding box center [117, 64] width 100 height 23
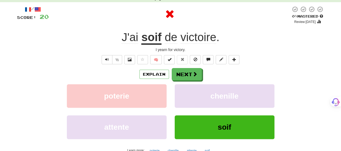
click at [204, 74] on div "Explain Next" at bounding box center [170, 74] width 307 height 12
click at [186, 74] on button "Next" at bounding box center [187, 74] width 30 height 12
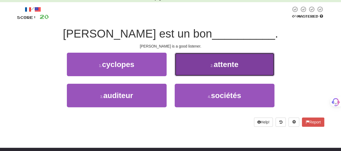
click at [226, 68] on button "2 . attente" at bounding box center [225, 64] width 100 height 23
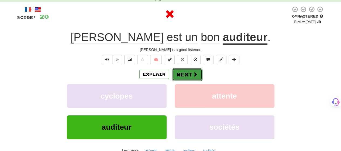
click at [191, 74] on button "Next" at bounding box center [187, 74] width 30 height 12
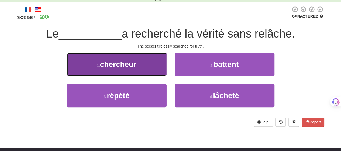
click at [148, 70] on button "1 . chercheur" at bounding box center [117, 64] width 100 height 23
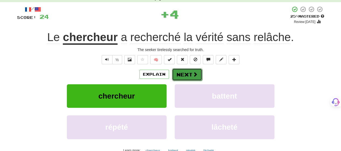
click at [189, 71] on button "Next" at bounding box center [187, 74] width 30 height 12
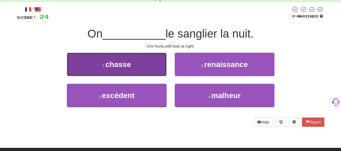
click at [150, 71] on button "1 . chasse" at bounding box center [117, 64] width 100 height 23
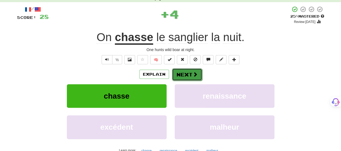
click at [189, 73] on button "Next" at bounding box center [187, 74] width 30 height 12
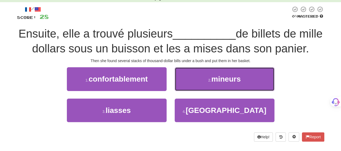
click at [190, 79] on button "2 . mineurs" at bounding box center [225, 78] width 100 height 23
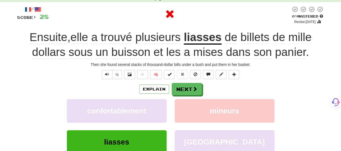
click at [190, 79] on div "/ Score: 28 0 % Mastered Review: [DATE] Ensuite , elle a trouvé plusieurs liass…" at bounding box center [170, 93] width 307 height 175
click at [188, 85] on button "Next" at bounding box center [187, 89] width 30 height 12
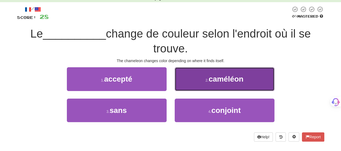
click at [188, 85] on button "2 . caméléon" at bounding box center [225, 78] width 100 height 23
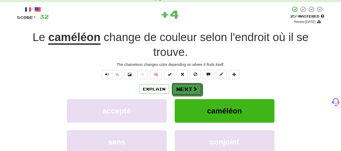
click at [188, 85] on button "Next" at bounding box center [187, 89] width 30 height 12
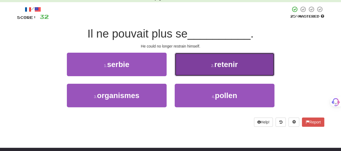
click at [189, 75] on button "2 . retenir" at bounding box center [225, 64] width 100 height 23
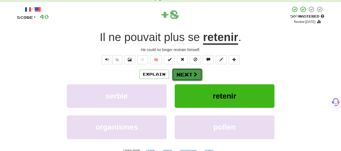
click at [189, 75] on button "Next" at bounding box center [187, 74] width 30 height 12
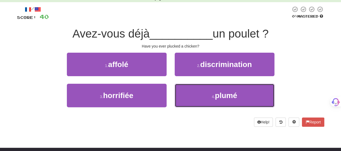
drag, startPoint x: 188, startPoint y: 92, endPoint x: 187, endPoint y: 83, distance: 9.2
click at [188, 87] on button "4 . plumé" at bounding box center [225, 95] width 100 height 23
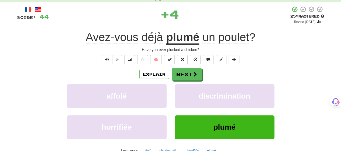
click at [186, 65] on div "/ Score: 44 + 4 25 % Mastered Review: [DATE] Avez-vous déjà plumé un poulet ? H…" at bounding box center [170, 86] width 307 height 160
click at [185, 71] on button "Next" at bounding box center [187, 74] width 30 height 12
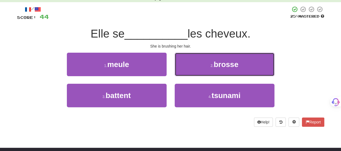
click at [185, 71] on button "2 . brosse" at bounding box center [225, 64] width 100 height 23
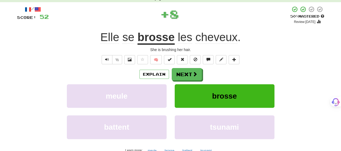
click at [185, 71] on button "Next" at bounding box center [187, 74] width 30 height 12
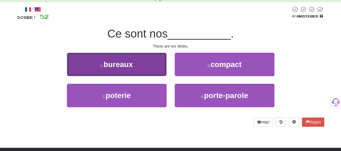
click at [164, 69] on button "1 . bureaux" at bounding box center [117, 64] width 100 height 23
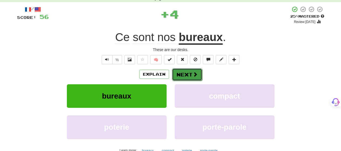
click at [189, 70] on button "Next" at bounding box center [187, 74] width 30 height 12
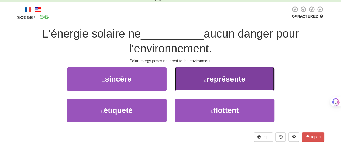
click at [185, 78] on button "2 . représente" at bounding box center [225, 78] width 100 height 23
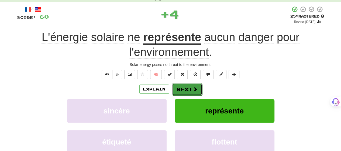
click at [179, 88] on button "Next" at bounding box center [187, 89] width 30 height 12
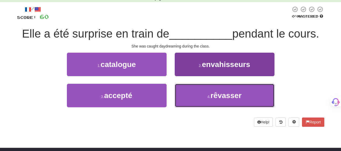
click at [191, 96] on button "4 . rêvasser" at bounding box center [225, 95] width 100 height 23
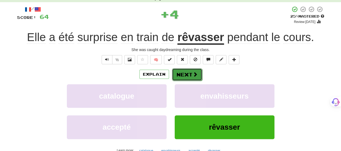
click at [187, 74] on button "Next" at bounding box center [187, 74] width 30 height 12
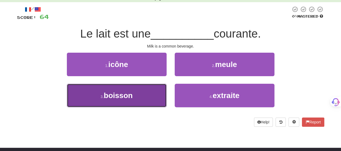
click at [152, 98] on button "3 . boisson" at bounding box center [117, 95] width 100 height 23
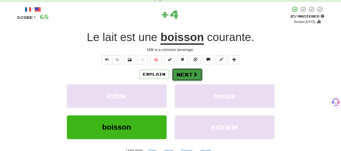
click at [196, 77] on button "Next" at bounding box center [187, 74] width 30 height 12
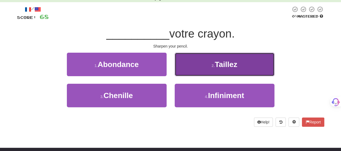
click at [198, 72] on button "2 . [GEOGRAPHIC_DATA]" at bounding box center [225, 64] width 100 height 23
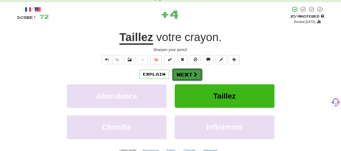
click at [197, 74] on button "Next" at bounding box center [187, 74] width 30 height 12
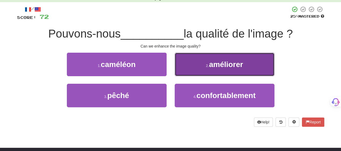
click at [200, 68] on button "2 . améliorer" at bounding box center [225, 64] width 100 height 23
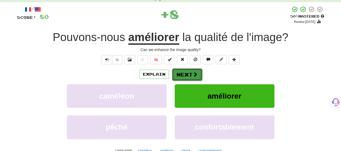
click at [197, 72] on button "Next" at bounding box center [187, 74] width 30 height 12
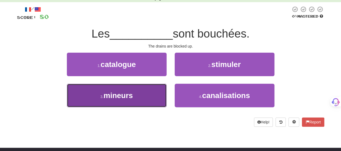
click at [150, 93] on button "3 . mineurs" at bounding box center [117, 95] width 100 height 23
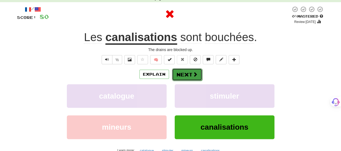
click at [193, 75] on span at bounding box center [195, 74] width 5 height 5
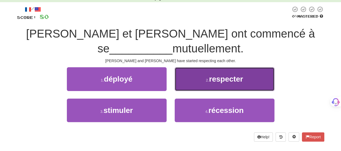
click at [198, 70] on button "2 . respecter" at bounding box center [225, 78] width 100 height 23
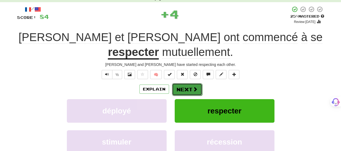
click at [198, 83] on button "Next" at bounding box center [187, 89] width 30 height 12
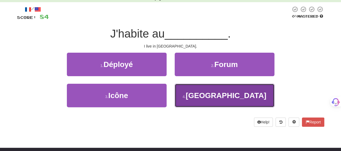
click at [196, 89] on button "4 . Kazakhstan" at bounding box center [225, 95] width 100 height 23
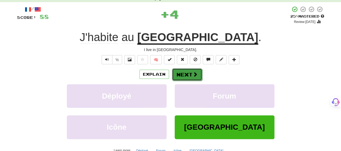
click at [196, 76] on span at bounding box center [195, 74] width 5 height 5
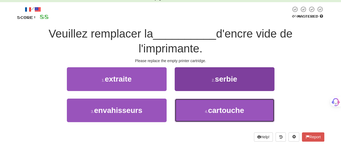
click at [195, 105] on button "4 . cartouche" at bounding box center [225, 109] width 100 height 23
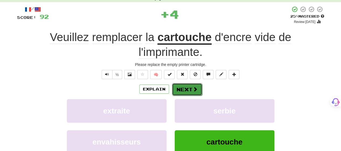
click at [195, 85] on button "Next" at bounding box center [187, 89] width 30 height 12
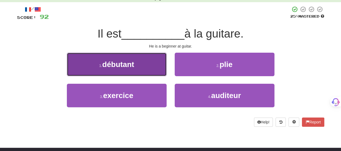
click at [141, 70] on button "1 . débutant" at bounding box center [117, 64] width 100 height 23
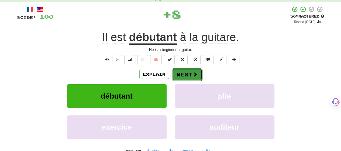
click at [187, 74] on button "Next" at bounding box center [187, 74] width 30 height 12
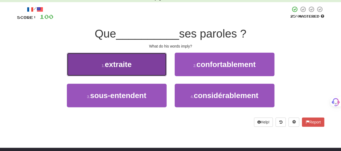
click at [159, 72] on button "1 . extraite" at bounding box center [117, 64] width 100 height 23
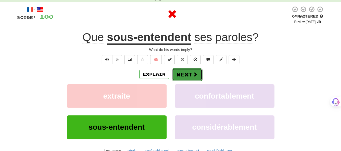
click at [187, 72] on button "Next" at bounding box center [187, 74] width 30 height 12
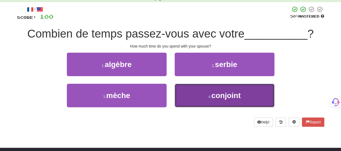
click at [193, 92] on button "4 . conjoint" at bounding box center [225, 95] width 100 height 23
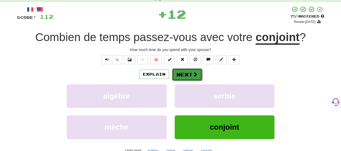
click at [194, 73] on span at bounding box center [195, 74] width 5 height 5
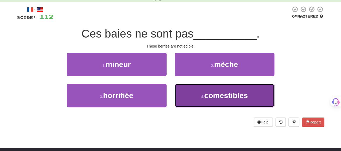
click at [199, 90] on button "4 . comestibles" at bounding box center [225, 95] width 100 height 23
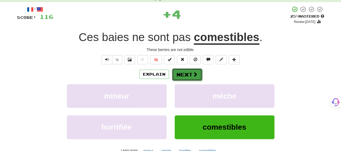
click at [197, 71] on button "Next" at bounding box center [187, 74] width 30 height 12
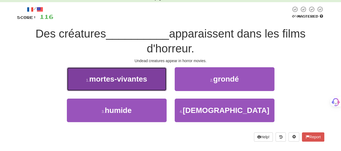
click at [146, 86] on button "1 . mortes-vivantes" at bounding box center [117, 78] width 100 height 23
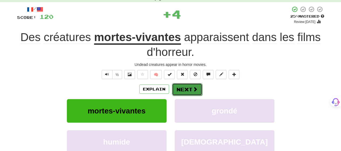
click at [189, 86] on button "Next" at bounding box center [187, 89] width 30 height 12
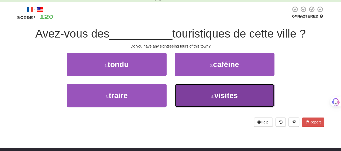
click at [189, 91] on button "4 . visites" at bounding box center [225, 95] width 100 height 23
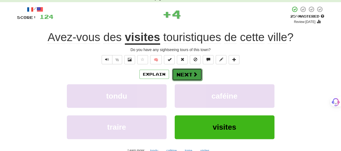
click at [192, 74] on button "Next" at bounding box center [187, 74] width 30 height 12
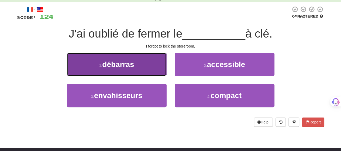
click at [161, 71] on button "1 . débarras" at bounding box center [117, 64] width 100 height 23
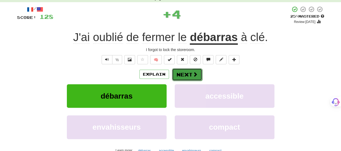
click at [191, 71] on button "Next" at bounding box center [187, 74] width 30 height 12
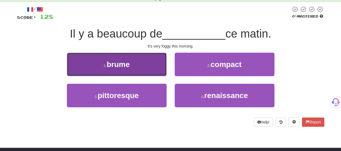
click at [153, 70] on button "1 . brume" at bounding box center [117, 64] width 100 height 23
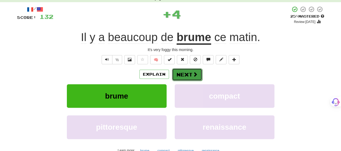
click at [190, 74] on button "Next" at bounding box center [187, 74] width 30 height 12
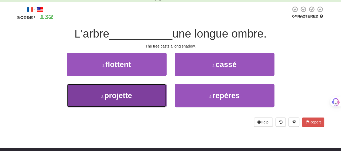
click at [154, 93] on button "3 . projette" at bounding box center [117, 95] width 100 height 23
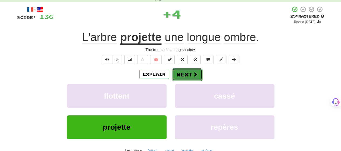
click at [187, 75] on button "Next" at bounding box center [187, 74] width 30 height 12
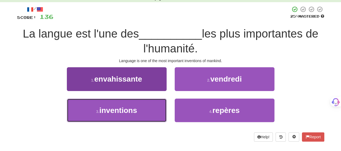
drag, startPoint x: 147, startPoint y: 116, endPoint x: 149, endPoint y: 109, distance: 7.3
click at [149, 110] on button "3 . inventions" at bounding box center [117, 109] width 100 height 23
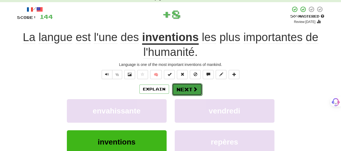
click at [184, 90] on button "Next" at bounding box center [187, 89] width 30 height 12
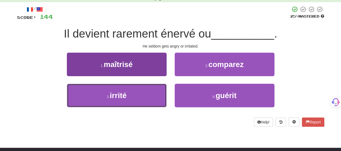
click at [150, 98] on button "3 . irrité" at bounding box center [117, 95] width 100 height 23
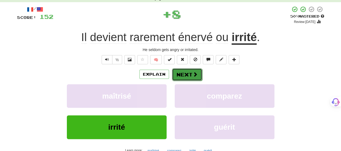
click at [188, 77] on button "Next" at bounding box center [187, 74] width 30 height 12
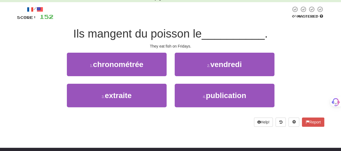
click at [189, 76] on div "2 . vendredi" at bounding box center [225, 68] width 108 height 31
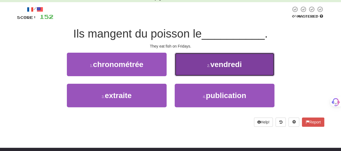
click at [189, 69] on button "2 . vendredi" at bounding box center [225, 64] width 100 height 23
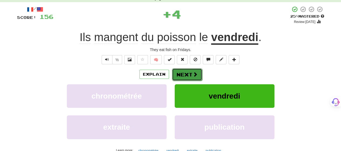
click at [189, 72] on button "Next" at bounding box center [187, 74] width 30 height 12
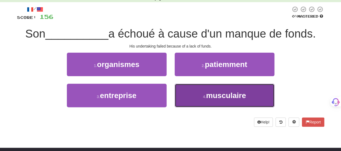
click at [190, 91] on button "4 . musculaire" at bounding box center [225, 95] width 100 height 23
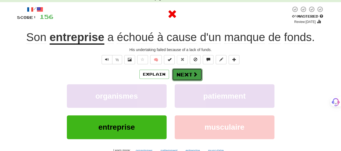
click at [186, 72] on button "Next" at bounding box center [187, 74] width 30 height 12
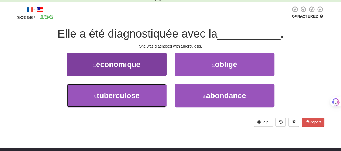
click at [156, 101] on button "3 . tuberculose" at bounding box center [117, 95] width 100 height 23
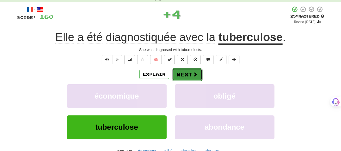
click at [192, 74] on button "Next" at bounding box center [187, 74] width 30 height 12
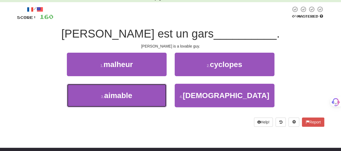
drag, startPoint x: 162, startPoint y: 98, endPoint x: 166, endPoint y: 92, distance: 7.5
click at [163, 95] on button "3 . aimable" at bounding box center [117, 95] width 100 height 23
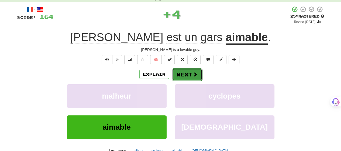
click at [190, 75] on button "Next" at bounding box center [187, 74] width 30 height 12
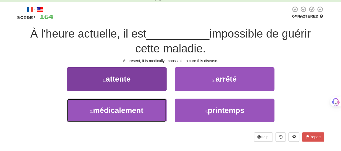
drag, startPoint x: 155, startPoint y: 110, endPoint x: 164, endPoint y: 98, distance: 14.2
click at [156, 108] on button "3 . médicalement" at bounding box center [117, 109] width 100 height 23
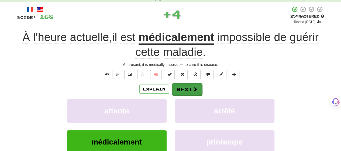
drag, startPoint x: 189, startPoint y: 80, endPoint x: 188, endPoint y: 85, distance: 4.3
click at [189, 81] on div "/ Score: 168 + 4 25 % Mastered Review: 2025-08-21 À l'heure actuelle , il est m…" at bounding box center [170, 93] width 307 height 175
click at [187, 86] on button "Next" at bounding box center [187, 89] width 30 height 12
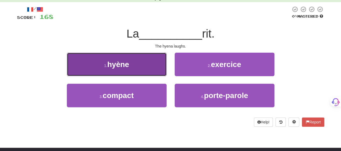
click at [165, 68] on button "1 . hyène" at bounding box center [117, 64] width 100 height 23
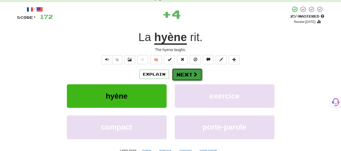
click at [187, 72] on button "Next" at bounding box center [187, 74] width 30 height 12
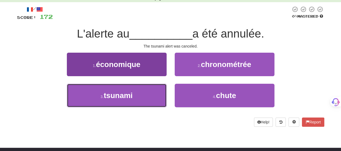
drag, startPoint x: 145, startPoint y: 100, endPoint x: 153, endPoint y: 96, distance: 9.4
click at [146, 99] on button "3 . tsunami" at bounding box center [117, 95] width 100 height 23
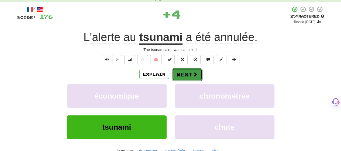
click at [192, 76] on button "Next" at bounding box center [187, 74] width 30 height 12
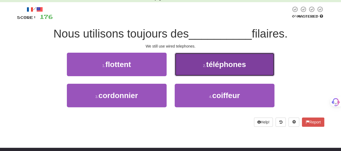
click at [191, 73] on button "2 . téléphones" at bounding box center [225, 64] width 100 height 23
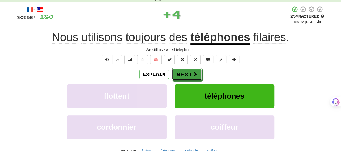
click at [191, 73] on button "Next" at bounding box center [187, 74] width 30 height 12
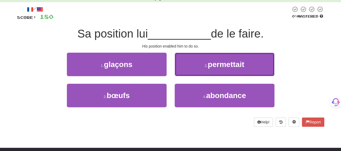
click at [191, 73] on button "2 . permettait" at bounding box center [225, 64] width 100 height 23
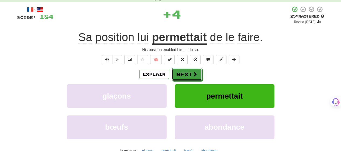
click at [191, 73] on button "Next" at bounding box center [187, 74] width 30 height 12
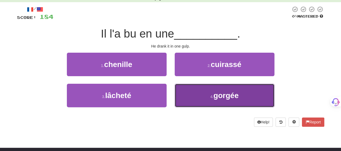
click at [188, 94] on button "4 . gorgée" at bounding box center [225, 95] width 100 height 23
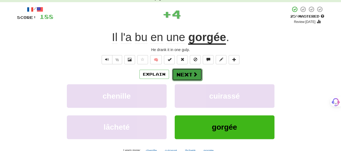
click at [190, 72] on button "Next" at bounding box center [187, 74] width 30 height 12
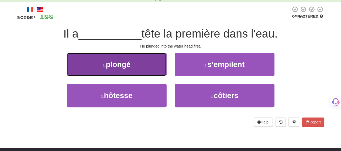
click at [150, 73] on button "1 . plongé" at bounding box center [117, 64] width 100 height 23
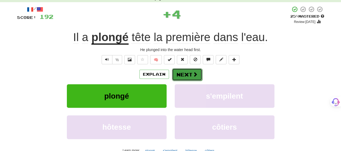
click at [183, 77] on button "Next" at bounding box center [187, 74] width 30 height 12
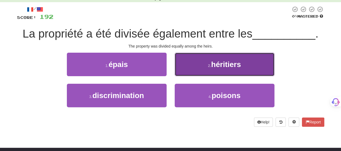
click at [193, 70] on button "2 . héritiers" at bounding box center [225, 64] width 100 height 23
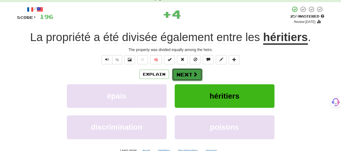
click at [193, 71] on button "Next" at bounding box center [187, 74] width 30 height 12
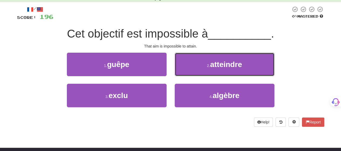
click at [193, 71] on button "2 . atteindre" at bounding box center [225, 64] width 100 height 23
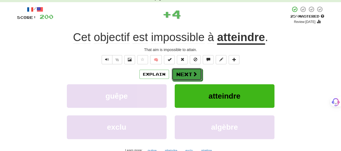
click at [193, 71] on button "Next" at bounding box center [187, 74] width 30 height 12
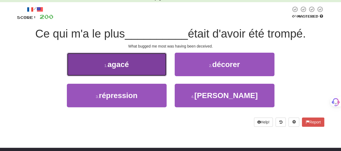
click at [137, 72] on button "1 . agacé" at bounding box center [117, 64] width 100 height 23
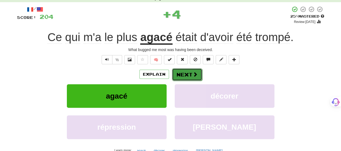
click at [190, 73] on button "Next" at bounding box center [187, 74] width 30 height 12
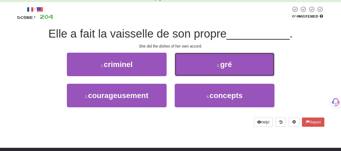
click at [190, 73] on button "2 . gré" at bounding box center [225, 64] width 100 height 23
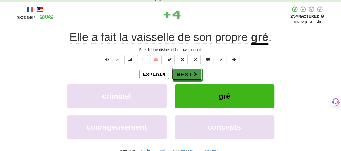
click at [190, 73] on button "Next" at bounding box center [187, 74] width 30 height 12
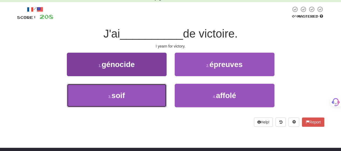
drag, startPoint x: 136, startPoint y: 96, endPoint x: 142, endPoint y: 93, distance: 6.5
click at [137, 96] on button "3 . soif" at bounding box center [117, 95] width 100 height 23
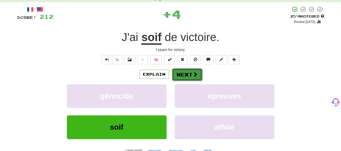
click at [184, 72] on button "Next" at bounding box center [187, 74] width 30 height 12
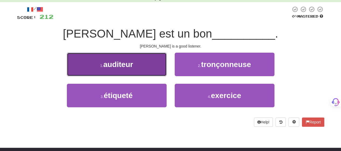
click at [133, 67] on span "auditeur" at bounding box center [118, 64] width 30 height 8
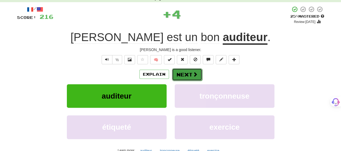
click at [188, 71] on button "Next" at bounding box center [187, 74] width 30 height 12
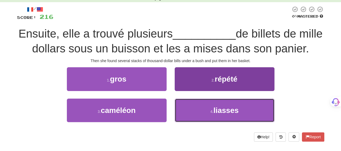
click at [185, 107] on button "4 . liasses" at bounding box center [225, 109] width 100 height 23
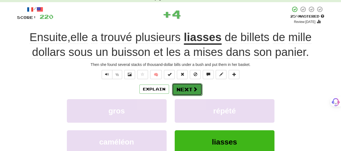
click at [184, 91] on button "Next" at bounding box center [187, 89] width 30 height 12
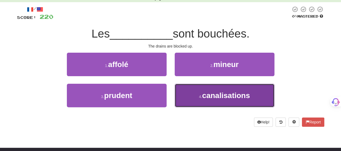
click at [192, 93] on button "4 . canalisations" at bounding box center [225, 95] width 100 height 23
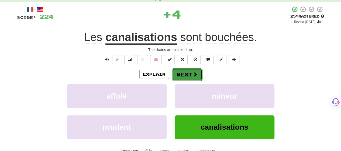
click at [179, 72] on button "Next" at bounding box center [187, 74] width 30 height 12
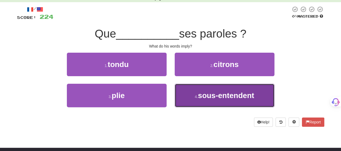
click at [203, 98] on span "sous-entendent" at bounding box center [226, 95] width 56 height 8
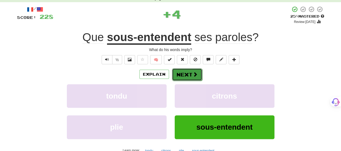
click at [187, 72] on button "Next" at bounding box center [187, 74] width 30 height 12
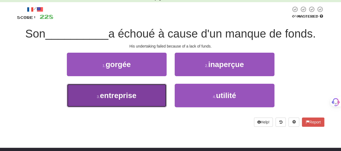
click at [157, 99] on button "3 . entreprise" at bounding box center [117, 95] width 100 height 23
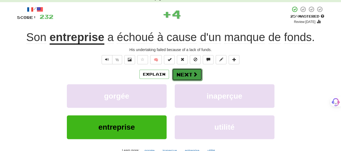
click at [190, 72] on button "Next" at bounding box center [187, 74] width 30 height 12
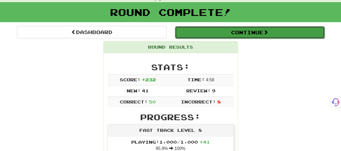
click at [207, 33] on button "Continue" at bounding box center [250, 32] width 150 height 12
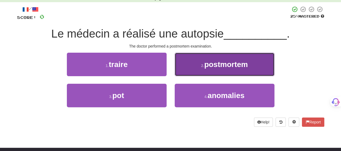
click at [194, 60] on button "2 . postmortem" at bounding box center [225, 64] width 100 height 23
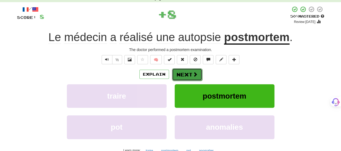
click at [191, 74] on button "Next" at bounding box center [187, 74] width 30 height 12
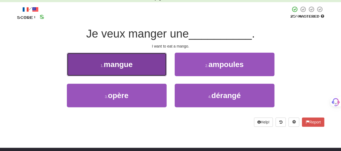
click at [145, 67] on button "1 . mangue" at bounding box center [117, 64] width 100 height 23
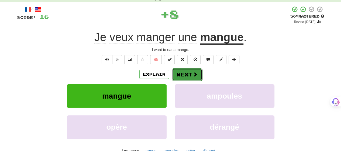
click at [191, 72] on button "Next" at bounding box center [187, 74] width 30 height 12
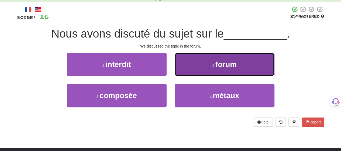
click at [191, 71] on button "2 . forum" at bounding box center [225, 64] width 100 height 23
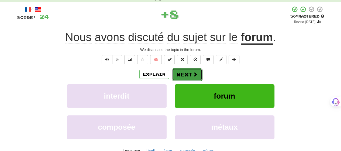
click at [190, 72] on button "Next" at bounding box center [187, 74] width 30 height 12
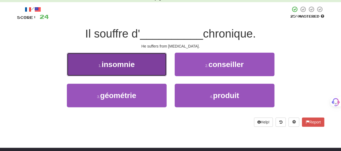
click at [152, 71] on button "1 . insomnie" at bounding box center [117, 64] width 100 height 23
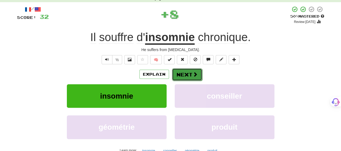
click at [189, 73] on button "Next" at bounding box center [187, 74] width 30 height 12
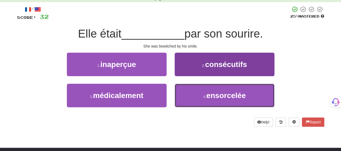
click at [196, 93] on button "4 . ensorcelée" at bounding box center [225, 95] width 100 height 23
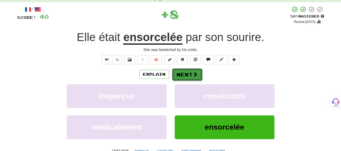
click at [188, 73] on button "Next" at bounding box center [187, 74] width 30 height 12
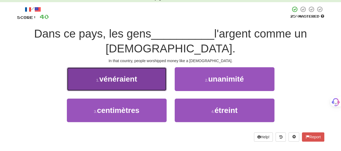
click at [147, 70] on button "1 . vénéraient" at bounding box center [117, 78] width 100 height 23
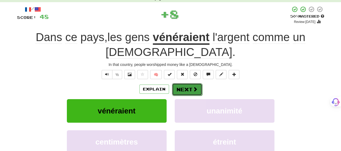
click at [187, 83] on button "Next" at bounding box center [187, 89] width 30 height 12
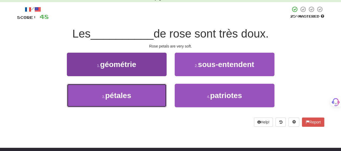
drag, startPoint x: 151, startPoint y: 96, endPoint x: 155, endPoint y: 92, distance: 5.8
click at [152, 95] on button "3 . pétales" at bounding box center [117, 95] width 100 height 23
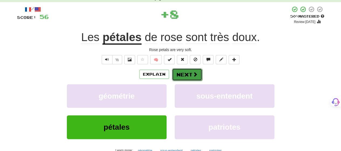
click at [187, 75] on button "Next" at bounding box center [187, 74] width 30 height 12
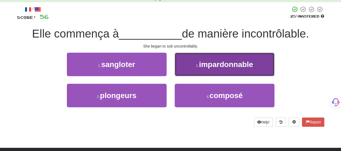
click at [190, 69] on button "2 . impardonnable" at bounding box center [225, 64] width 100 height 23
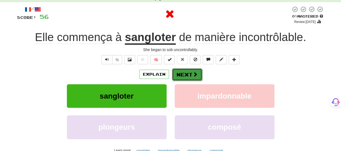
click at [189, 71] on button "Next" at bounding box center [187, 74] width 30 height 12
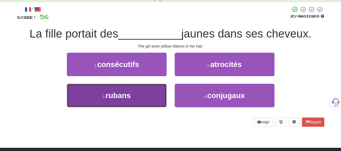
click at [158, 91] on button "3 . rubans" at bounding box center [117, 95] width 100 height 23
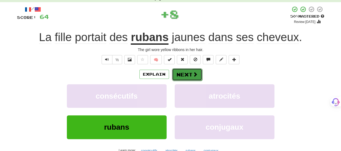
click at [186, 77] on button "Next" at bounding box center [187, 74] width 30 height 12
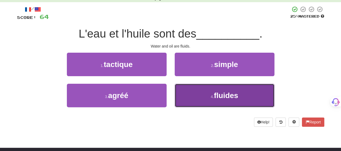
click at [188, 91] on button "4 . fluides" at bounding box center [225, 95] width 100 height 23
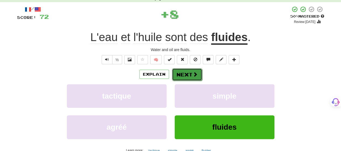
click at [186, 73] on button "Next" at bounding box center [187, 74] width 30 height 12
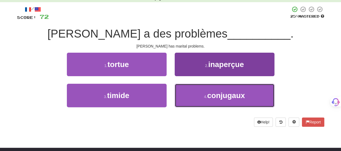
click at [189, 96] on button "4 . conjugaux" at bounding box center [225, 95] width 100 height 23
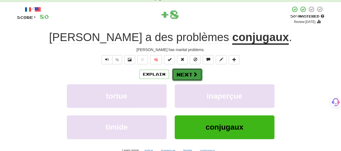
click at [187, 71] on button "Next" at bounding box center [187, 74] width 30 height 12
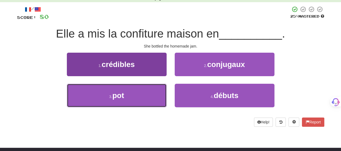
drag, startPoint x: 157, startPoint y: 92, endPoint x: 161, endPoint y: 90, distance: 4.4
click at [157, 93] on button "3 . pot" at bounding box center [117, 95] width 100 height 23
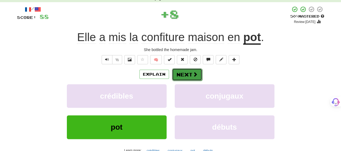
click at [191, 72] on button "Next" at bounding box center [187, 74] width 30 height 12
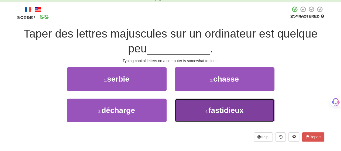
click at [202, 111] on button "4 . fastidieux" at bounding box center [225, 109] width 100 height 23
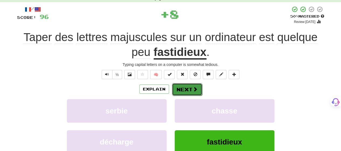
click at [194, 87] on span at bounding box center [195, 88] width 5 height 5
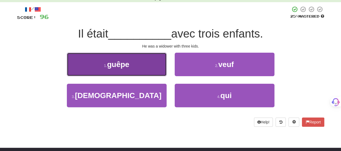
click at [164, 70] on button "1 . guêpe" at bounding box center [117, 64] width 100 height 23
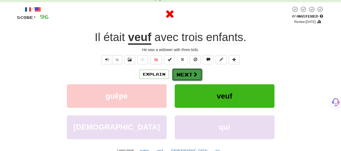
click at [191, 72] on button "Next" at bounding box center [187, 74] width 30 height 12
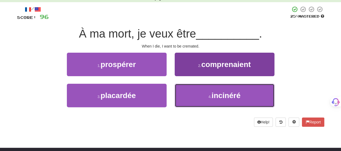
drag, startPoint x: 194, startPoint y: 98, endPoint x: 191, endPoint y: 89, distance: 8.8
click at [192, 91] on button "4 . incinéré" at bounding box center [225, 95] width 100 height 23
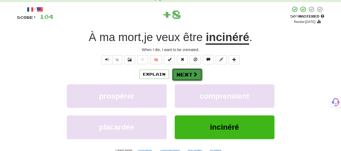
click at [189, 75] on button "Next" at bounding box center [187, 74] width 30 height 12
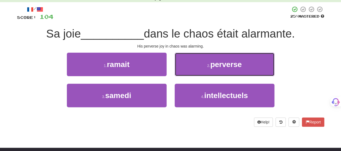
click at [192, 67] on button "2 . perverse" at bounding box center [225, 64] width 100 height 23
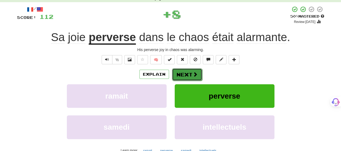
click at [190, 72] on button "Next" at bounding box center [187, 74] width 30 height 12
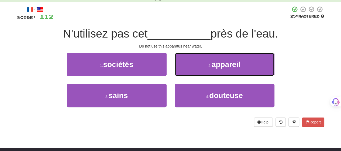
click at [190, 72] on button "2 . appareil" at bounding box center [225, 64] width 100 height 23
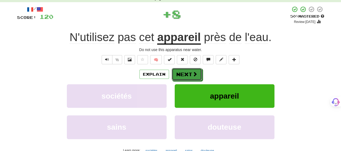
click at [190, 72] on button "Next" at bounding box center [187, 74] width 30 height 12
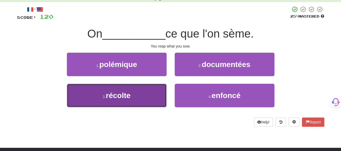
click at [154, 95] on button "3 . récolte" at bounding box center [117, 95] width 100 height 23
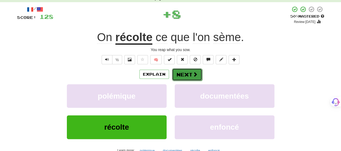
click at [188, 74] on button "Next" at bounding box center [187, 74] width 30 height 12
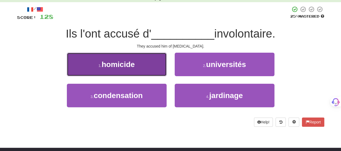
click at [161, 69] on button "1 . homicide" at bounding box center [117, 64] width 100 height 23
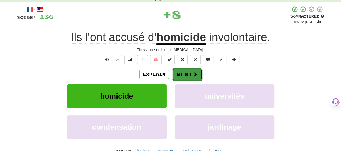
click at [190, 74] on button "Next" at bounding box center [187, 74] width 30 height 12
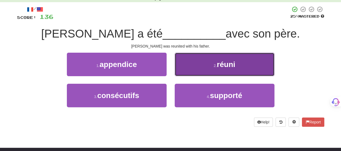
click at [190, 68] on button "2 . réuni" at bounding box center [225, 64] width 100 height 23
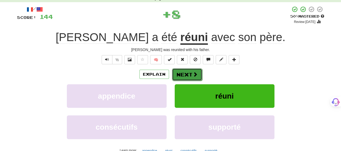
click at [190, 70] on button "Next" at bounding box center [187, 74] width 30 height 12
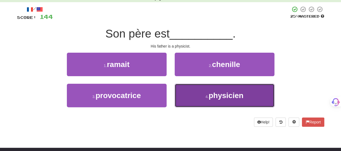
click at [197, 95] on button "4 . physicien" at bounding box center [225, 95] width 100 height 23
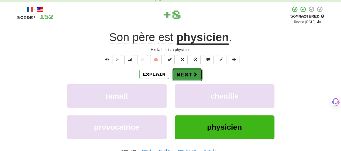
click at [190, 73] on button "Next" at bounding box center [187, 74] width 30 height 12
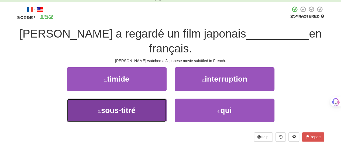
click at [152, 98] on button "3 . sous-titré" at bounding box center [117, 109] width 100 height 23
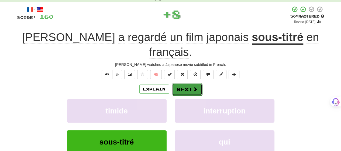
click at [197, 86] on span at bounding box center [195, 88] width 5 height 5
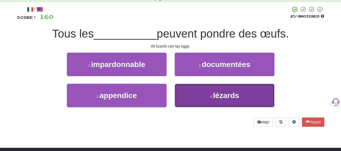
click at [195, 90] on button "4 . lézards" at bounding box center [225, 95] width 100 height 23
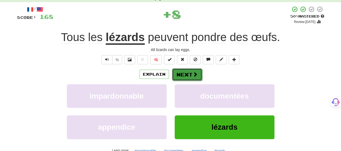
click at [192, 74] on button "Next" at bounding box center [187, 74] width 30 height 12
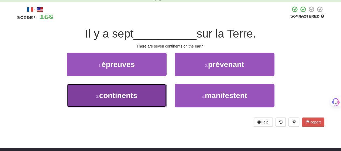
click at [155, 95] on button "3 . continents" at bounding box center [117, 95] width 100 height 23
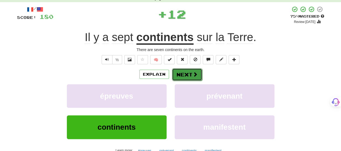
click at [191, 74] on button "Next" at bounding box center [187, 74] width 30 height 12
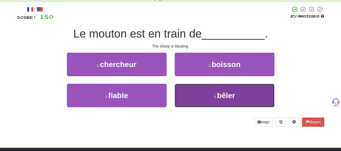
click at [192, 92] on button "4 . bêler" at bounding box center [225, 95] width 100 height 23
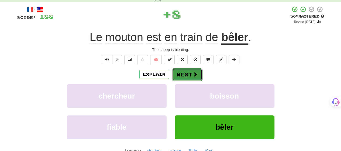
click at [187, 74] on button "Next" at bounding box center [187, 74] width 30 height 12
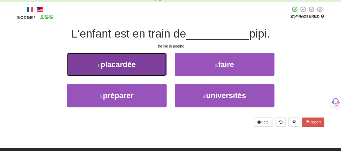
click at [159, 72] on button "1 . placardée" at bounding box center [117, 64] width 100 height 23
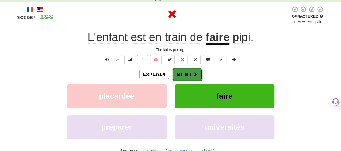
click at [189, 77] on button "Next" at bounding box center [187, 74] width 30 height 12
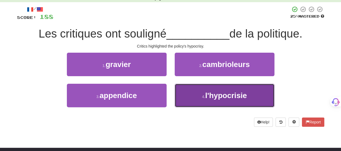
click at [194, 90] on button "4 . l'hypocrisie" at bounding box center [225, 95] width 100 height 23
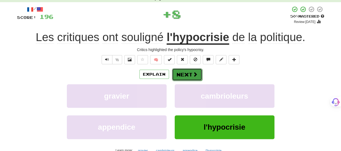
click at [187, 72] on button "Next" at bounding box center [187, 74] width 30 height 12
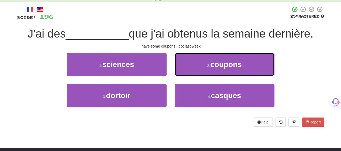
click at [187, 70] on button "2 . coupons" at bounding box center [225, 64] width 100 height 23
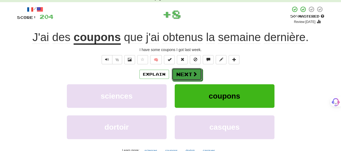
click at [187, 70] on button "Next" at bounding box center [187, 74] width 30 height 12
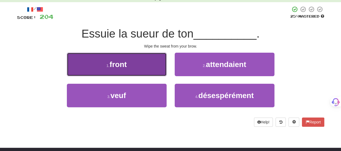
click at [148, 70] on button "1 . front" at bounding box center [117, 64] width 100 height 23
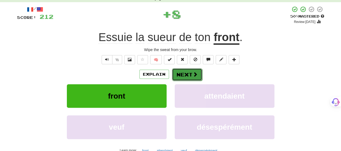
click at [189, 73] on button "Next" at bounding box center [187, 74] width 30 height 12
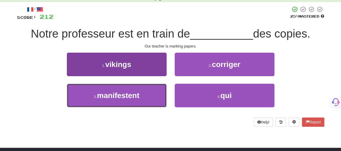
drag, startPoint x: 157, startPoint y: 97, endPoint x: 161, endPoint y: 91, distance: 6.6
click at [159, 93] on button "3 . manifestent" at bounding box center [117, 95] width 100 height 23
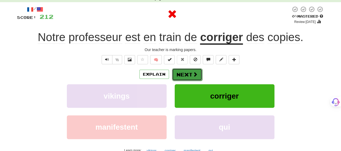
click at [194, 74] on span at bounding box center [195, 74] width 5 height 5
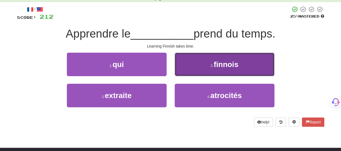
click at [194, 69] on button "2 . finnois" at bounding box center [225, 64] width 100 height 23
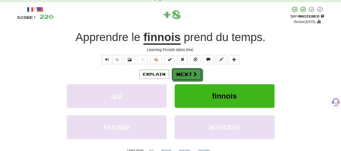
click at [194, 69] on button "Next" at bounding box center [187, 74] width 30 height 12
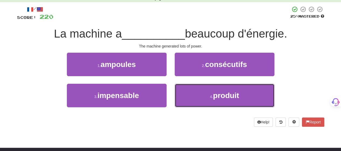
drag, startPoint x: 192, startPoint y: 90, endPoint x: 190, endPoint y: 82, distance: 8.3
click at [192, 90] on button "4 . produit" at bounding box center [225, 95] width 100 height 23
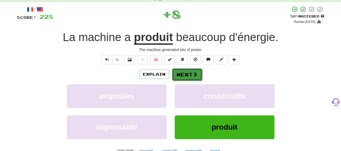
click at [189, 74] on button "Next" at bounding box center [187, 74] width 30 height 12
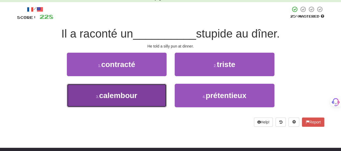
click at [158, 96] on button "3 . calembour" at bounding box center [117, 95] width 100 height 23
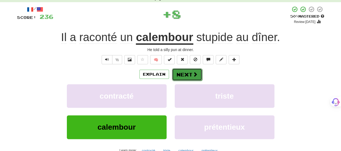
click at [200, 77] on button "Next" at bounding box center [187, 74] width 30 height 12
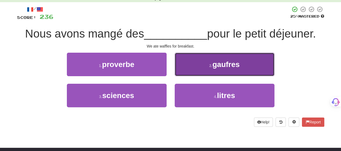
click at [196, 71] on button "2 . gaufres" at bounding box center [225, 64] width 100 height 23
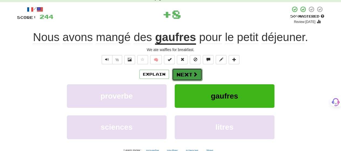
click at [195, 74] on span at bounding box center [195, 74] width 5 height 5
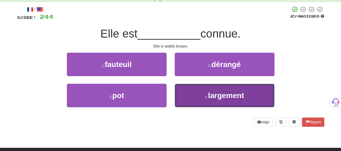
click at [191, 86] on button "4 . largement" at bounding box center [225, 95] width 100 height 23
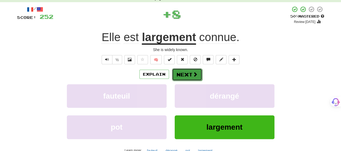
click at [188, 69] on button "Next" at bounding box center [187, 74] width 30 height 12
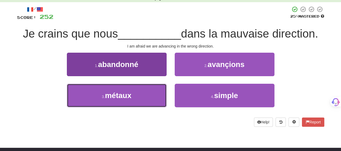
click at [162, 88] on button "3 . métaux" at bounding box center [117, 95] width 100 height 23
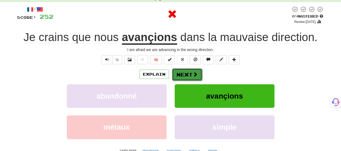
click at [188, 73] on button "Next" at bounding box center [187, 74] width 30 height 12
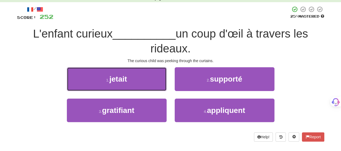
drag, startPoint x: 149, startPoint y: 87, endPoint x: 161, endPoint y: 83, distance: 13.0
click at [150, 86] on button "1 . jetait" at bounding box center [117, 78] width 100 height 23
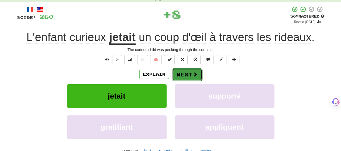
click at [193, 75] on span at bounding box center [195, 74] width 5 height 5
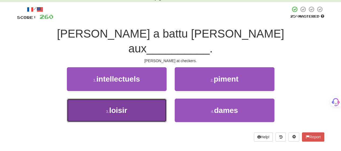
click at [157, 98] on button "3 . loisir" at bounding box center [117, 109] width 100 height 23
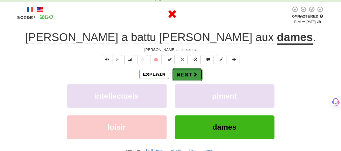
click at [189, 75] on button "Next" at bounding box center [187, 74] width 30 height 12
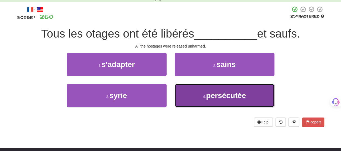
click at [192, 89] on button "4 . persécutée" at bounding box center [225, 95] width 100 height 23
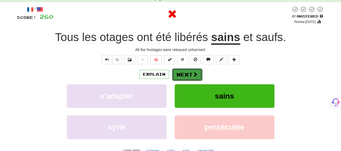
click at [190, 72] on button "Next" at bounding box center [187, 74] width 30 height 12
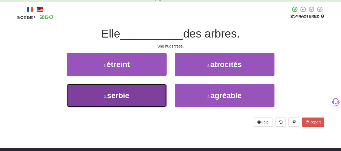
click at [163, 94] on button "3 . serbie" at bounding box center [117, 95] width 100 height 23
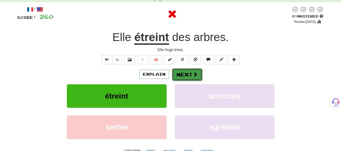
click at [189, 74] on button "Next" at bounding box center [187, 74] width 30 height 12
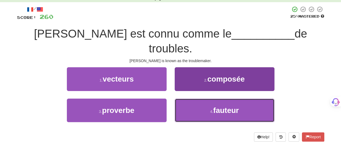
drag, startPoint x: 194, startPoint y: 91, endPoint x: 193, endPoint y: 87, distance: 4.3
click at [193, 98] on button "4 . fauteur" at bounding box center [225, 109] width 100 height 23
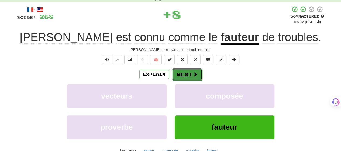
click at [190, 73] on button "Next" at bounding box center [187, 74] width 30 height 12
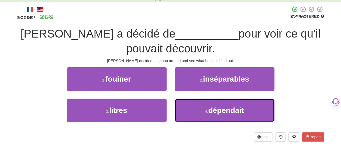
click at [197, 109] on button "4 . dépendait" at bounding box center [225, 109] width 100 height 23
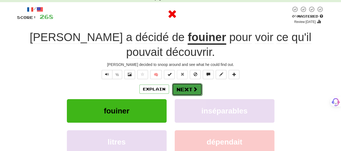
click at [190, 83] on button "Next" at bounding box center [187, 89] width 30 height 12
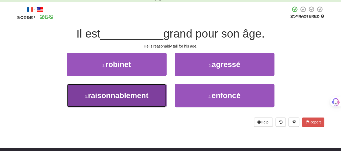
click at [164, 96] on button "3 . raisonnablement" at bounding box center [117, 95] width 100 height 23
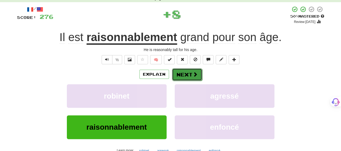
click at [189, 72] on button "Next" at bounding box center [187, 74] width 30 height 12
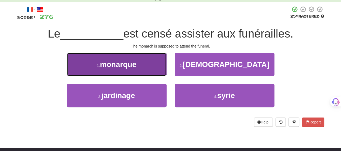
click at [158, 71] on button "1 . monarque" at bounding box center [117, 64] width 100 height 23
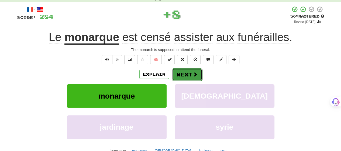
click at [188, 75] on button "Next" at bounding box center [187, 74] width 30 height 12
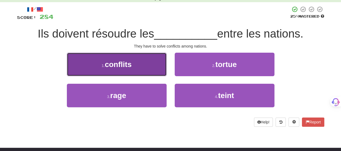
drag, startPoint x: 150, startPoint y: 71, endPoint x: 156, endPoint y: 71, distance: 5.7
click at [156, 71] on button "1 . conflits" at bounding box center [117, 64] width 100 height 23
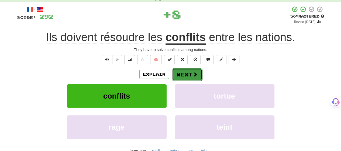
click at [183, 72] on button "Next" at bounding box center [187, 74] width 30 height 12
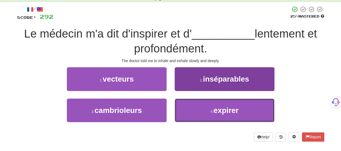
click at [235, 105] on button "4 . expirer" at bounding box center [225, 109] width 100 height 23
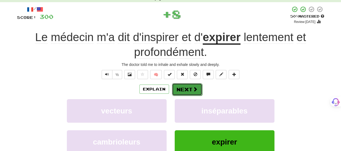
click at [192, 91] on button "Next" at bounding box center [187, 89] width 30 height 12
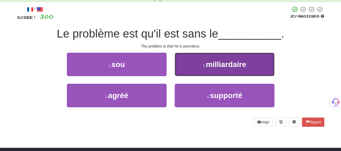
click at [204, 72] on button "2 . milliardaire" at bounding box center [225, 64] width 100 height 23
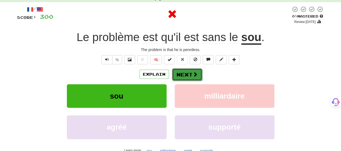
click at [192, 75] on button "Next" at bounding box center [187, 74] width 30 height 12
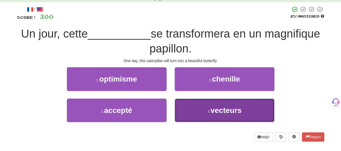
click at [200, 114] on button "4 . vecteurs" at bounding box center [225, 109] width 100 height 23
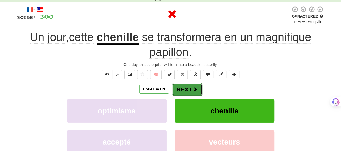
click at [193, 86] on button "Next" at bounding box center [187, 89] width 30 height 12
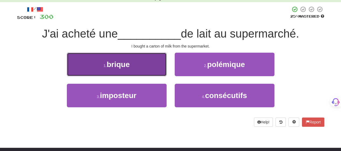
click at [152, 69] on button "1 . brique" at bounding box center [117, 64] width 100 height 23
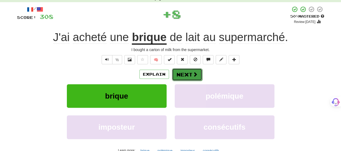
click at [185, 75] on button "Next" at bounding box center [187, 74] width 30 height 12
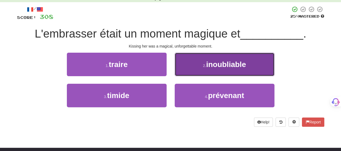
click at [186, 70] on button "2 . inoubliable" at bounding box center [225, 64] width 100 height 23
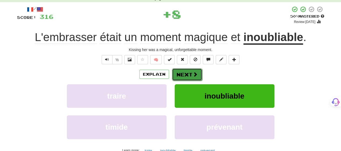
click at [186, 71] on button "Next" at bounding box center [187, 74] width 30 height 12
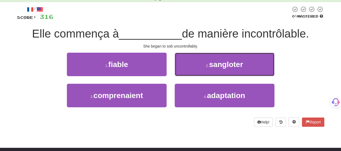
click at [186, 71] on button "2 . sangloter" at bounding box center [225, 64] width 100 height 23
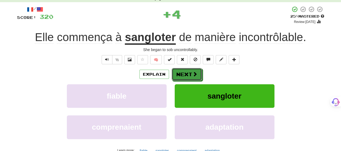
click at [186, 71] on button "Next" at bounding box center [187, 74] width 30 height 12
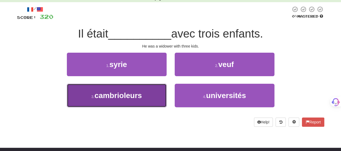
drag, startPoint x: 149, startPoint y: 95, endPoint x: 163, endPoint y: 87, distance: 16.3
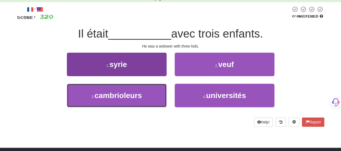
click at [149, 95] on button "3 . cambrioleurs" at bounding box center [117, 95] width 100 height 23
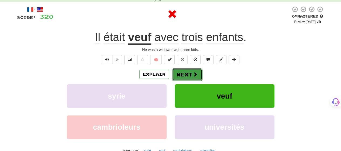
click at [184, 75] on button "Next" at bounding box center [187, 74] width 30 height 12
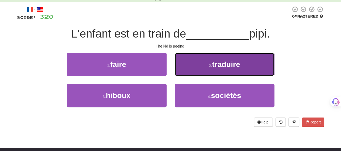
click at [189, 72] on button "2 . traduire" at bounding box center [225, 64] width 100 height 23
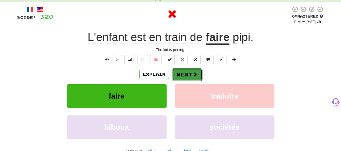
click at [189, 72] on button "Next" at bounding box center [187, 74] width 30 height 12
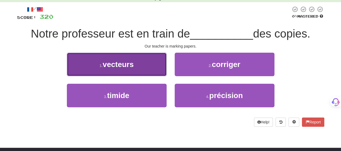
click at [148, 70] on button "1 . vecteurs" at bounding box center [117, 64] width 100 height 23
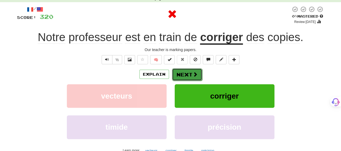
click at [189, 73] on button "Next" at bounding box center [187, 74] width 30 height 12
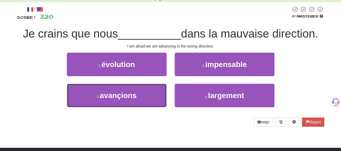
drag, startPoint x: 143, startPoint y: 102, endPoint x: 171, endPoint y: 86, distance: 31.9
click at [144, 100] on button "3 . avançions" at bounding box center [117, 95] width 100 height 23
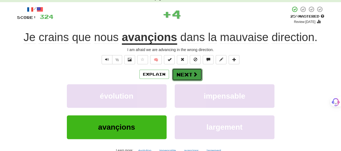
click at [193, 76] on span at bounding box center [195, 74] width 5 height 5
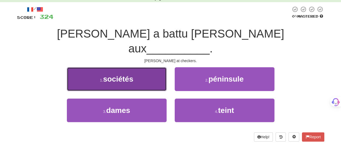
click at [154, 72] on button "1 . sociétés" at bounding box center [117, 78] width 100 height 23
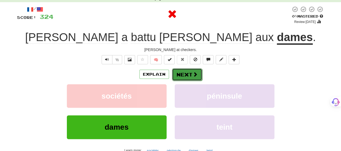
click at [179, 73] on button "Next" at bounding box center [187, 74] width 30 height 12
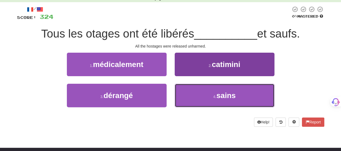
drag, startPoint x: 190, startPoint y: 89, endPoint x: 192, endPoint y: 91, distance: 3.8
click at [192, 91] on button "4 . sains" at bounding box center [225, 95] width 100 height 23
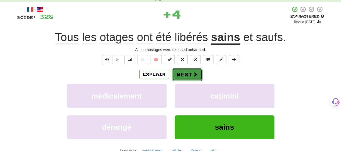
click at [183, 74] on button "Next" at bounding box center [187, 74] width 30 height 12
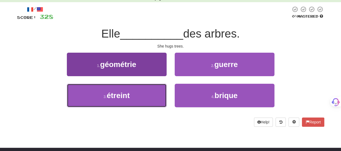
drag, startPoint x: 147, startPoint y: 90, endPoint x: 152, endPoint y: 88, distance: 5.8
click at [147, 90] on button "3 . étreint" at bounding box center [117, 95] width 100 height 23
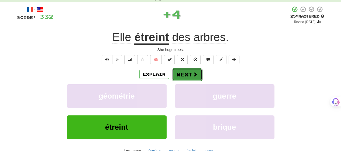
click at [185, 69] on button "Next" at bounding box center [187, 74] width 30 height 12
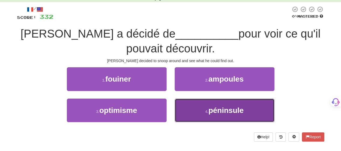
click at [200, 109] on button "4 . péninsule" at bounding box center [225, 109] width 100 height 23
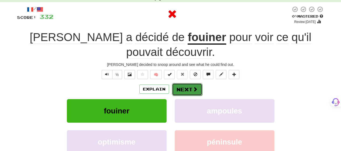
click at [197, 83] on button "Next" at bounding box center [187, 89] width 30 height 12
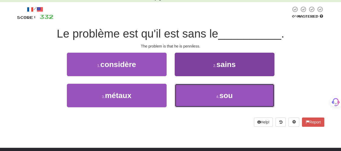
drag, startPoint x: 196, startPoint y: 99, endPoint x: 196, endPoint y: 89, distance: 9.7
click at [196, 93] on button "4 . sou" at bounding box center [225, 95] width 100 height 23
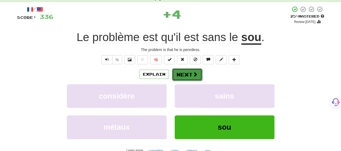
click at [196, 75] on span at bounding box center [195, 74] width 5 height 5
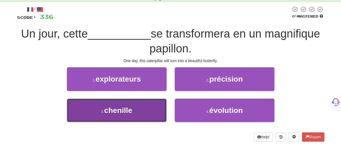
click at [158, 112] on button "3 . chenille" at bounding box center [117, 109] width 100 height 23
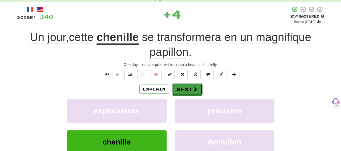
click at [193, 89] on span at bounding box center [195, 88] width 5 height 5
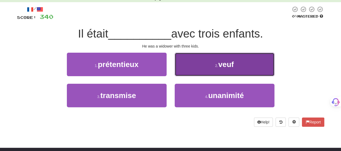
click at [202, 74] on button "2 . veuf" at bounding box center [225, 64] width 100 height 23
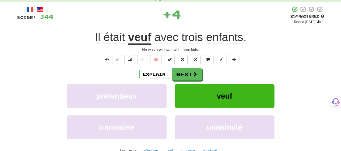
click at [203, 74] on div "Explain Next" at bounding box center [170, 74] width 307 height 12
click at [190, 76] on button "Next" at bounding box center [187, 74] width 30 height 12
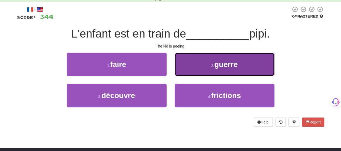
click at [175, 72] on button "2 . guerre" at bounding box center [225, 64] width 100 height 23
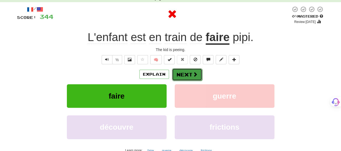
click at [196, 75] on span at bounding box center [195, 74] width 5 height 5
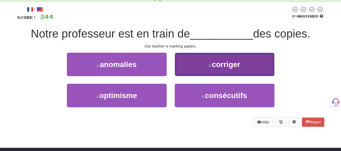
click at [231, 56] on button "2 . corriger" at bounding box center [225, 64] width 100 height 23
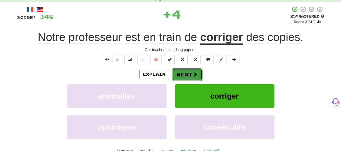
click at [193, 74] on span at bounding box center [195, 74] width 5 height 5
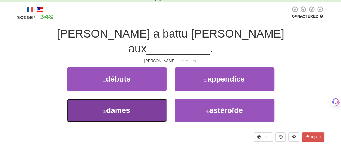
click at [138, 98] on button "3 . dames" at bounding box center [117, 109] width 100 height 23
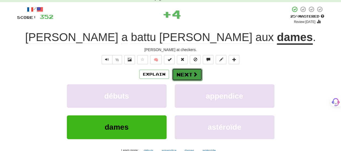
click at [196, 70] on button "Next" at bounding box center [187, 74] width 30 height 12
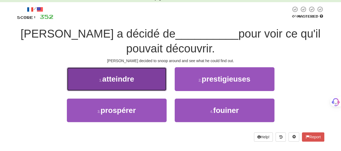
click at [131, 86] on button "1 . atteindre" at bounding box center [117, 78] width 100 height 23
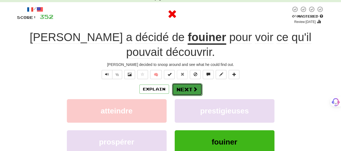
click at [180, 83] on button "Next" at bounding box center [187, 89] width 30 height 12
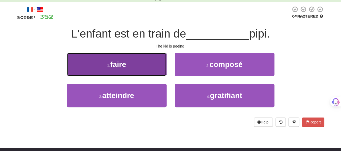
click at [156, 75] on button "1 . faire" at bounding box center [117, 64] width 100 height 23
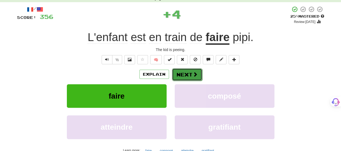
click at [185, 75] on button "Next" at bounding box center [187, 74] width 30 height 12
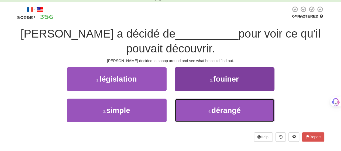
drag, startPoint x: 207, startPoint y: 102, endPoint x: 209, endPoint y: 105, distance: 4.6
click at [209, 105] on button "4 . dérangé" at bounding box center [225, 109] width 100 height 23
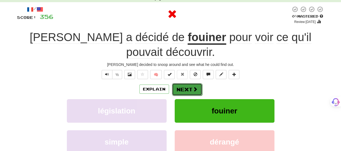
click at [188, 83] on button "Next" at bounding box center [187, 89] width 30 height 12
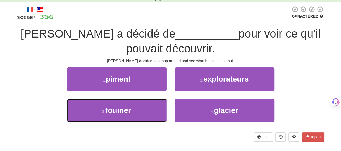
drag, startPoint x: 143, startPoint y: 117, endPoint x: 149, endPoint y: 109, distance: 10.2
click at [146, 111] on button "3 . fouiner" at bounding box center [117, 109] width 100 height 23
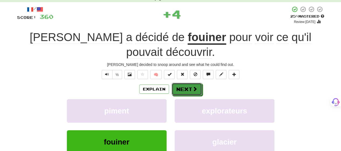
click at [193, 86] on span at bounding box center [194, 88] width 5 height 5
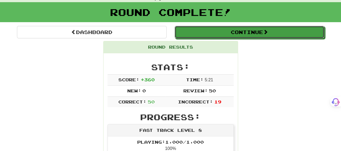
click at [236, 33] on button "Continue" at bounding box center [250, 32] width 150 height 12
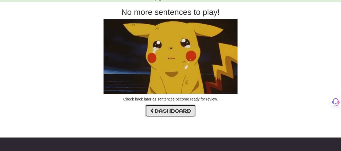
click at [182, 111] on link "Dashboard" at bounding box center [170, 110] width 50 height 12
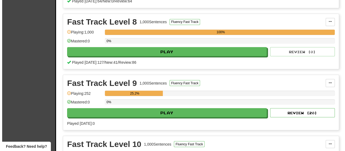
scroll to position [539, 0]
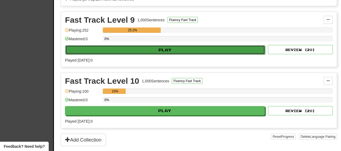
click at [193, 46] on button "Play" at bounding box center [165, 49] width 200 height 9
select select "**"
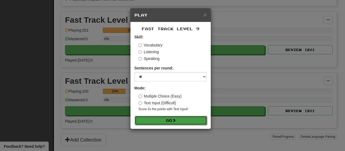
click at [179, 119] on button "Go" at bounding box center [171, 120] width 72 height 9
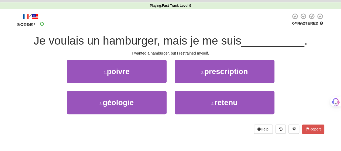
scroll to position [27, 0]
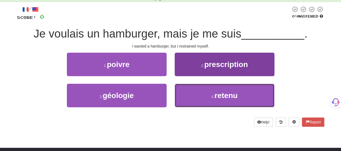
click at [202, 99] on button "4 . retenu" at bounding box center [225, 95] width 100 height 23
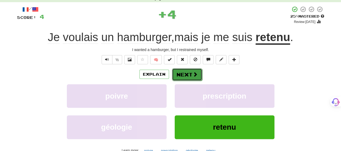
click at [193, 74] on span at bounding box center [195, 74] width 5 height 5
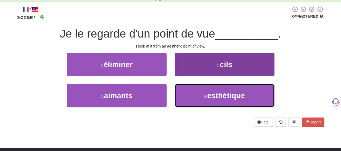
drag, startPoint x: 194, startPoint y: 97, endPoint x: 191, endPoint y: 84, distance: 13.3
click at [194, 91] on button "4 . esthétique" at bounding box center [225, 95] width 100 height 23
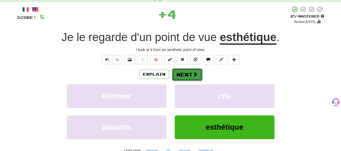
click at [192, 74] on button "Next" at bounding box center [187, 74] width 30 height 12
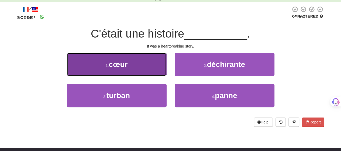
click at [155, 71] on button "1 . cœur" at bounding box center [117, 64] width 100 height 23
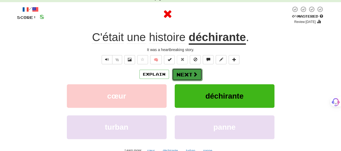
click at [191, 75] on button "Next" at bounding box center [187, 74] width 30 height 12
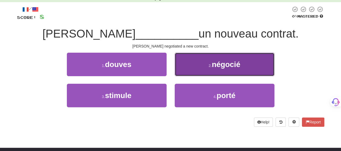
click at [193, 70] on button "2 . négocié" at bounding box center [225, 64] width 100 height 23
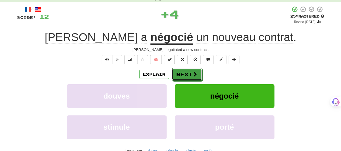
click at [192, 70] on button "Next" at bounding box center [187, 74] width 30 height 12
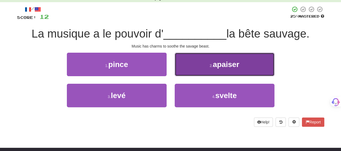
click at [191, 71] on button "2 . apaiser" at bounding box center [225, 64] width 100 height 23
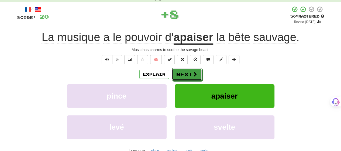
click at [191, 72] on button "Next" at bounding box center [187, 74] width 30 height 12
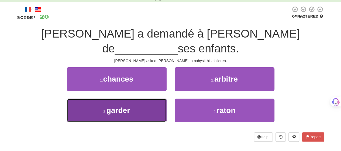
click at [150, 98] on button "3 . garder" at bounding box center [117, 109] width 100 height 23
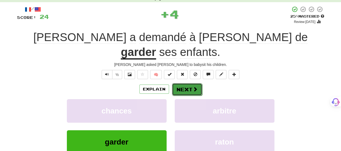
click at [195, 86] on span at bounding box center [195, 88] width 5 height 5
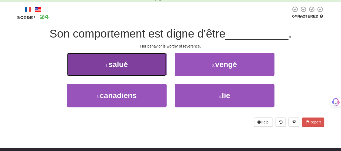
click at [141, 70] on button "1 . salué" at bounding box center [117, 64] width 100 height 23
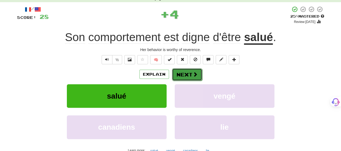
click at [190, 74] on button "Next" at bounding box center [187, 74] width 30 height 12
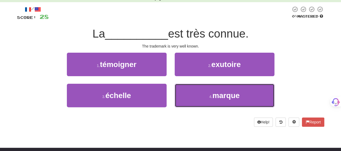
drag, startPoint x: 189, startPoint y: 93, endPoint x: 187, endPoint y: 82, distance: 11.8
click at [189, 90] on button "4 . marque" at bounding box center [225, 95] width 100 height 23
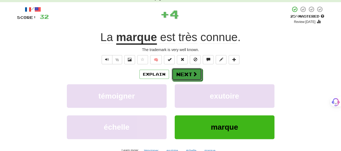
click at [184, 69] on button "Next" at bounding box center [187, 74] width 30 height 12
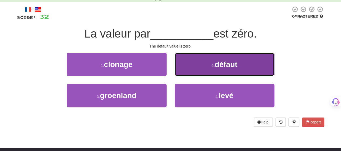
click at [185, 65] on button "2 . défaut" at bounding box center [225, 64] width 100 height 23
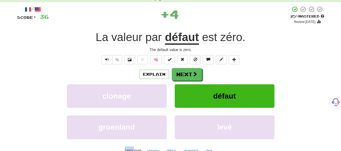
click at [185, 65] on div "/ Score: 36 + 4 25 % Mastered Review: [DATE] La valeur par défaut est zéro . Th…" at bounding box center [170, 86] width 307 height 160
click at [183, 74] on button "Next" at bounding box center [187, 74] width 30 height 12
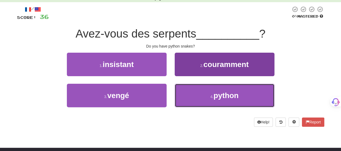
click at [188, 96] on button "4 . python" at bounding box center [225, 95] width 100 height 23
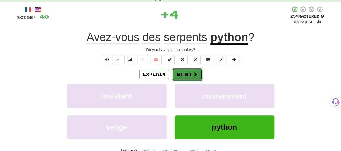
click at [189, 71] on button "Next" at bounding box center [187, 74] width 30 height 12
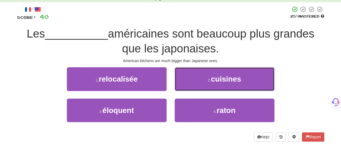
click at [190, 80] on button "2 . cuisines" at bounding box center [225, 78] width 100 height 23
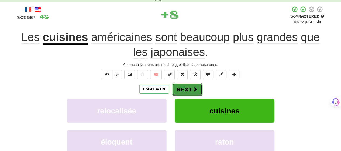
click at [187, 88] on button "Next" at bounding box center [187, 89] width 30 height 12
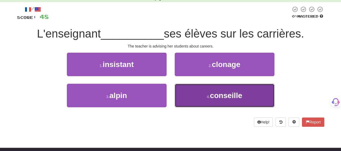
click at [189, 96] on button "4 . conseille" at bounding box center [225, 95] width 100 height 23
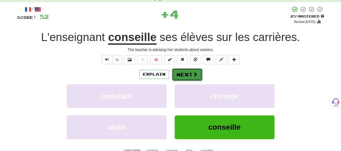
click at [188, 74] on button "Next" at bounding box center [187, 74] width 30 height 12
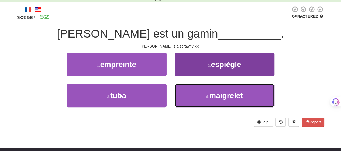
click at [191, 96] on button "4 . maigrelet" at bounding box center [225, 95] width 100 height 23
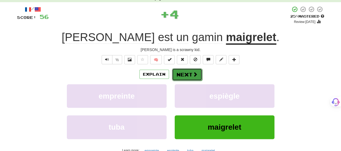
click at [189, 71] on button "Next" at bounding box center [187, 74] width 30 height 12
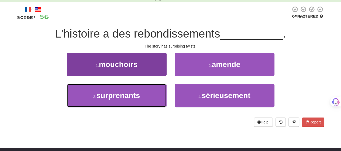
drag, startPoint x: 141, startPoint y: 101, endPoint x: 143, endPoint y: 97, distance: 4.1
click at [141, 99] on button "3 . surprenants" at bounding box center [117, 95] width 100 height 23
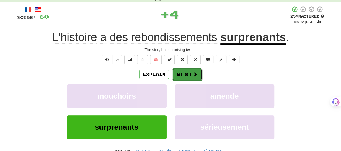
click at [184, 72] on button "Next" at bounding box center [187, 74] width 30 height 12
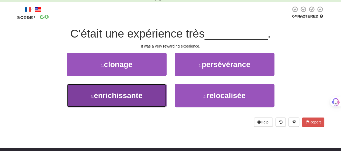
click at [158, 97] on button "3 . enrichissante" at bounding box center [117, 95] width 100 height 23
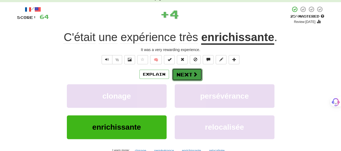
click at [182, 74] on button "Next" at bounding box center [187, 74] width 30 height 12
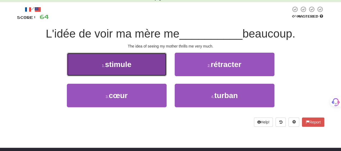
click at [133, 72] on button "1 . stimule" at bounding box center [117, 64] width 100 height 23
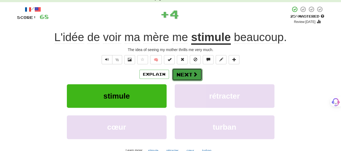
click at [186, 74] on button "Next" at bounding box center [187, 74] width 30 height 12
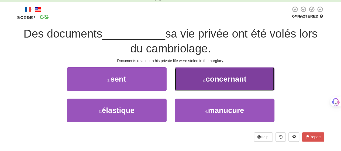
click at [189, 81] on button "2 . concernant" at bounding box center [225, 78] width 100 height 23
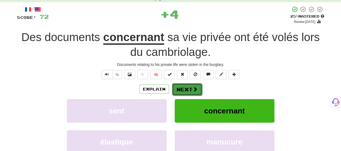
click at [186, 87] on button "Next" at bounding box center [187, 89] width 30 height 12
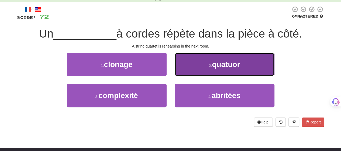
click at [191, 68] on button "2 . quatuor" at bounding box center [225, 64] width 100 height 23
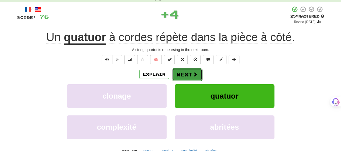
click at [186, 74] on button "Next" at bounding box center [187, 74] width 30 height 12
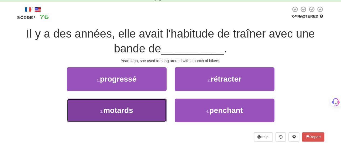
click at [153, 111] on button "3 . motards" at bounding box center [117, 109] width 100 height 23
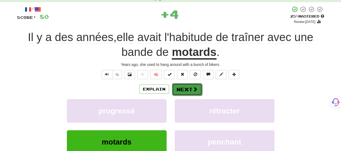
click at [191, 89] on button "Next" at bounding box center [187, 89] width 30 height 12
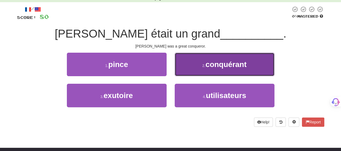
click at [205, 71] on button "2 . conquérant" at bounding box center [225, 64] width 100 height 23
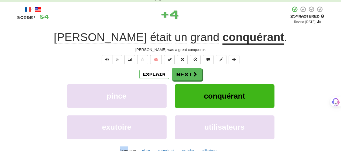
click at [205, 72] on div "Explain Next" at bounding box center [170, 74] width 307 height 12
click at [193, 75] on span at bounding box center [195, 74] width 5 height 5
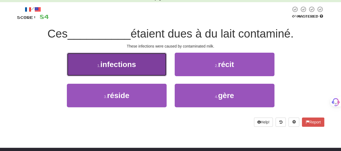
click at [153, 71] on button "1 . infections" at bounding box center [117, 64] width 100 height 23
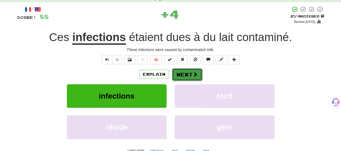
click at [185, 73] on button "Next" at bounding box center [187, 74] width 30 height 12
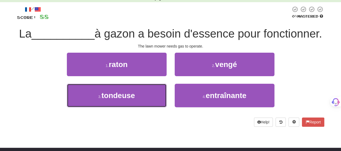
click at [151, 107] on button "3 . tondeuse" at bounding box center [117, 95] width 100 height 23
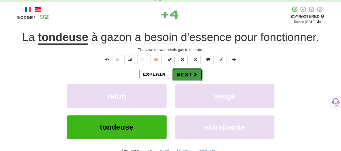
click at [191, 72] on button "Next" at bounding box center [187, 74] width 30 height 12
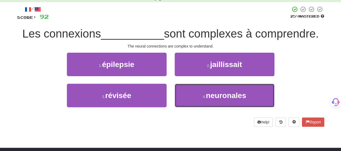
drag, startPoint x: 191, startPoint y: 92, endPoint x: 191, endPoint y: 81, distance: 10.8
click at [191, 90] on button "4 . neuronales" at bounding box center [225, 95] width 100 height 23
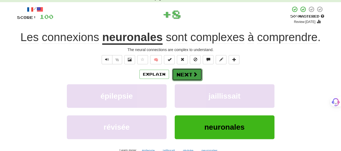
click at [190, 72] on button "Next" at bounding box center [187, 74] width 30 height 12
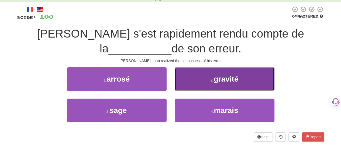
click at [189, 77] on button "2 . gravité" at bounding box center [225, 78] width 100 height 23
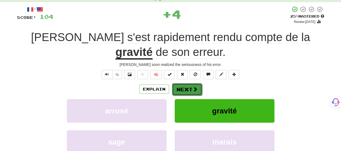
click at [185, 88] on button "Next" at bounding box center [187, 89] width 30 height 12
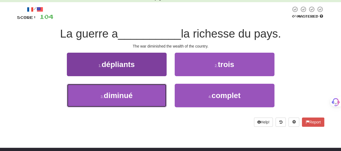
click at [147, 99] on button "3 . diminué" at bounding box center [117, 95] width 100 height 23
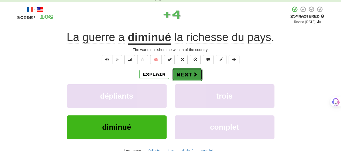
click at [192, 71] on button "Next" at bounding box center [187, 74] width 30 height 12
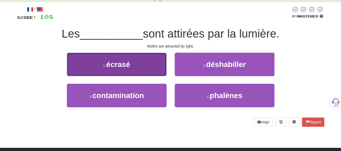
click at [156, 70] on button "1 . écrasé" at bounding box center [117, 64] width 100 height 23
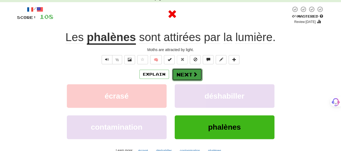
click at [187, 74] on button "Next" at bounding box center [187, 74] width 30 height 12
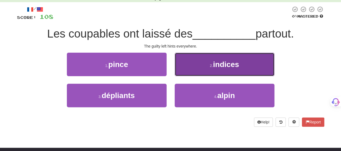
click at [185, 72] on button "2 . indices" at bounding box center [225, 64] width 100 height 23
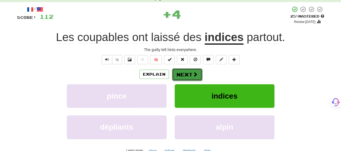
click at [185, 72] on button "Next" at bounding box center [187, 74] width 30 height 12
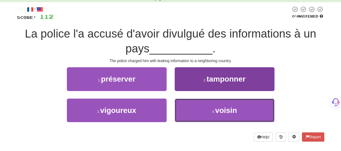
drag, startPoint x: 187, startPoint y: 99, endPoint x: 187, endPoint y: 102, distance: 3.8
click at [187, 102] on button "4 . voisin" at bounding box center [225, 109] width 100 height 23
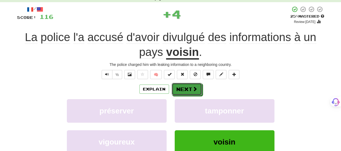
click at [187, 83] on div "Explain Next" at bounding box center [170, 89] width 307 height 12
click at [188, 88] on button "Next" at bounding box center [187, 89] width 30 height 12
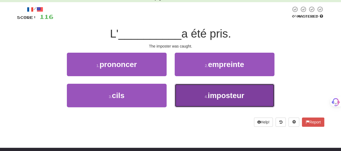
click at [198, 93] on button "4 . imposteur" at bounding box center [225, 95] width 100 height 23
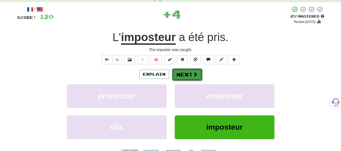
click at [196, 75] on span at bounding box center [195, 74] width 5 height 5
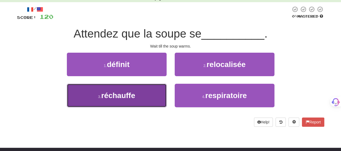
click at [161, 97] on button "3 . réchauffe" at bounding box center [117, 95] width 100 height 23
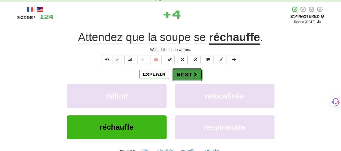
click at [196, 73] on span at bounding box center [195, 74] width 5 height 5
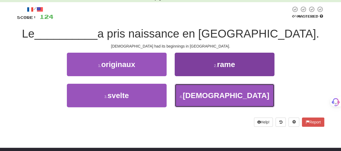
click at [202, 93] on button "4 . [DEMOGRAPHIC_DATA]" at bounding box center [225, 95] width 100 height 23
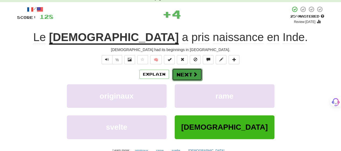
click at [194, 73] on span at bounding box center [195, 74] width 5 height 5
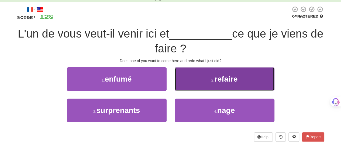
click at [190, 78] on button "2 . refaire" at bounding box center [225, 78] width 100 height 23
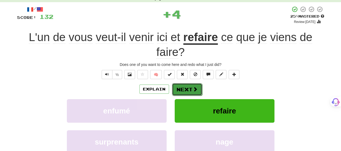
click at [186, 86] on button "Next" at bounding box center [187, 89] width 30 height 12
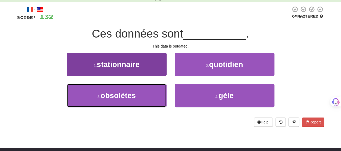
drag, startPoint x: 142, startPoint y: 98, endPoint x: 164, endPoint y: 91, distance: 22.7
click at [145, 96] on button "3 . obsolètes" at bounding box center [117, 95] width 100 height 23
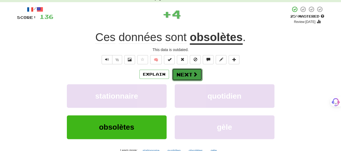
click at [196, 73] on span at bounding box center [195, 74] width 5 height 5
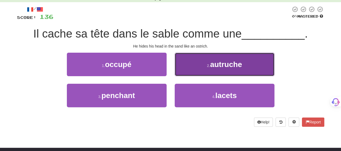
click at [190, 71] on button "2 . autruche" at bounding box center [225, 64] width 100 height 23
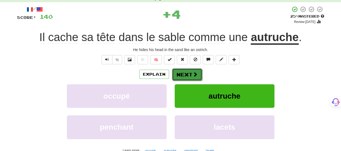
click at [190, 72] on button "Next" at bounding box center [187, 74] width 30 height 12
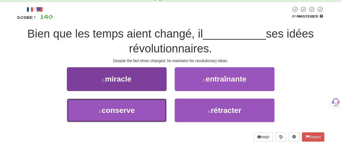
drag, startPoint x: 135, startPoint y: 113, endPoint x: 144, endPoint y: 107, distance: 11.5
click at [136, 112] on button "3 . conserve" at bounding box center [117, 109] width 100 height 23
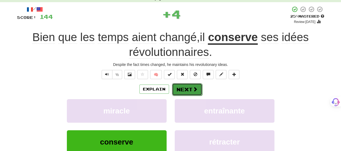
click at [185, 89] on button "Next" at bounding box center [187, 89] width 30 height 12
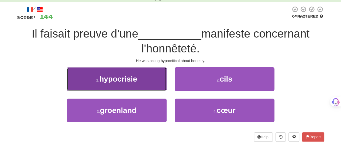
click at [140, 83] on button "1 . hypocrisie" at bounding box center [117, 78] width 100 height 23
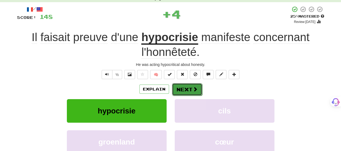
click at [192, 88] on button "Next" at bounding box center [187, 89] width 30 height 12
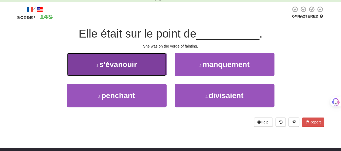
click at [148, 68] on button "1 . s'évanouir" at bounding box center [117, 64] width 100 height 23
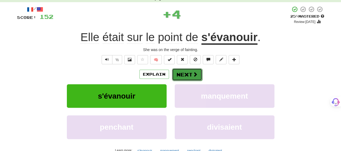
click at [189, 72] on button "Next" at bounding box center [187, 74] width 30 height 12
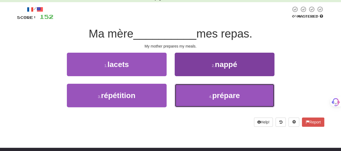
drag, startPoint x: 197, startPoint y: 93, endPoint x: 195, endPoint y: 84, distance: 10.1
click at [196, 92] on button "4 . prépare" at bounding box center [225, 95] width 100 height 23
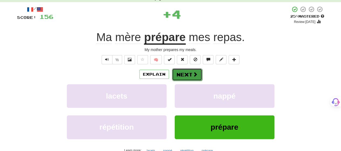
click at [191, 71] on button "Next" at bounding box center [187, 74] width 30 height 12
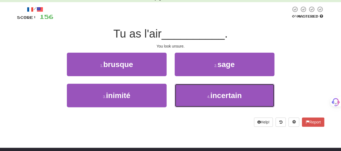
drag, startPoint x: 195, startPoint y: 96, endPoint x: 195, endPoint y: 82, distance: 14.8
click at [195, 94] on button "4 . incertain" at bounding box center [225, 95] width 100 height 23
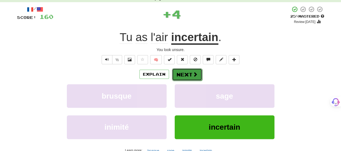
click at [194, 76] on button "Next" at bounding box center [187, 74] width 30 height 12
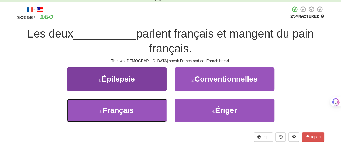
drag, startPoint x: 148, startPoint y: 110, endPoint x: 162, endPoint y: 101, distance: 16.9
click at [150, 107] on button "3 . [DEMOGRAPHIC_DATA]" at bounding box center [117, 109] width 100 height 23
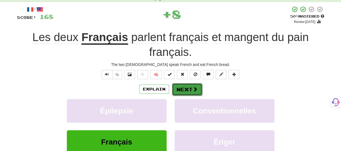
drag, startPoint x: 187, startPoint y: 93, endPoint x: 188, endPoint y: 89, distance: 3.9
click at [188, 89] on button "Next" at bounding box center [187, 89] width 30 height 12
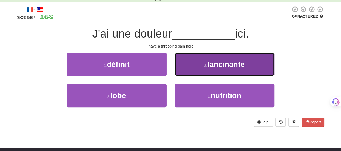
click at [202, 70] on button "2 . lancinante" at bounding box center [225, 64] width 100 height 23
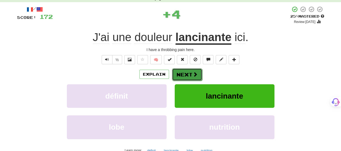
click at [197, 74] on button "Next" at bounding box center [187, 74] width 30 height 12
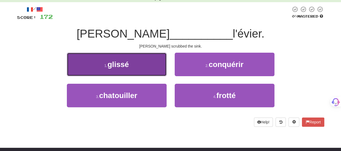
click at [158, 72] on button "1 . glissé" at bounding box center [117, 64] width 100 height 23
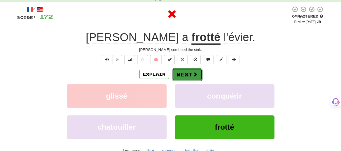
click at [191, 75] on button "Next" at bounding box center [187, 74] width 30 height 12
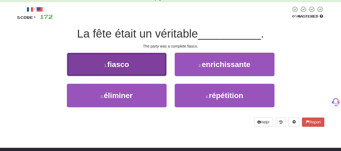
click at [147, 68] on button "1 . fiasco" at bounding box center [117, 64] width 100 height 23
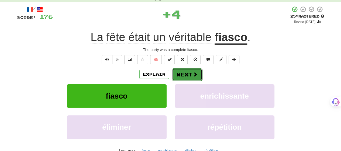
drag, startPoint x: 179, startPoint y: 76, endPoint x: 183, endPoint y: 75, distance: 3.6
click at [183, 75] on button "Next" at bounding box center [187, 74] width 30 height 12
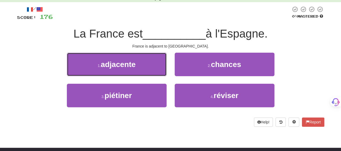
drag, startPoint x: 144, startPoint y: 67, endPoint x: 148, endPoint y: 67, distance: 4.0
click at [145, 67] on button "1 . adjacente" at bounding box center [117, 64] width 100 height 23
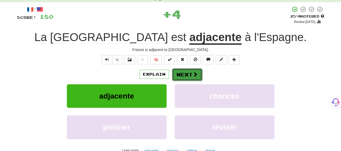
click at [179, 72] on button "Next" at bounding box center [187, 74] width 30 height 12
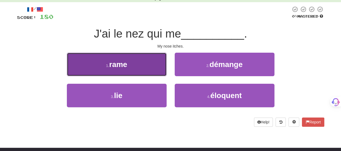
click at [152, 71] on button "1 . rame" at bounding box center [117, 64] width 100 height 23
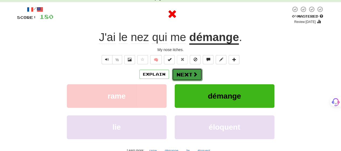
click at [186, 74] on button "Next" at bounding box center [187, 74] width 30 height 12
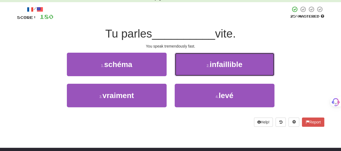
click at [194, 66] on button "2 . infaillible" at bounding box center [225, 64] width 100 height 23
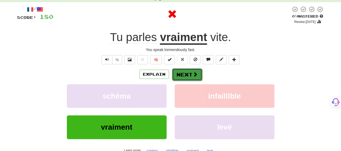
click at [191, 71] on button "Next" at bounding box center [187, 74] width 30 height 12
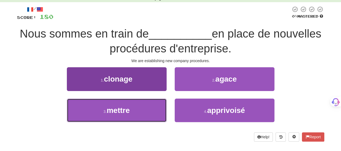
drag, startPoint x: 149, startPoint y: 110, endPoint x: 151, endPoint y: 108, distance: 3.4
click at [150, 110] on button "3 . mettre" at bounding box center [117, 109] width 100 height 23
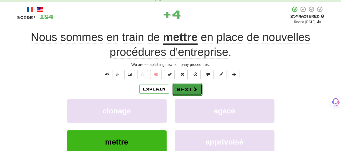
click at [183, 88] on button "Next" at bounding box center [187, 89] width 30 height 12
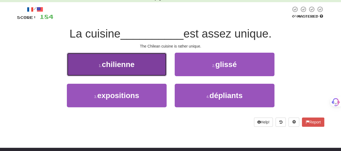
click at [152, 65] on button "1 . chilienne" at bounding box center [117, 64] width 100 height 23
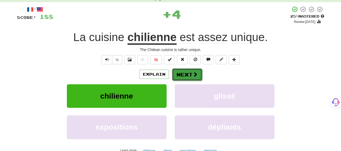
click at [183, 73] on button "Next" at bounding box center [187, 74] width 30 height 12
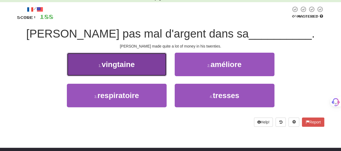
click at [144, 68] on button "1 . vingtaine" at bounding box center [117, 64] width 100 height 23
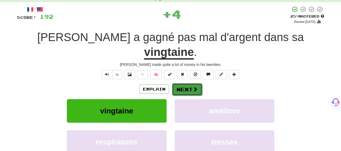
click at [186, 83] on button "Next" at bounding box center [187, 89] width 30 height 12
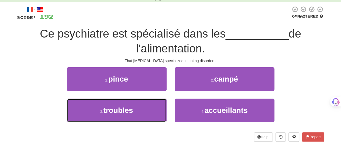
drag, startPoint x: 138, startPoint y: 109, endPoint x: 178, endPoint y: 96, distance: 42.3
click at [139, 109] on button "3 . troubles" at bounding box center [117, 109] width 100 height 23
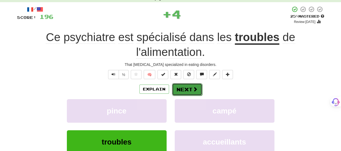
click at [188, 86] on button "Next" at bounding box center [187, 89] width 30 height 12
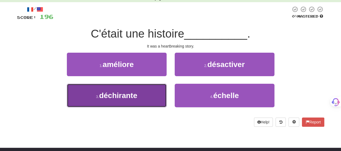
drag, startPoint x: 146, startPoint y: 97, endPoint x: 160, endPoint y: 82, distance: 20.2
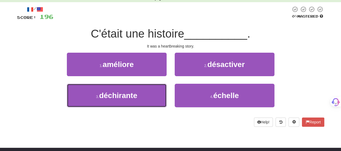
click at [146, 96] on button "3 . déchirante" at bounding box center [117, 95] width 100 height 23
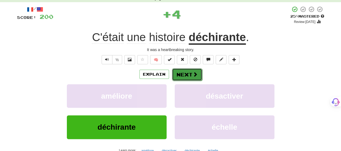
click at [183, 72] on button "Next" at bounding box center [187, 74] width 30 height 12
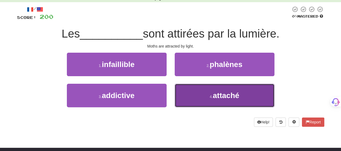
click at [185, 96] on button "4 . attaché" at bounding box center [225, 95] width 100 height 23
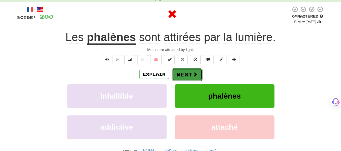
click at [183, 74] on button "Next" at bounding box center [187, 74] width 30 height 12
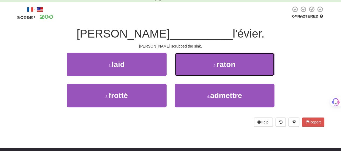
click at [184, 66] on button "2 . raton" at bounding box center [225, 64] width 100 height 23
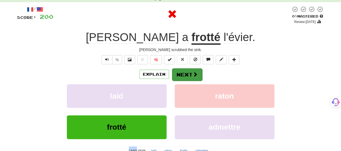
click at [184, 68] on div "/ Score: 200 0 % Mastered Review: [DATE] [PERSON_NAME] a frotté l'évier . [PERS…" at bounding box center [170, 86] width 307 height 160
click at [184, 69] on div "Explain Next" at bounding box center [170, 74] width 307 height 12
click at [183, 75] on button "Next" at bounding box center [187, 74] width 30 height 12
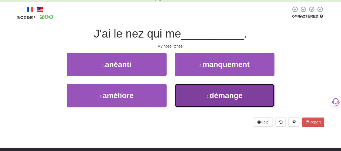
drag, startPoint x: 189, startPoint y: 87, endPoint x: 190, endPoint y: 93, distance: 5.9
click at [190, 93] on button "4 . démange" at bounding box center [225, 95] width 100 height 23
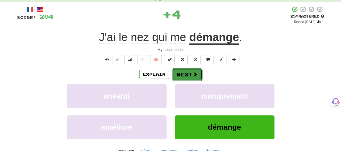
click at [188, 71] on button "Next" at bounding box center [187, 74] width 30 height 12
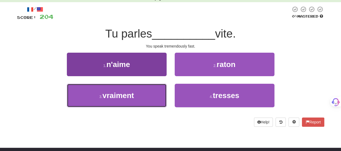
click at [161, 102] on button "3 . vraiment" at bounding box center [117, 95] width 100 height 23
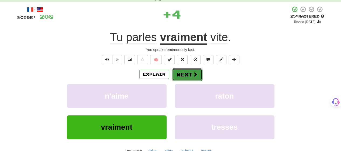
click at [186, 71] on button "Next" at bounding box center [187, 74] width 30 height 12
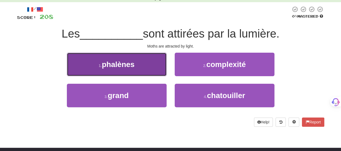
click at [148, 70] on button "1 . phalènes" at bounding box center [117, 64] width 100 height 23
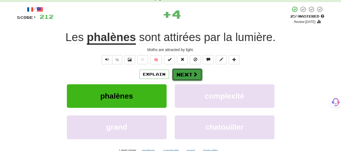
click at [189, 76] on button "Next" at bounding box center [187, 74] width 30 height 12
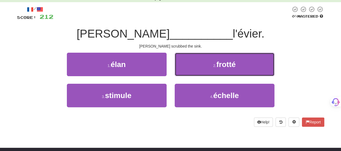
drag, startPoint x: 189, startPoint y: 64, endPoint x: 189, endPoint y: 67, distance: 3.5
click at [189, 64] on button "2 . frotté" at bounding box center [225, 64] width 100 height 23
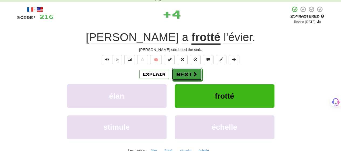
click at [186, 71] on button "Next" at bounding box center [187, 74] width 30 height 12
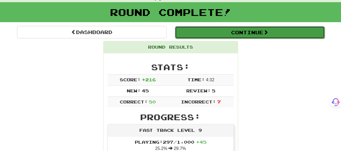
click at [197, 36] on button "Continue" at bounding box center [250, 32] width 150 height 12
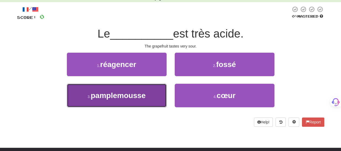
click at [141, 96] on span "pamplemousse" at bounding box center [118, 95] width 55 height 8
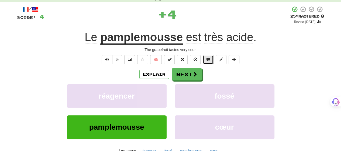
drag, startPoint x: 203, startPoint y: 63, endPoint x: 200, endPoint y: 68, distance: 5.1
click at [202, 66] on div "/ Score: 4 + 4 25 % Mastered Review: [DATE] Le pamplemousse est très acide . Th…" at bounding box center [170, 86] width 307 height 160
click at [193, 72] on button "Next" at bounding box center [187, 74] width 30 height 12
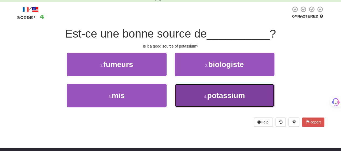
click at [200, 97] on button "4 . potassium" at bounding box center [225, 95] width 100 height 23
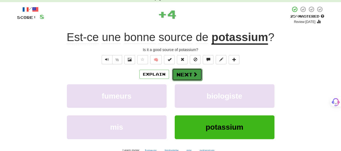
click at [195, 72] on span at bounding box center [195, 74] width 5 height 5
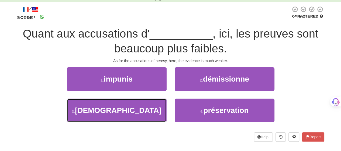
drag, startPoint x: 142, startPoint y: 117, endPoint x: 178, endPoint y: 98, distance: 40.6
click at [145, 115] on button "3 . [DEMOGRAPHIC_DATA]" at bounding box center [117, 109] width 100 height 23
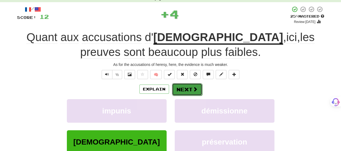
click at [185, 88] on button "Next" at bounding box center [187, 89] width 30 height 12
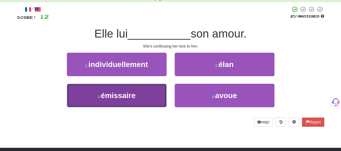
click at [139, 99] on button "3 . émissaire" at bounding box center [117, 95] width 100 height 23
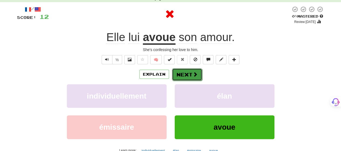
click at [189, 75] on button "Next" at bounding box center [187, 74] width 30 height 12
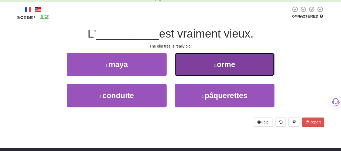
click at [187, 70] on button "2 . orme" at bounding box center [225, 64] width 100 height 23
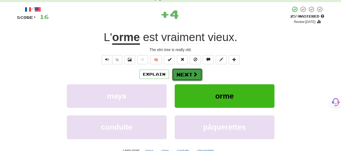
click at [187, 70] on button "Next" at bounding box center [187, 74] width 30 height 12
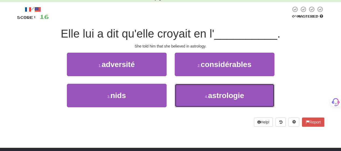
drag, startPoint x: 186, startPoint y: 94, endPoint x: 188, endPoint y: 82, distance: 12.4
click at [186, 92] on button "4 . astrologie" at bounding box center [225, 95] width 100 height 23
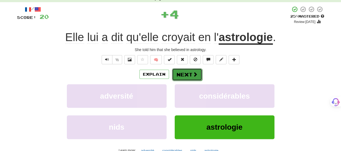
click at [188, 75] on button "Next" at bounding box center [187, 74] width 30 height 12
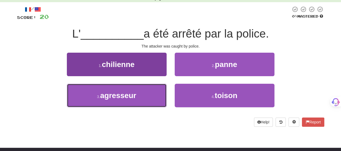
drag, startPoint x: 151, startPoint y: 96, endPoint x: 154, endPoint y: 94, distance: 3.0
click at [152, 96] on button "3 . agresseur" at bounding box center [117, 95] width 100 height 23
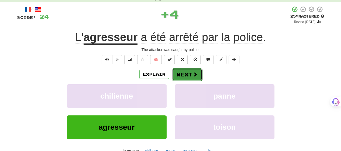
click at [190, 74] on button "Next" at bounding box center [187, 74] width 30 height 12
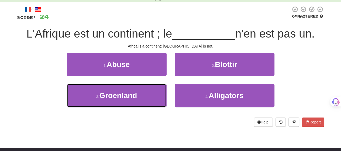
drag, startPoint x: 154, startPoint y: 96, endPoint x: 189, endPoint y: 83, distance: 36.6
click at [157, 94] on button "3 . [GEOGRAPHIC_DATA]" at bounding box center [117, 95] width 100 height 23
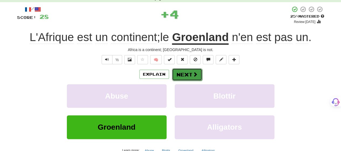
click at [196, 77] on button "Next" at bounding box center [187, 74] width 30 height 12
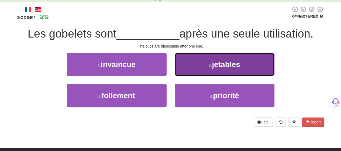
click at [196, 70] on button "2 . jetables" at bounding box center [225, 64] width 100 height 23
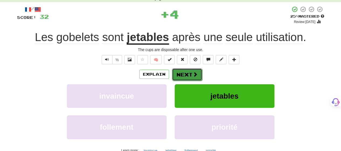
click at [194, 72] on button "Next" at bounding box center [187, 74] width 30 height 12
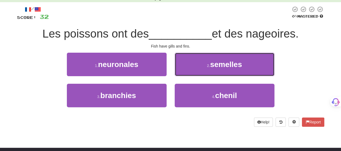
click at [194, 72] on button "2 . semelles" at bounding box center [225, 64] width 100 height 23
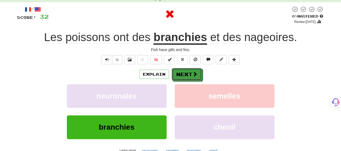
click at [194, 72] on span at bounding box center [194, 73] width 5 height 5
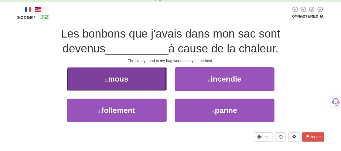
click at [151, 81] on button "1 . mous" at bounding box center [117, 78] width 100 height 23
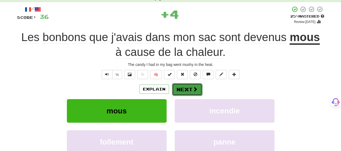
click at [183, 86] on button "Next" at bounding box center [187, 89] width 30 height 12
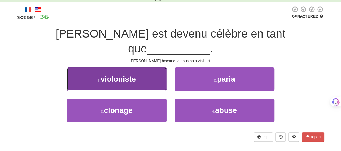
click at [162, 71] on button "1 . violoniste" at bounding box center [117, 78] width 100 height 23
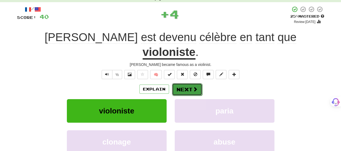
click at [181, 83] on button "Next" at bounding box center [187, 89] width 30 height 12
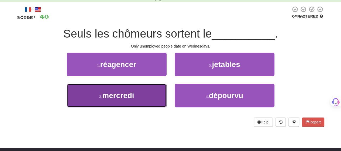
click at [156, 97] on button "3 . mercredi" at bounding box center [117, 95] width 100 height 23
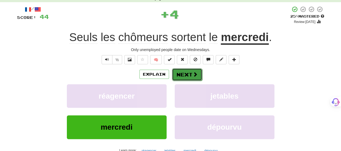
click at [188, 75] on button "Next" at bounding box center [187, 74] width 30 height 12
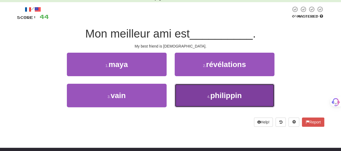
drag, startPoint x: 189, startPoint y: 97, endPoint x: 187, endPoint y: 82, distance: 14.9
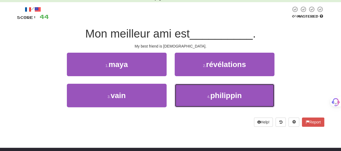
click at [189, 97] on button "4 . philippin" at bounding box center [225, 95] width 100 height 23
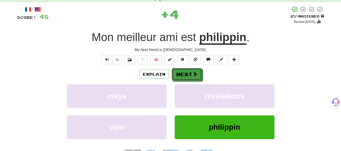
click at [185, 74] on button "Next" at bounding box center [187, 74] width 30 height 12
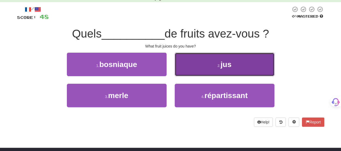
click at [183, 69] on button "2 . jus" at bounding box center [225, 64] width 100 height 23
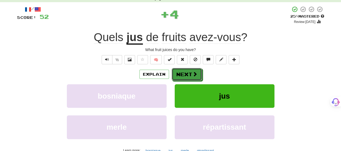
click at [183, 69] on button "Next" at bounding box center [187, 74] width 30 height 12
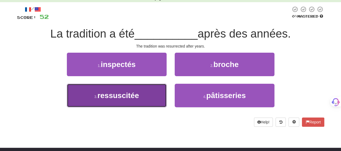
click at [153, 97] on button "3 . ressuscitée" at bounding box center [117, 95] width 100 height 23
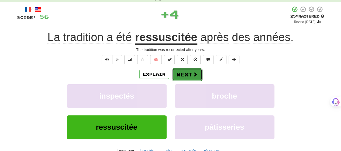
click at [190, 75] on button "Next" at bounding box center [187, 74] width 30 height 12
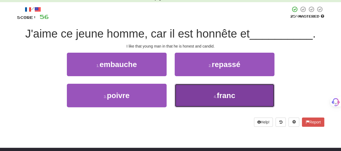
click at [190, 93] on button "4 . franc" at bounding box center [225, 95] width 100 height 23
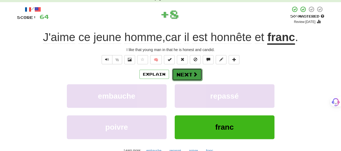
click at [188, 71] on button "Next" at bounding box center [187, 74] width 30 height 12
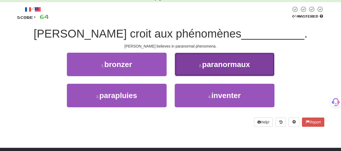
click at [188, 69] on button "2 . paranormaux" at bounding box center [225, 64] width 100 height 23
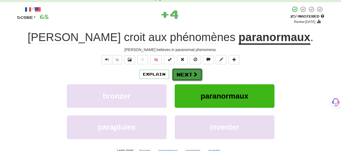
click at [187, 72] on button "Next" at bounding box center [187, 74] width 30 height 12
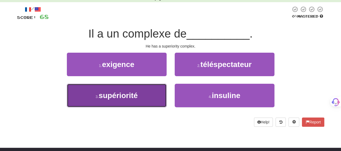
click at [151, 99] on button "3 . supériorité" at bounding box center [117, 95] width 100 height 23
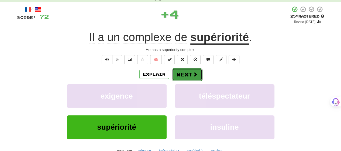
click at [194, 73] on span at bounding box center [195, 74] width 5 height 5
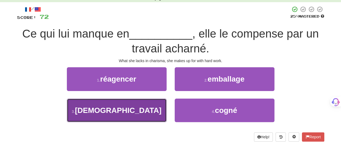
drag, startPoint x: 145, startPoint y: 117, endPoint x: 150, endPoint y: 111, distance: 8.2
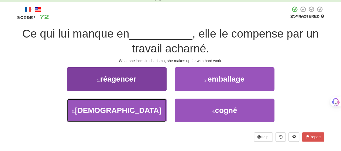
click at [148, 114] on button "3 . [DEMOGRAPHIC_DATA]" at bounding box center [117, 109] width 100 height 23
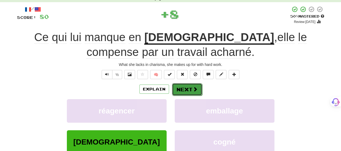
click at [186, 88] on button "Next" at bounding box center [187, 89] width 30 height 12
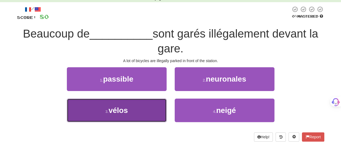
click at [154, 115] on button "3 . vélos" at bounding box center [117, 109] width 100 height 23
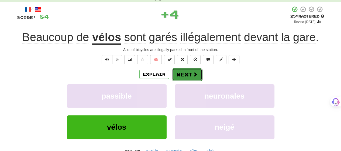
click at [193, 73] on span at bounding box center [195, 74] width 5 height 5
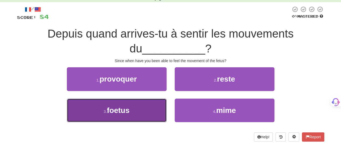
click at [158, 110] on button "3 . foetus" at bounding box center [117, 109] width 100 height 23
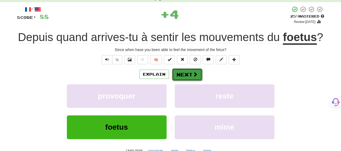
click at [191, 81] on button "Next" at bounding box center [187, 74] width 30 height 12
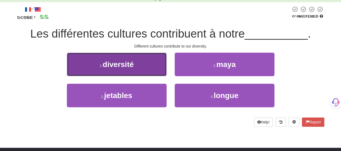
click at [158, 67] on button "1 . diversité" at bounding box center [117, 64] width 100 height 23
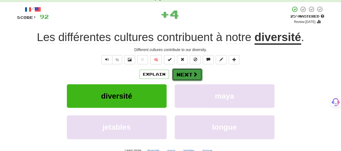
drag, startPoint x: 189, startPoint y: 78, endPoint x: 191, endPoint y: 75, distance: 4.0
click at [191, 75] on button "Next" at bounding box center [187, 74] width 30 height 12
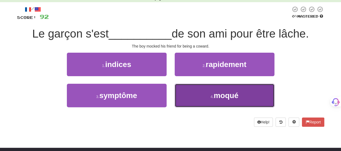
click at [192, 97] on button "4 . moqué" at bounding box center [225, 95] width 100 height 23
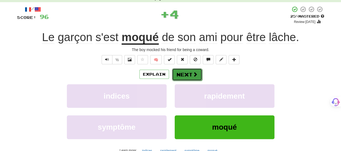
click at [189, 72] on button "Next" at bounding box center [187, 74] width 30 height 12
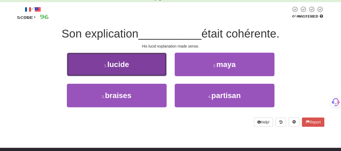
click at [150, 67] on button "1 . lucide" at bounding box center [117, 64] width 100 height 23
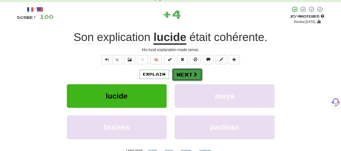
click at [186, 76] on button "Next" at bounding box center [187, 74] width 30 height 12
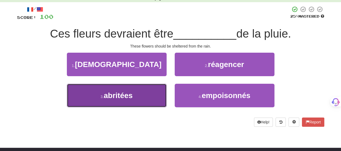
click at [154, 99] on button "3 . abritées" at bounding box center [117, 95] width 100 height 23
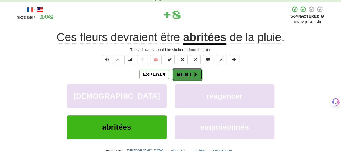
click at [190, 73] on button "Next" at bounding box center [187, 74] width 30 height 12
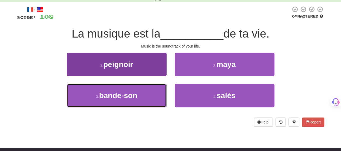
drag, startPoint x: 144, startPoint y: 98, endPoint x: 148, endPoint y: 96, distance: 5.1
click at [145, 98] on button "3 . bande-son" at bounding box center [117, 95] width 100 height 23
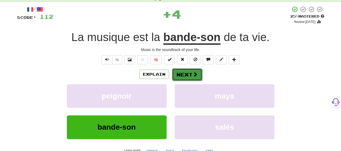
click at [185, 74] on button "Next" at bounding box center [187, 74] width 30 height 12
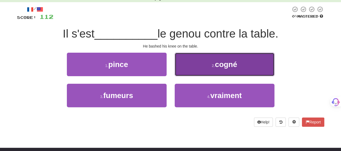
click at [187, 68] on button "2 . cogné" at bounding box center [225, 64] width 100 height 23
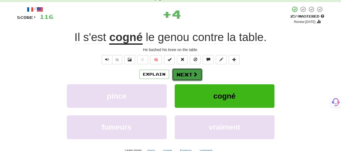
click at [186, 72] on button "Next" at bounding box center [187, 74] width 30 height 12
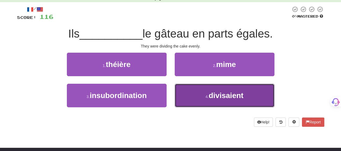
click at [199, 93] on button "4 . divisaient" at bounding box center [225, 95] width 100 height 23
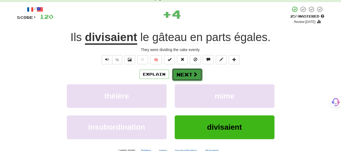
click at [190, 74] on button "Next" at bounding box center [187, 74] width 30 height 12
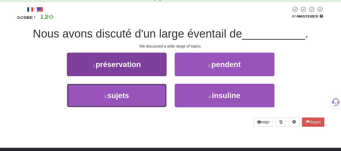
click at [156, 97] on button "3 . sujets" at bounding box center [117, 95] width 100 height 23
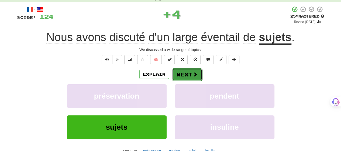
click at [187, 74] on button "Next" at bounding box center [187, 74] width 30 height 12
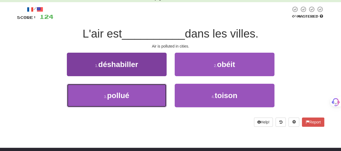
drag, startPoint x: 140, startPoint y: 105, endPoint x: 146, endPoint y: 96, distance: 10.6
click at [145, 98] on button "3 . pollué" at bounding box center [117, 95] width 100 height 23
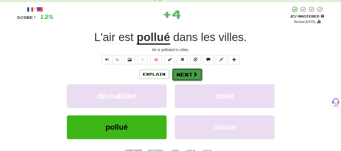
click at [181, 75] on button "Next" at bounding box center [187, 74] width 30 height 12
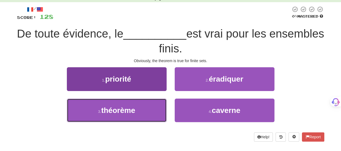
drag, startPoint x: 102, startPoint y: 108, endPoint x: 111, endPoint y: 102, distance: 11.1
click at [102, 109] on button "3 . théorème" at bounding box center [117, 109] width 100 height 23
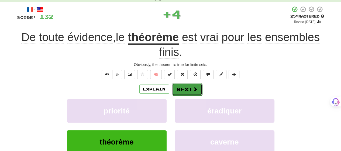
click at [178, 86] on button "Next" at bounding box center [187, 89] width 30 height 12
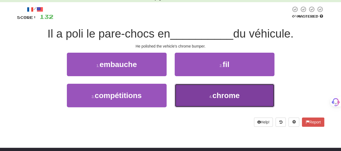
click at [192, 93] on button "4 . chrome" at bounding box center [225, 95] width 100 height 23
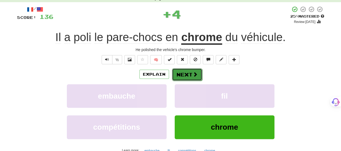
click at [184, 73] on button "Next" at bounding box center [187, 74] width 30 height 12
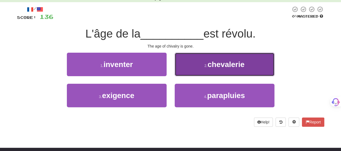
click at [186, 71] on button "2 . chevalerie" at bounding box center [225, 64] width 100 height 23
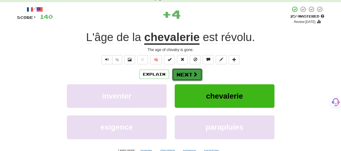
click at [185, 72] on button "Next" at bounding box center [187, 74] width 30 height 12
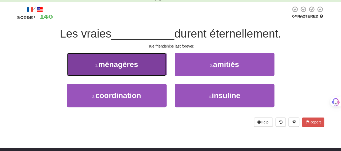
click at [137, 72] on button "1 . ménagères" at bounding box center [117, 64] width 100 height 23
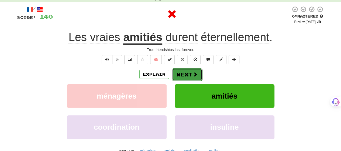
click at [179, 71] on button "Next" at bounding box center [187, 74] width 30 height 12
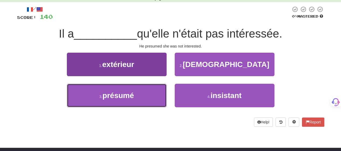
drag, startPoint x: 139, startPoint y: 99, endPoint x: 142, endPoint y: 92, distance: 6.8
click at [140, 95] on button "3 . présumé" at bounding box center [117, 95] width 100 height 23
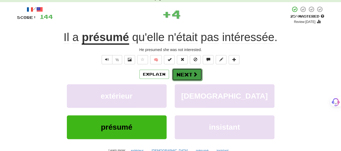
click at [179, 73] on button "Next" at bounding box center [187, 74] width 30 height 12
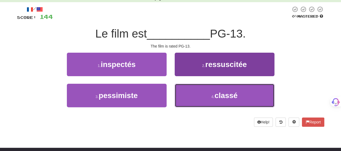
drag, startPoint x: 191, startPoint y: 100, endPoint x: 188, endPoint y: 89, distance: 11.5
click at [189, 94] on button "4 . classé" at bounding box center [225, 95] width 100 height 23
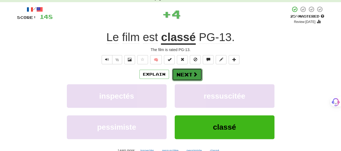
click at [180, 74] on button "Next" at bounding box center [187, 74] width 30 height 12
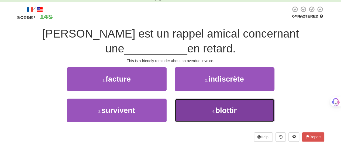
click at [199, 109] on button "4 . blottir" at bounding box center [225, 109] width 100 height 23
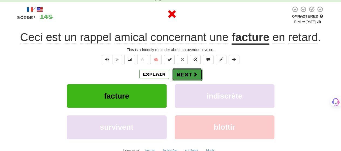
click at [185, 74] on button "Next" at bounding box center [187, 74] width 30 height 12
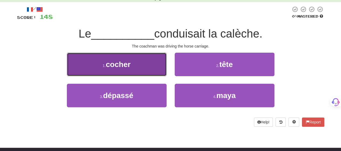
click at [156, 72] on button "1 . cocher" at bounding box center [117, 64] width 100 height 23
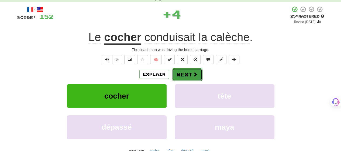
click at [190, 72] on button "Next" at bounding box center [187, 74] width 30 height 12
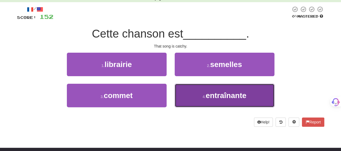
click at [192, 92] on button "4 . entraînante" at bounding box center [225, 95] width 100 height 23
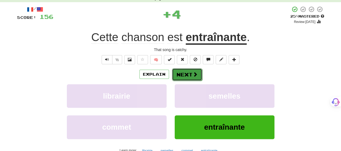
click at [185, 71] on button "Next" at bounding box center [187, 74] width 30 height 12
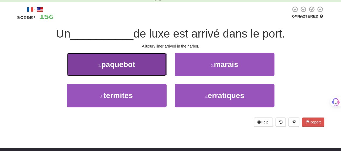
click at [154, 69] on button "1 . paquebot" at bounding box center [117, 64] width 100 height 23
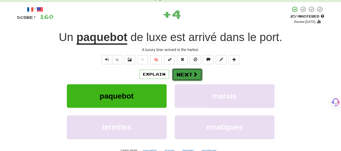
click at [189, 75] on button "Next" at bounding box center [187, 74] width 30 height 12
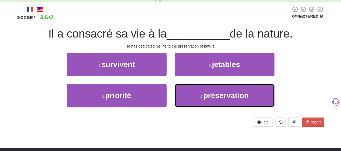
drag, startPoint x: 194, startPoint y: 92, endPoint x: 190, endPoint y: 81, distance: 11.6
click at [192, 86] on button "4 . préservation" at bounding box center [225, 95] width 100 height 23
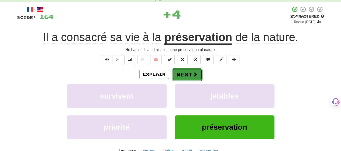
click at [182, 69] on button "Next" at bounding box center [187, 74] width 30 height 12
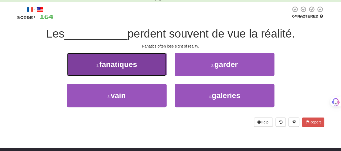
click at [156, 72] on button "1 . fanatiques" at bounding box center [117, 64] width 100 height 23
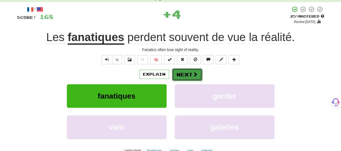
click at [191, 73] on button "Next" at bounding box center [187, 74] width 30 height 12
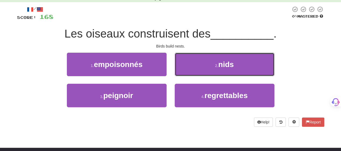
click at [191, 73] on button "2 . nids" at bounding box center [225, 64] width 100 height 23
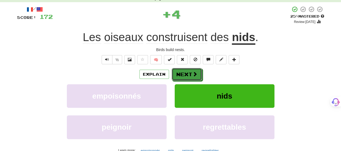
click at [191, 73] on button "Next" at bounding box center [187, 74] width 30 height 12
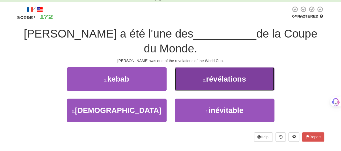
click at [193, 77] on button "2 . révélations" at bounding box center [225, 78] width 100 height 23
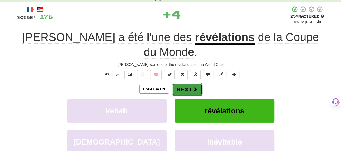
click at [192, 86] on button "Next" at bounding box center [187, 89] width 30 height 12
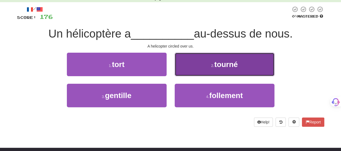
click at [195, 71] on button "2 . tourné" at bounding box center [225, 64] width 100 height 23
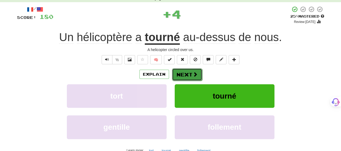
click at [193, 74] on span at bounding box center [195, 74] width 5 height 5
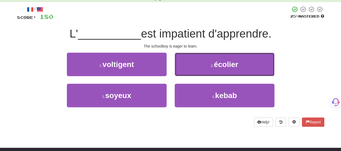
click at [193, 74] on button "2 . écolier" at bounding box center [225, 64] width 100 height 23
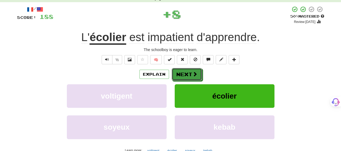
click at [193, 74] on span at bounding box center [194, 73] width 5 height 5
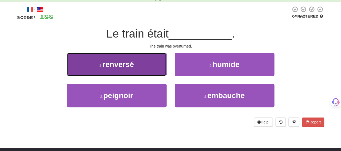
click at [134, 73] on button "1 . renversé" at bounding box center [117, 64] width 100 height 23
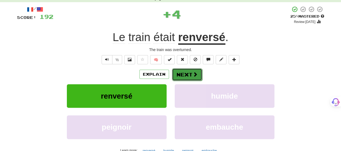
click at [180, 71] on button "Next" at bounding box center [187, 74] width 30 height 12
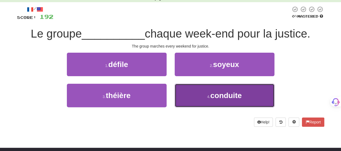
click at [191, 97] on button "4 . conduite" at bounding box center [225, 95] width 100 height 23
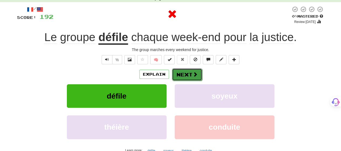
click at [176, 72] on button "Next" at bounding box center [187, 74] width 30 height 12
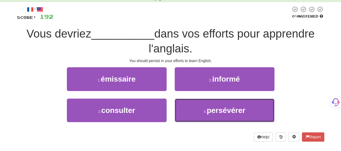
drag, startPoint x: 195, startPoint y: 111, endPoint x: 192, endPoint y: 98, distance: 13.2
click at [194, 109] on button "4 . persévérer" at bounding box center [225, 109] width 100 height 23
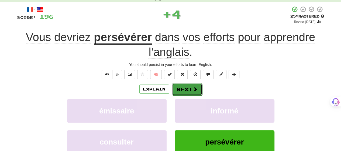
click at [188, 88] on button "Next" at bounding box center [187, 89] width 30 height 12
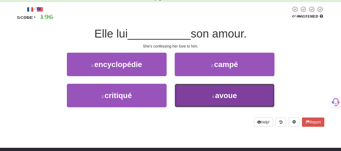
click at [189, 93] on button "4 . avoue" at bounding box center [225, 95] width 100 height 23
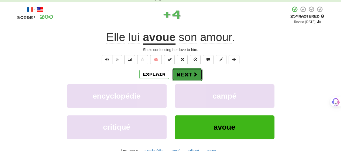
click at [181, 74] on button "Next" at bounding box center [187, 74] width 30 height 12
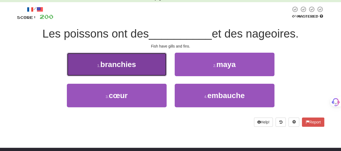
click at [156, 69] on button "1 . branchies" at bounding box center [117, 64] width 100 height 23
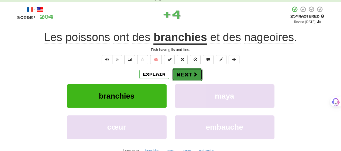
click at [193, 75] on span at bounding box center [195, 74] width 5 height 5
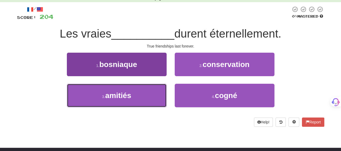
drag, startPoint x: 140, startPoint y: 96, endPoint x: 161, endPoint y: 85, distance: 24.0
click at [140, 96] on button "3 . amitiés" at bounding box center [117, 95] width 100 height 23
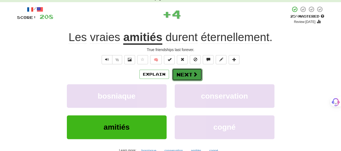
click at [187, 72] on button "Next" at bounding box center [187, 74] width 30 height 12
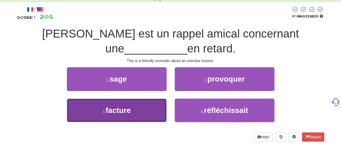
click at [159, 110] on button "3 . facture" at bounding box center [117, 109] width 100 height 23
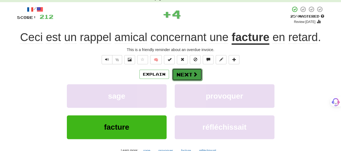
click at [186, 73] on button "Next" at bounding box center [187, 74] width 30 height 12
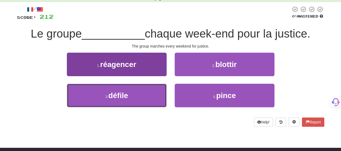
click at [154, 98] on button "3 . défile" at bounding box center [117, 95] width 100 height 23
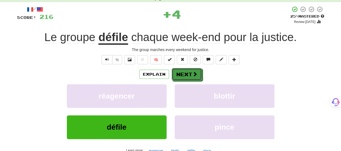
click at [189, 75] on button "Next" at bounding box center [187, 74] width 30 height 12
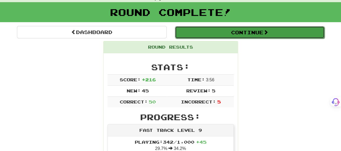
click at [210, 30] on button "Continue" at bounding box center [250, 32] width 150 height 12
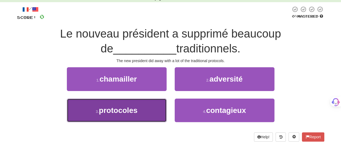
click at [148, 107] on button "3 . protocoles" at bounding box center [117, 109] width 100 height 23
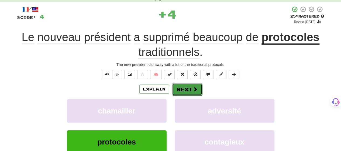
click at [186, 87] on button "Next" at bounding box center [187, 89] width 30 height 12
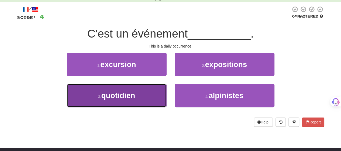
click at [156, 102] on button "3 . quotidien" at bounding box center [117, 95] width 100 height 23
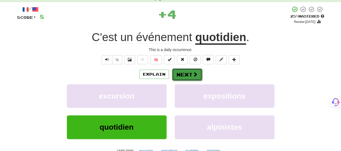
click at [190, 74] on button "Next" at bounding box center [187, 74] width 30 height 12
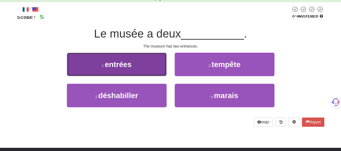
click at [141, 71] on button "1 . entrées" at bounding box center [117, 64] width 100 height 23
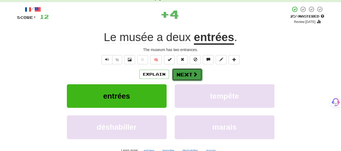
click at [186, 73] on button "Next" at bounding box center [187, 74] width 30 height 12
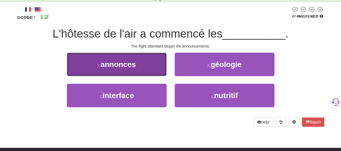
click at [136, 68] on span "annonces" at bounding box center [117, 64] width 35 height 8
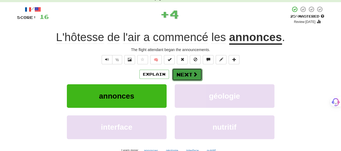
click at [190, 71] on button "Next" at bounding box center [187, 74] width 30 height 12
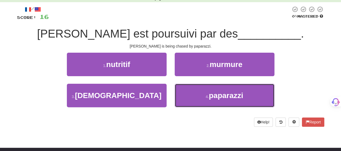
drag, startPoint x: 189, startPoint y: 90, endPoint x: 185, endPoint y: 81, distance: 10.4
click at [188, 86] on button "4 . paparazzi" at bounding box center [225, 95] width 100 height 23
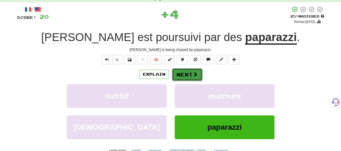
click at [182, 72] on button "Next" at bounding box center [187, 74] width 30 height 12
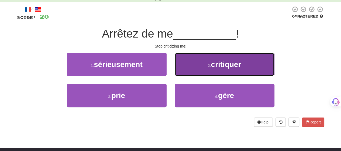
click at [188, 71] on button "2 . critiquer" at bounding box center [225, 64] width 100 height 23
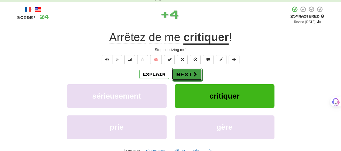
click at [188, 71] on button "Next" at bounding box center [187, 74] width 30 height 12
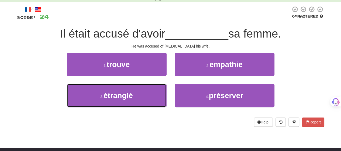
drag, startPoint x: 139, startPoint y: 98, endPoint x: 173, endPoint y: 85, distance: 36.4
click at [141, 98] on button "3 . étranglé" at bounding box center [117, 95] width 100 height 23
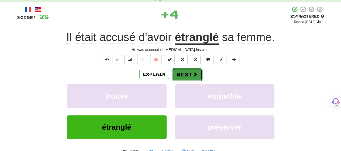
click at [190, 71] on button "Next" at bounding box center [187, 74] width 30 height 12
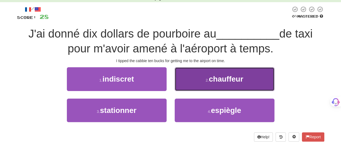
click at [196, 77] on button "2 . chauffeur" at bounding box center [225, 78] width 100 height 23
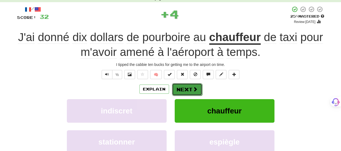
click at [190, 87] on button "Next" at bounding box center [187, 89] width 30 height 12
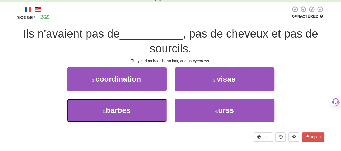
drag, startPoint x: 149, startPoint y: 117, endPoint x: 171, endPoint y: 96, distance: 29.9
click at [149, 116] on button "3 . barbes" at bounding box center [117, 109] width 100 height 23
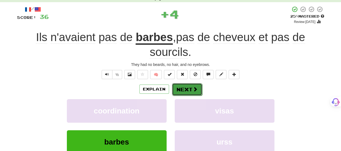
click at [186, 88] on button "Next" at bounding box center [187, 89] width 30 height 12
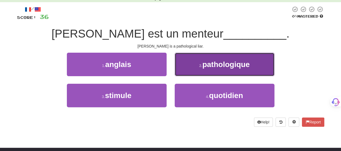
click at [185, 71] on button "2 . pathologique" at bounding box center [225, 64] width 100 height 23
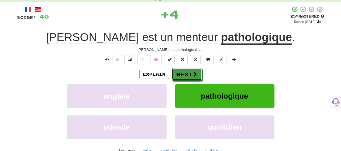
click at [185, 71] on button "Next" at bounding box center [187, 74] width 30 height 12
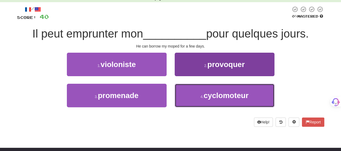
drag, startPoint x: 193, startPoint y: 94, endPoint x: 190, endPoint y: 88, distance: 7.2
click at [191, 90] on button "4 . cyclomoteur" at bounding box center [225, 95] width 100 height 23
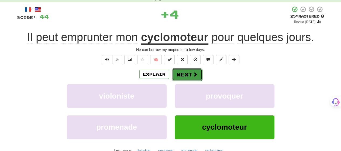
click at [183, 74] on button "Next" at bounding box center [187, 74] width 30 height 12
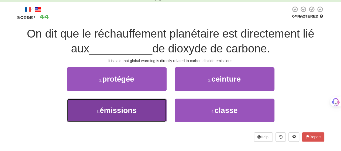
drag, startPoint x: 156, startPoint y: 106, endPoint x: 161, endPoint y: 97, distance: 9.9
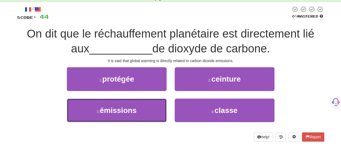
click at [157, 105] on button "3 . émissions" at bounding box center [117, 109] width 100 height 23
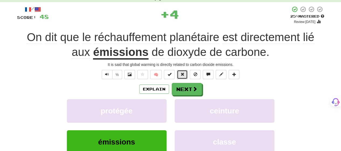
click at [185, 78] on button at bounding box center [182, 74] width 11 height 9
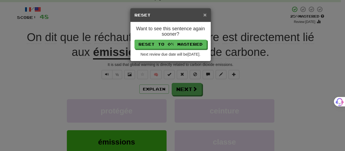
click at [203, 15] on div "× Reset" at bounding box center [170, 15] width 80 height 14
click at [203, 14] on h5 "Reset" at bounding box center [170, 14] width 72 height 5
click at [203, 15] on span "×" at bounding box center [204, 15] width 3 height 6
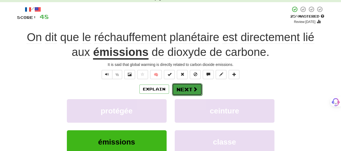
click at [191, 86] on button "Next" at bounding box center [187, 89] width 30 height 12
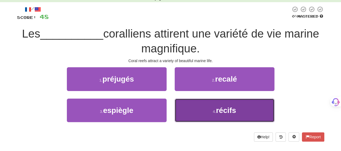
click at [200, 113] on button "4 . récifs" at bounding box center [225, 109] width 100 height 23
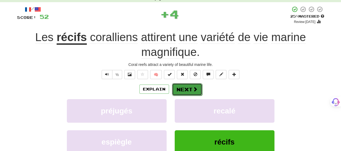
click at [193, 88] on span at bounding box center [195, 88] width 5 height 5
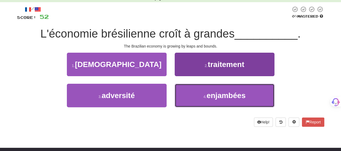
click at [193, 89] on button "4 . enjambées" at bounding box center [225, 95] width 100 height 23
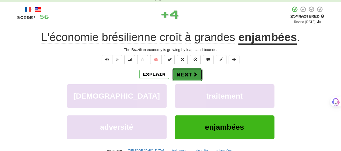
click at [193, 74] on span at bounding box center [195, 74] width 5 height 5
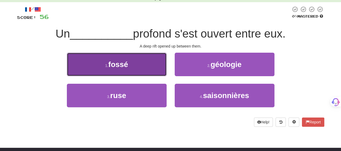
click at [147, 72] on button "1 . fossé" at bounding box center [117, 64] width 100 height 23
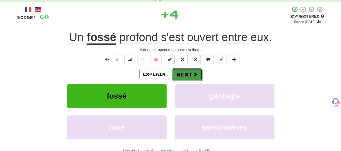
click at [185, 70] on button "Next" at bounding box center [187, 74] width 30 height 12
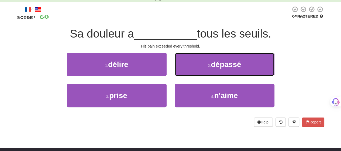
click at [207, 65] on button "2 . dépassé" at bounding box center [225, 64] width 100 height 23
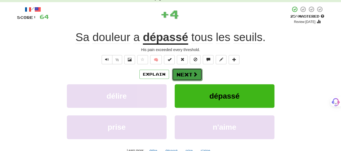
click at [183, 75] on button "Next" at bounding box center [187, 74] width 30 height 12
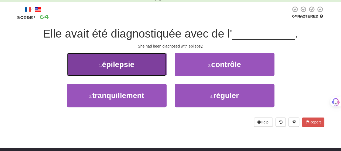
click at [142, 70] on button "1 . épilepsie" at bounding box center [117, 64] width 100 height 23
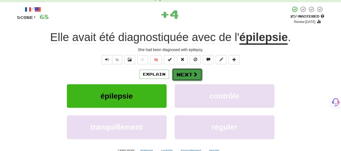
click at [183, 71] on button "Next" at bounding box center [187, 74] width 30 height 12
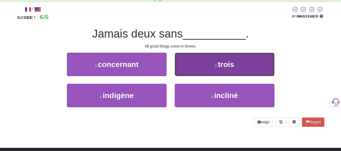
click at [184, 71] on button "2 . trois" at bounding box center [225, 64] width 100 height 23
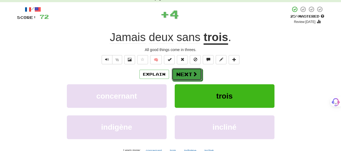
click at [184, 71] on button "Next" at bounding box center [187, 74] width 30 height 12
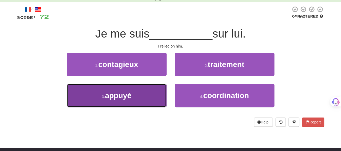
click at [145, 90] on button "3 . appuyé" at bounding box center [117, 95] width 100 height 23
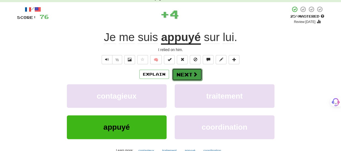
click at [193, 72] on span at bounding box center [195, 74] width 5 height 5
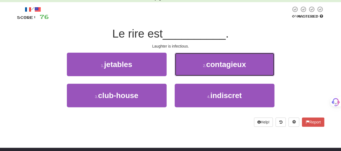
click at [191, 72] on button "2 . contagieux" at bounding box center [225, 64] width 100 height 23
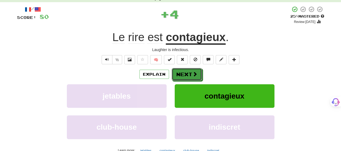
click at [191, 72] on button "Next" at bounding box center [187, 74] width 30 height 12
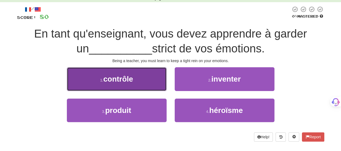
click at [143, 83] on button "1 . contrôle" at bounding box center [117, 78] width 100 height 23
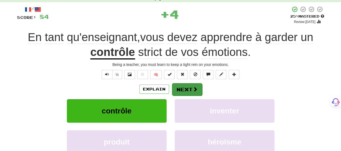
click at [185, 83] on div "Explain Next" at bounding box center [170, 89] width 307 height 12
click at [185, 86] on button "Next" at bounding box center [187, 89] width 30 height 12
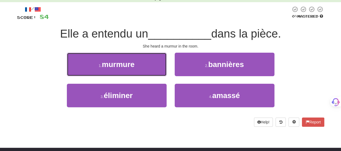
drag, startPoint x: 144, startPoint y: 68, endPoint x: 180, endPoint y: 82, distance: 38.0
click at [150, 71] on button "1 . murmure" at bounding box center [117, 64] width 100 height 23
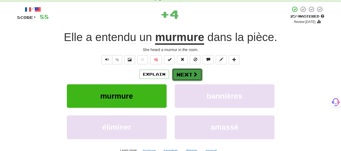
click at [190, 73] on button "Next" at bounding box center [187, 74] width 30 height 12
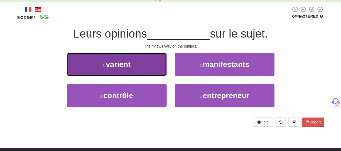
click at [146, 73] on button "1 . varient" at bounding box center [117, 64] width 100 height 23
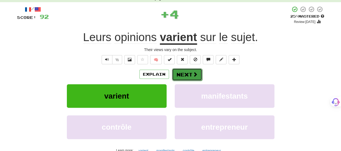
click at [186, 74] on button "Next" at bounding box center [187, 74] width 30 height 12
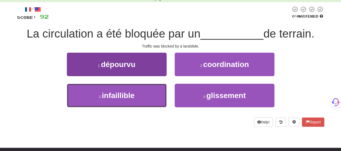
click at [141, 95] on button "3 . infaillible" at bounding box center [117, 95] width 100 height 23
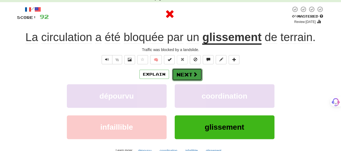
click at [192, 72] on button "Next" at bounding box center [187, 74] width 30 height 12
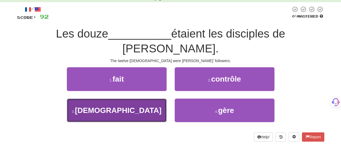
click at [157, 98] on button "3 . [DEMOGRAPHIC_DATA]" at bounding box center [117, 109] width 100 height 23
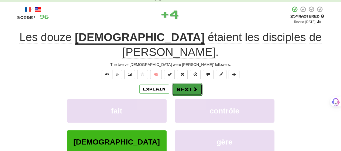
click at [195, 86] on span at bounding box center [195, 88] width 5 height 5
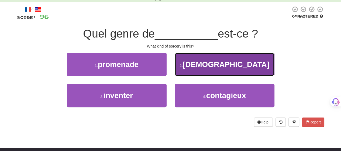
click at [196, 72] on button "2 . sorcellerie" at bounding box center [225, 64] width 100 height 23
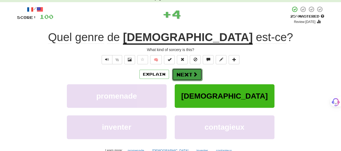
click at [196, 73] on span at bounding box center [195, 74] width 5 height 5
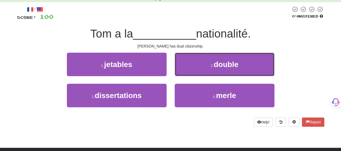
click at [195, 72] on button "2 . double" at bounding box center [225, 64] width 100 height 23
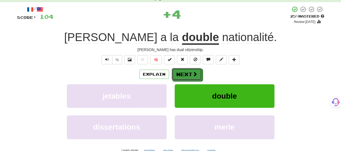
click at [195, 72] on span at bounding box center [194, 73] width 5 height 5
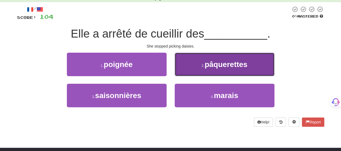
click at [192, 68] on button "2 . pâquerettes" at bounding box center [225, 64] width 100 height 23
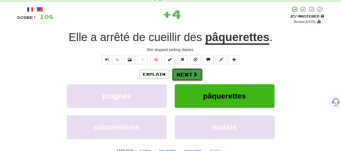
click at [183, 75] on button "Next" at bounding box center [187, 74] width 30 height 12
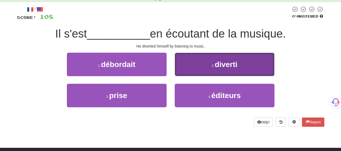
click at [198, 65] on button "2 . diverti" at bounding box center [225, 64] width 100 height 23
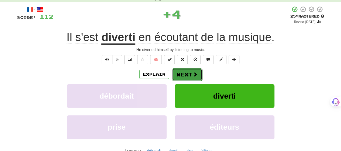
click at [188, 72] on button "Next" at bounding box center [187, 74] width 30 height 12
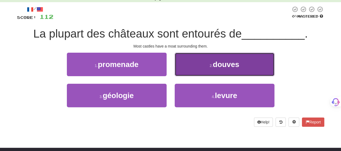
click at [190, 65] on button "2 . douves" at bounding box center [225, 64] width 100 height 23
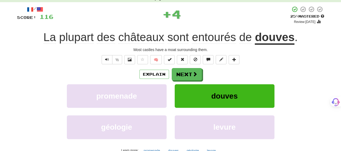
click at [190, 65] on div "/ Score: 116 + 4 25 % Mastered Review: [DATE] La plupart des châteaux sont ento…" at bounding box center [170, 86] width 307 height 160
click at [184, 72] on button "Next" at bounding box center [187, 74] width 30 height 12
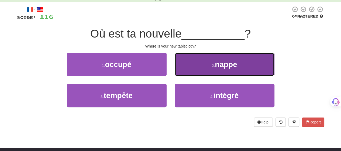
click at [183, 71] on button "2 . nappe" at bounding box center [225, 64] width 100 height 23
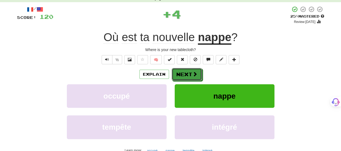
click at [183, 71] on button "Next" at bounding box center [187, 74] width 30 height 12
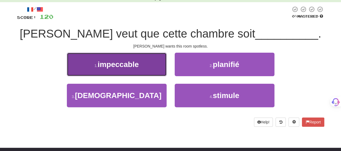
click at [148, 67] on button "1 . impeccable" at bounding box center [117, 64] width 100 height 23
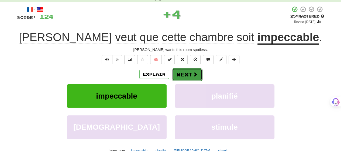
click at [185, 74] on button "Next" at bounding box center [187, 74] width 30 height 12
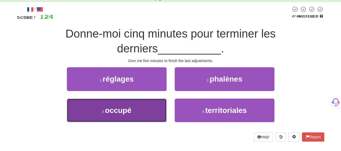
click at [152, 110] on button "3 . occupé" at bounding box center [117, 109] width 100 height 23
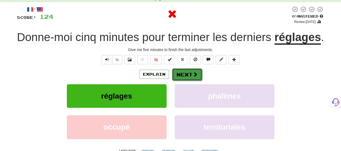
click at [188, 76] on button "Next" at bounding box center [187, 74] width 30 height 12
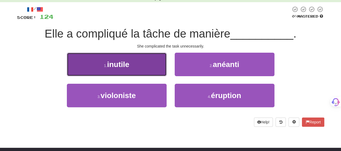
click at [149, 70] on button "1 . inutile" at bounding box center [117, 64] width 100 height 23
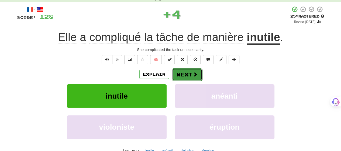
click at [189, 74] on button "Next" at bounding box center [187, 74] width 30 height 12
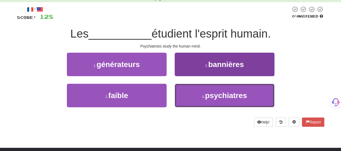
drag, startPoint x: 206, startPoint y: 94, endPoint x: 204, endPoint y: 89, distance: 5.4
click at [206, 94] on span "psychiatres" at bounding box center [226, 95] width 42 height 8
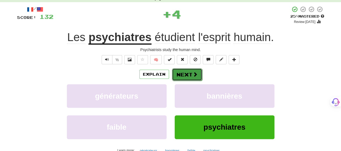
click at [196, 75] on span at bounding box center [195, 74] width 5 height 5
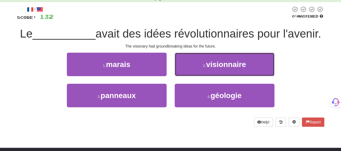
click at [199, 76] on button "2 . visionnaire" at bounding box center [225, 64] width 100 height 23
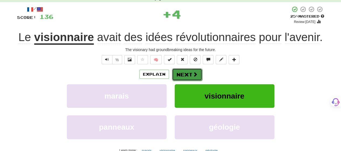
drag, startPoint x: 199, startPoint y: 80, endPoint x: 196, endPoint y: 76, distance: 5.0
click at [196, 76] on span at bounding box center [195, 74] width 5 height 5
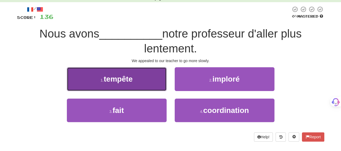
click at [150, 85] on button "1 . tempête" at bounding box center [117, 78] width 100 height 23
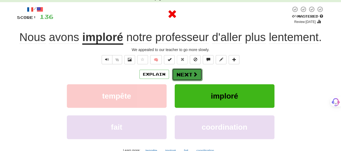
click at [192, 76] on button "Next" at bounding box center [187, 74] width 30 height 12
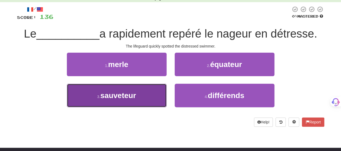
click at [147, 98] on button "3 . sauveteur" at bounding box center [117, 95] width 100 height 23
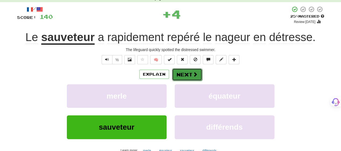
click at [195, 74] on span at bounding box center [195, 74] width 5 height 5
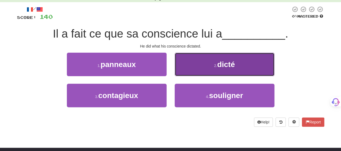
click at [217, 69] on button "2 . dicté" at bounding box center [225, 64] width 100 height 23
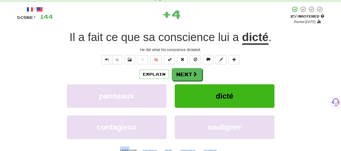
click at [217, 69] on div "Explain Next" at bounding box center [170, 74] width 307 height 12
click at [186, 75] on button "Next" at bounding box center [187, 74] width 30 height 12
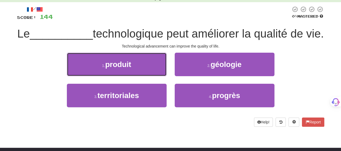
drag, startPoint x: 146, startPoint y: 83, endPoint x: 171, endPoint y: 82, distance: 25.1
click at [147, 76] on button "1 . produit" at bounding box center [117, 64] width 100 height 23
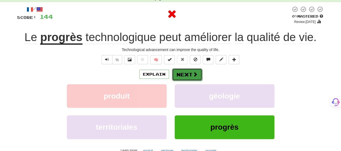
click at [185, 76] on button "Next" at bounding box center [187, 74] width 30 height 12
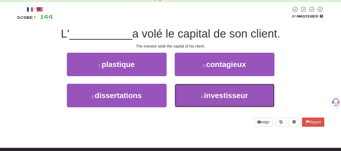
drag, startPoint x: 200, startPoint y: 92, endPoint x: 196, endPoint y: 80, distance: 12.9
click at [200, 91] on button "4 . investisseur" at bounding box center [225, 95] width 100 height 23
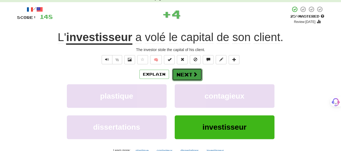
click at [191, 74] on button "Next" at bounding box center [187, 74] width 30 height 12
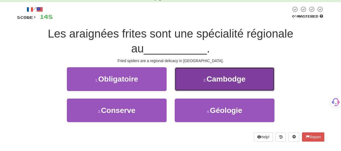
click at [193, 81] on button "2 . [GEOGRAPHIC_DATA]" at bounding box center [225, 78] width 100 height 23
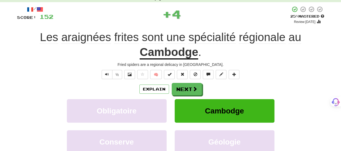
click at [193, 81] on div "/ Score: 152 + 4 25 % Mastered Review: [DATE] Les araignées frites sont une spé…" at bounding box center [170, 93] width 307 height 175
click at [189, 87] on button "Next" at bounding box center [187, 89] width 30 height 12
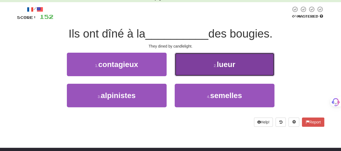
click at [198, 72] on button "2 . lueur" at bounding box center [225, 64] width 100 height 23
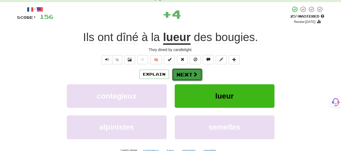
click at [192, 77] on button "Next" at bounding box center [187, 74] width 30 height 12
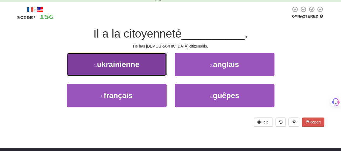
click at [147, 72] on button "1 . [DEMOGRAPHIC_DATA]" at bounding box center [117, 64] width 100 height 23
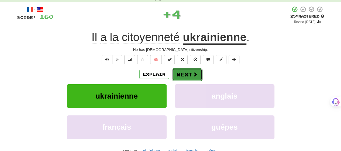
click at [187, 74] on button "Next" at bounding box center [187, 74] width 30 height 12
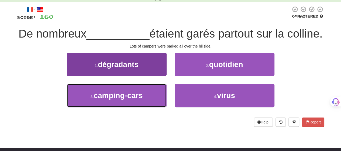
click at [158, 107] on button "3 . camping-cars" at bounding box center [117, 95] width 100 height 23
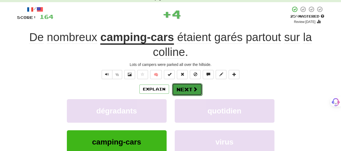
click at [185, 86] on button "Next" at bounding box center [187, 89] width 30 height 12
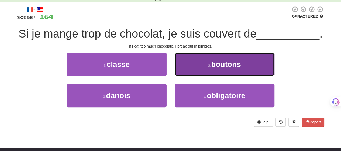
click at [188, 74] on button "2 . boutons" at bounding box center [225, 64] width 100 height 23
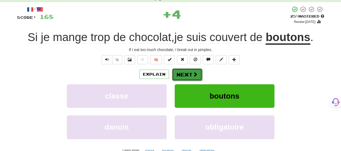
click at [186, 76] on button "Next" at bounding box center [187, 74] width 30 height 12
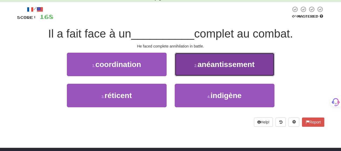
click at [197, 68] on button "2 . anéantissement" at bounding box center [225, 64] width 100 height 23
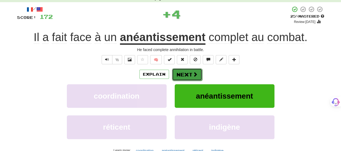
click at [191, 71] on button "Next" at bounding box center [187, 74] width 30 height 12
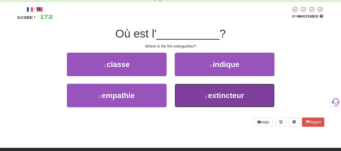
click at [197, 96] on button "4 . extincteur" at bounding box center [225, 95] width 100 height 23
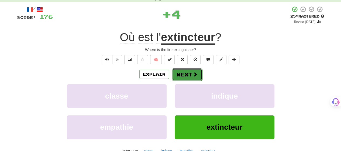
click at [189, 72] on button "Next" at bounding box center [187, 74] width 30 height 12
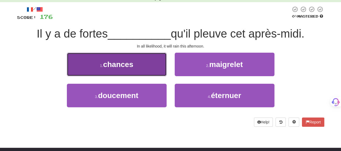
click at [141, 71] on button "1 . chances" at bounding box center [117, 64] width 100 height 23
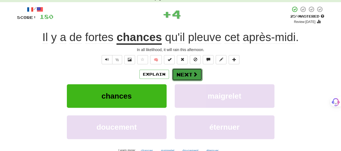
click at [178, 74] on button "Next" at bounding box center [187, 74] width 30 height 12
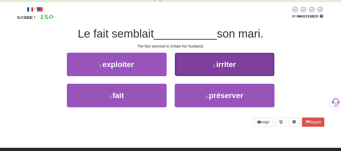
click at [185, 73] on button "2 . irriter" at bounding box center [225, 64] width 100 height 23
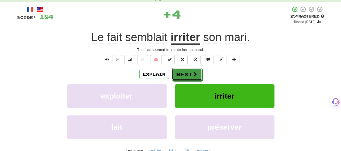
click at [185, 73] on button "Next" at bounding box center [187, 74] width 30 height 12
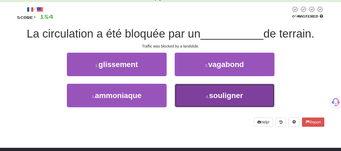
click at [189, 92] on button "4 . souligner" at bounding box center [225, 95] width 100 height 23
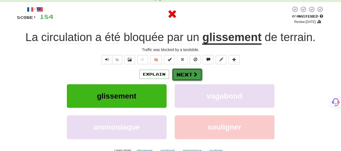
click at [186, 72] on button "Next" at bounding box center [187, 74] width 30 height 12
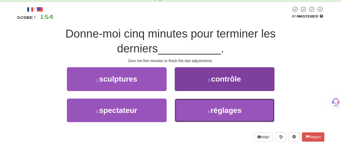
click at [203, 107] on button "4 . réglages" at bounding box center [225, 109] width 100 height 23
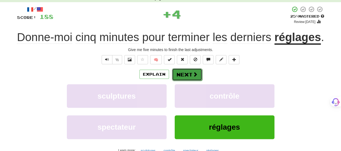
click at [188, 73] on button "Next" at bounding box center [187, 74] width 30 height 12
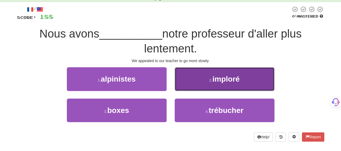
click at [190, 81] on button "2 . imploré" at bounding box center [225, 78] width 100 height 23
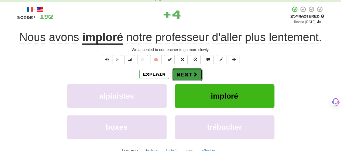
click at [188, 77] on button "Next" at bounding box center [187, 74] width 30 height 12
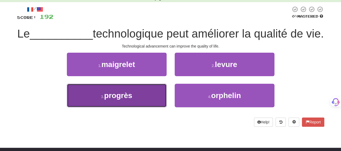
click at [153, 107] on button "3 . progrès" at bounding box center [117, 95] width 100 height 23
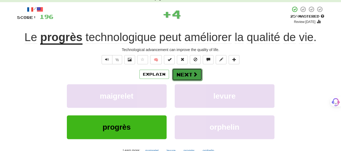
click at [190, 76] on button "Next" at bounding box center [187, 74] width 30 height 12
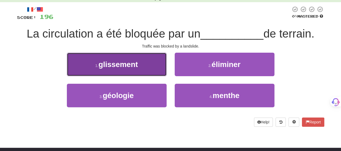
click at [143, 71] on button "1 . glissement" at bounding box center [117, 64] width 100 height 23
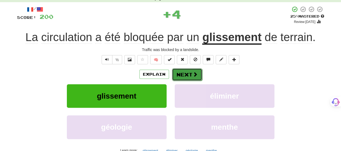
click at [194, 75] on span at bounding box center [195, 74] width 5 height 5
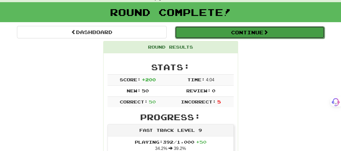
click at [198, 35] on button "Continue" at bounding box center [250, 32] width 150 height 12
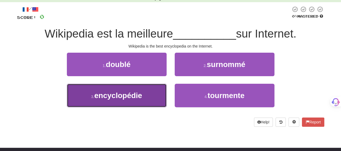
drag, startPoint x: 150, startPoint y: 95, endPoint x: 167, endPoint y: 80, distance: 22.6
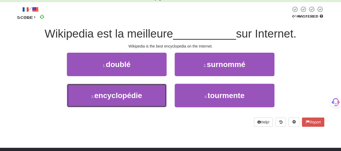
click at [150, 93] on button "3 . encyclopédie" at bounding box center [117, 95] width 100 height 23
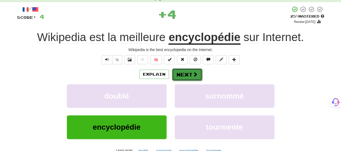
click at [187, 72] on button "Next" at bounding box center [187, 74] width 30 height 12
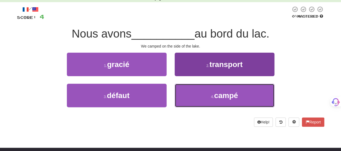
drag, startPoint x: 188, startPoint y: 91, endPoint x: 185, endPoint y: 87, distance: 5.1
click at [187, 89] on button "4 . campé" at bounding box center [225, 95] width 100 height 23
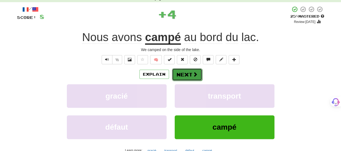
click at [183, 73] on button "Next" at bounding box center [187, 74] width 30 height 12
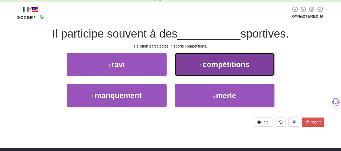
click at [185, 70] on button "2 . compétitions" at bounding box center [225, 64] width 100 height 23
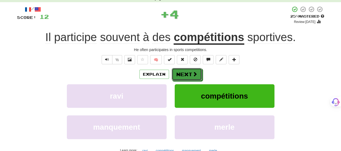
click at [185, 70] on button "Next" at bounding box center [187, 74] width 30 height 12
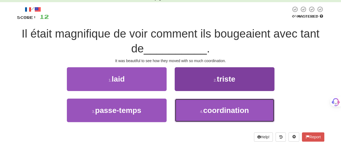
click at [198, 108] on button "4 . coordination" at bounding box center [225, 109] width 100 height 23
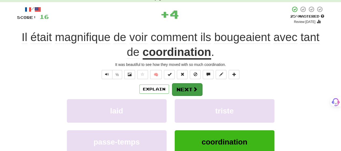
drag, startPoint x: 182, startPoint y: 81, endPoint x: 182, endPoint y: 85, distance: 4.1
click at [182, 83] on div "/ Score: 16 + 4 25 % Mastered Review: [DATE] Il était magnifique de voir commen…" at bounding box center [170, 93] width 307 height 175
click at [182, 88] on button "Next" at bounding box center [187, 89] width 30 height 12
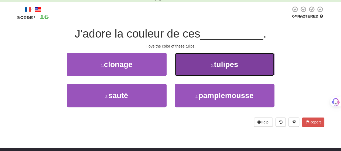
drag, startPoint x: 209, startPoint y: 60, endPoint x: 207, endPoint y: 67, distance: 7.8
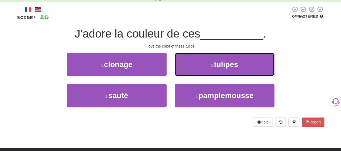
click at [210, 60] on button "2 . tulipes" at bounding box center [225, 64] width 100 height 23
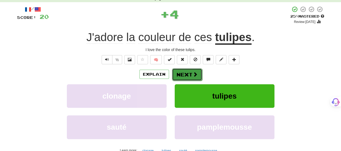
click at [193, 74] on span at bounding box center [195, 74] width 5 height 5
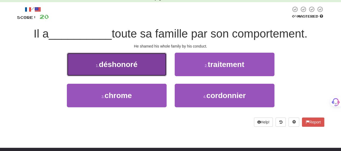
click at [159, 70] on button "1 . déshonoré" at bounding box center [117, 64] width 100 height 23
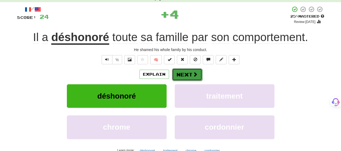
click at [187, 71] on button "Next" at bounding box center [187, 74] width 30 height 12
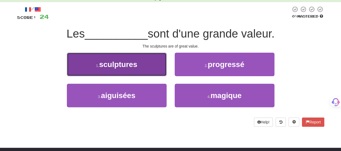
click at [145, 70] on button "1 . sculptures" at bounding box center [117, 64] width 100 height 23
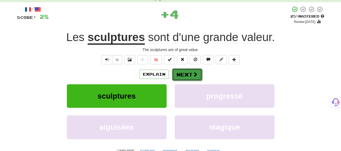
click at [188, 72] on button "Next" at bounding box center [187, 74] width 30 height 12
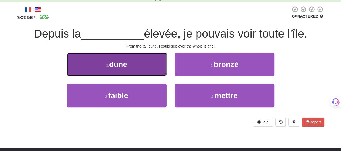
click at [122, 73] on button "1 . dune" at bounding box center [117, 64] width 100 height 23
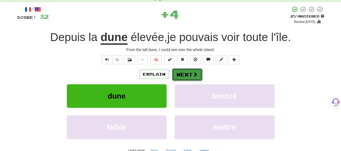
click at [187, 74] on button "Next" at bounding box center [187, 74] width 30 height 12
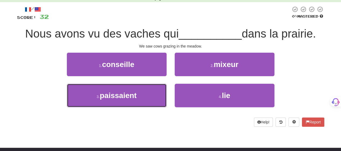
drag, startPoint x: 136, startPoint y: 94, endPoint x: 174, endPoint y: 80, distance: 41.2
click at [140, 92] on button "3 . paissaient" at bounding box center [117, 95] width 100 height 23
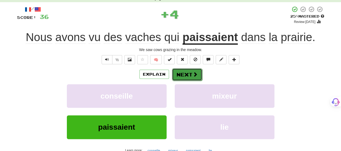
click at [188, 75] on button "Next" at bounding box center [187, 74] width 30 height 12
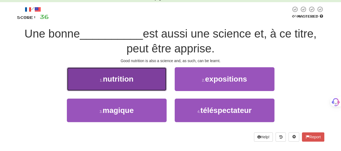
click at [144, 83] on button "1 . nutrition" at bounding box center [117, 78] width 100 height 23
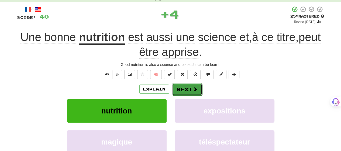
drag, startPoint x: 182, startPoint y: 84, endPoint x: 186, endPoint y: 86, distance: 4.6
click at [186, 86] on button "Next" at bounding box center [187, 89] width 30 height 12
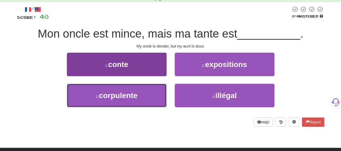
drag, startPoint x: 138, startPoint y: 102, endPoint x: 159, endPoint y: 96, distance: 21.3
click at [140, 100] on button "3 . corpulente" at bounding box center [117, 95] width 100 height 23
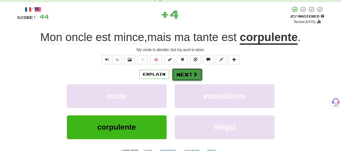
click at [193, 73] on span at bounding box center [195, 74] width 5 height 5
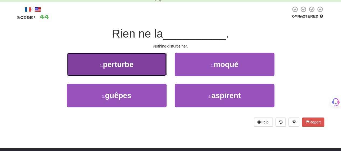
click at [150, 74] on button "1 . perturbe" at bounding box center [117, 64] width 100 height 23
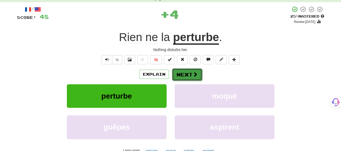
click at [185, 71] on button "Next" at bounding box center [187, 74] width 30 height 12
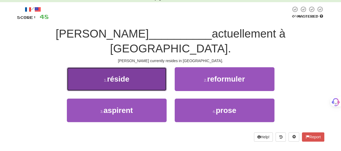
click at [147, 72] on button "1 . réside" at bounding box center [117, 78] width 100 height 23
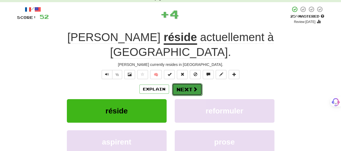
click at [188, 83] on button "Next" at bounding box center [187, 89] width 30 height 12
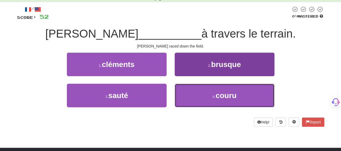
click at [191, 88] on button "4 . couru" at bounding box center [225, 95] width 100 height 23
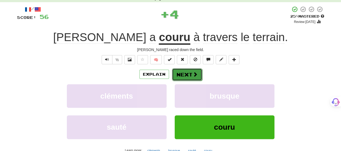
click at [183, 74] on button "Next" at bounding box center [187, 74] width 30 height 12
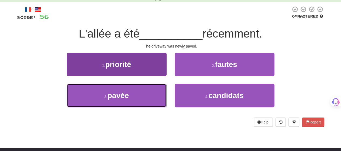
click at [151, 97] on button "3 . pavée" at bounding box center [117, 95] width 100 height 23
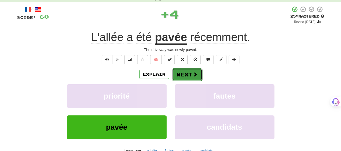
click at [193, 75] on span at bounding box center [195, 74] width 5 height 5
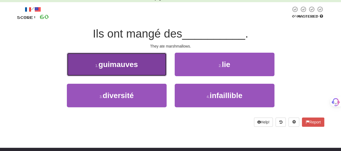
click at [114, 75] on button "1 . guimauves" at bounding box center [117, 64] width 100 height 23
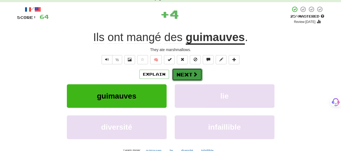
click at [183, 73] on button "Next" at bounding box center [187, 74] width 30 height 12
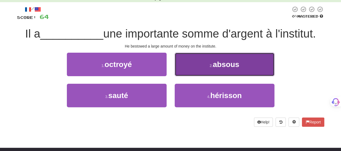
click at [194, 70] on button "2 . absous" at bounding box center [225, 64] width 100 height 23
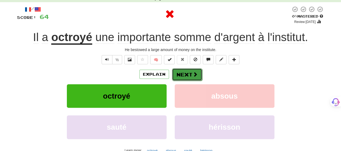
click at [193, 72] on span at bounding box center [195, 74] width 5 height 5
